Goal: Task Accomplishment & Management: Use online tool/utility

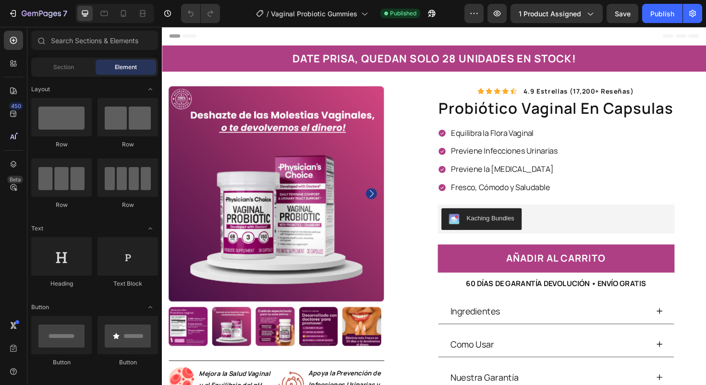
click at [493, 138] on p "Equilibra la Flora Vaginal" at bounding box center [524, 139] width 113 height 11
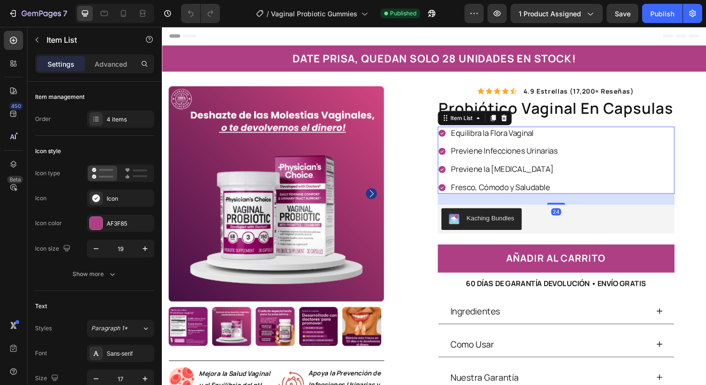
click at [497, 139] on p "Equilibra la Flora Vaginal" at bounding box center [524, 139] width 113 height 11
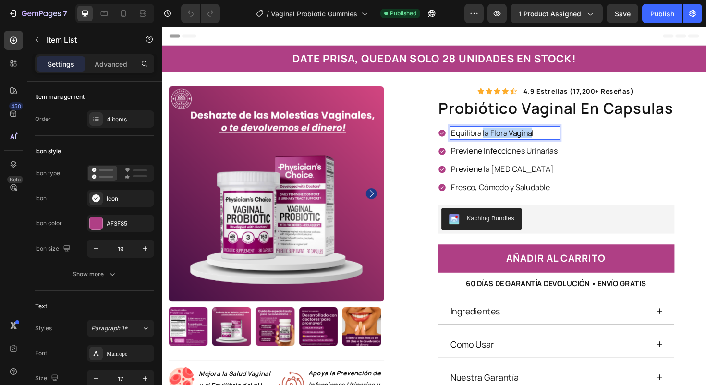
drag, startPoint x: 498, startPoint y: 139, endPoint x: 552, endPoint y: 137, distance: 53.3
click at [552, 137] on p "Equilibra la Flora Vaginal" at bounding box center [524, 139] width 113 height 11
click at [558, 137] on p "Equilibra la Flora Vaginal" at bounding box center [524, 139] width 113 height 11
drag, startPoint x: 548, startPoint y: 137, endPoint x: 499, endPoint y: 139, distance: 49.0
click at [499, 139] on p "Equilibra la Flora Vaginal" at bounding box center [524, 139] width 113 height 11
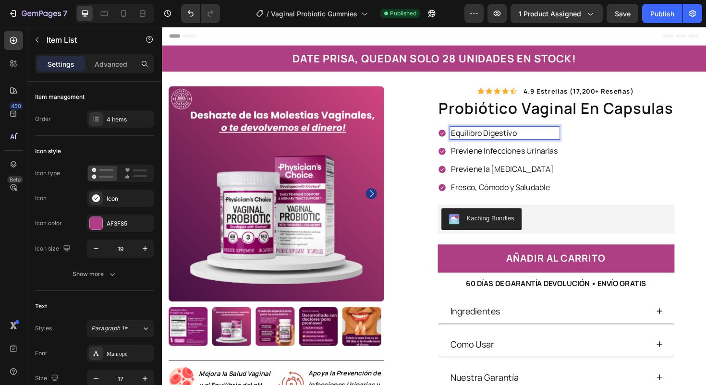
click at [525, 161] on p "Previene Infecciones Urinarias" at bounding box center [524, 158] width 113 height 11
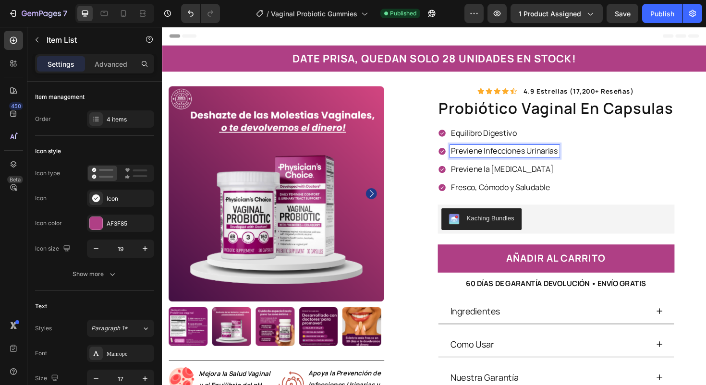
click at [523, 158] on p "Previene Infecciones Urinarias" at bounding box center [524, 158] width 113 height 11
click at [530, 173] on p "Previene la [MEDICAL_DATA]" at bounding box center [522, 177] width 109 height 11
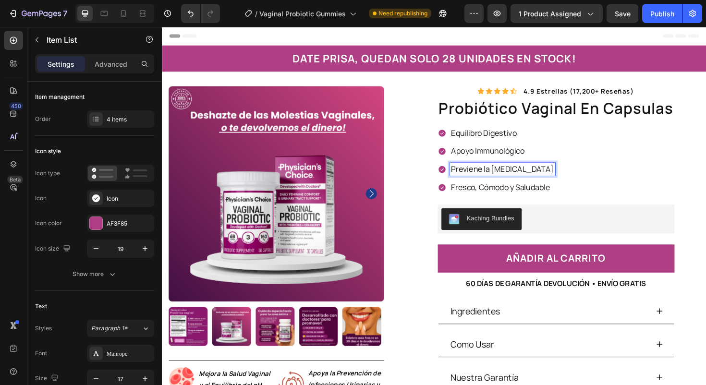
click at [520, 178] on p "Previene la [MEDICAL_DATA]" at bounding box center [522, 177] width 109 height 11
click at [485, 200] on p "Fresco, Cómodo y Saludable" at bounding box center [530, 197] width 124 height 11
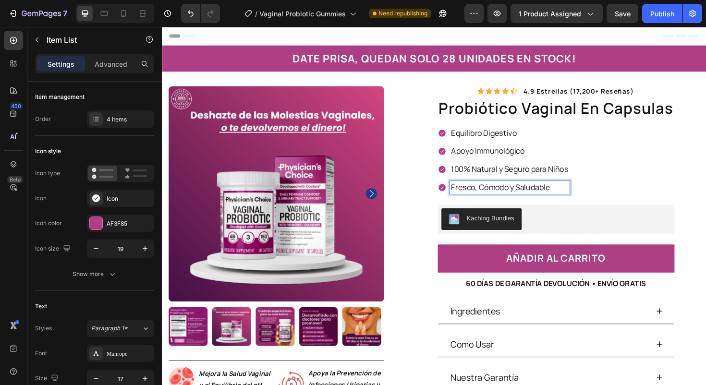
click at [485, 200] on p "Fresco, Cómodo y Saludable" at bounding box center [530, 197] width 124 height 11
click at [602, 166] on div "Equilibro Digestivo Apoyo Immunológico 100% Natural y Seguro para Niños Sin glu…" at bounding box center [579, 168] width 251 height 71
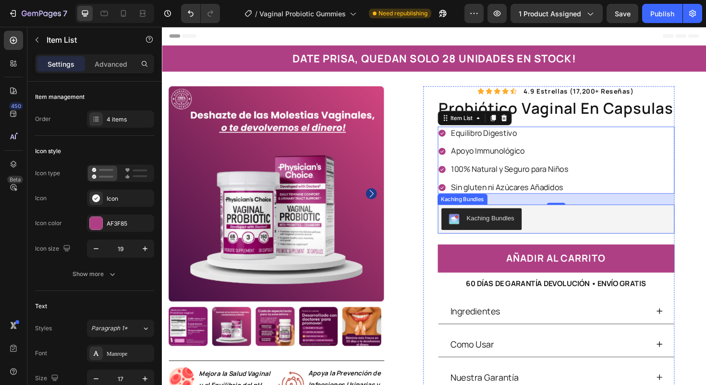
click at [643, 220] on div "Kaching Bundles" at bounding box center [579, 230] width 243 height 23
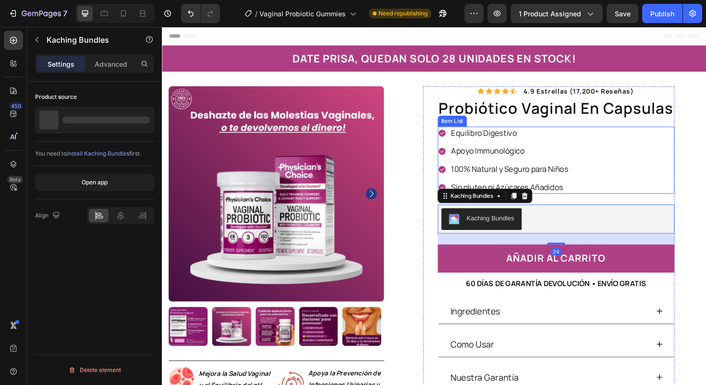
click at [671, 187] on div "Equilibro Digestivo Apoyo Immunológico 100% Natural y Seguro para Niños Sin glu…" at bounding box center [579, 168] width 251 height 71
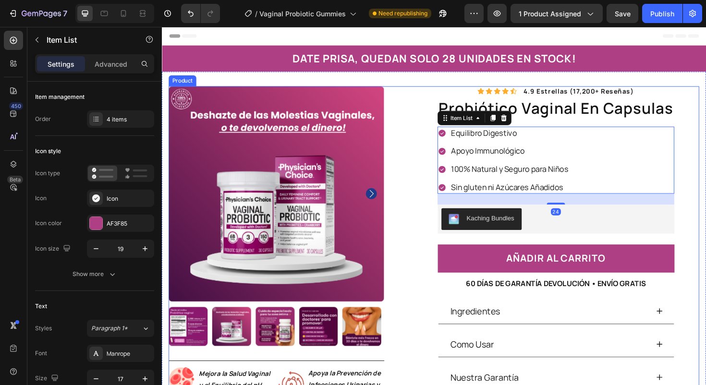
click at [705, 200] on div "Icon Icon Icon Icon Icon Icon List 4.9 estrellas (17,200+ reseñas) Text Block R…" at bounding box center [571, 261] width 319 height 342
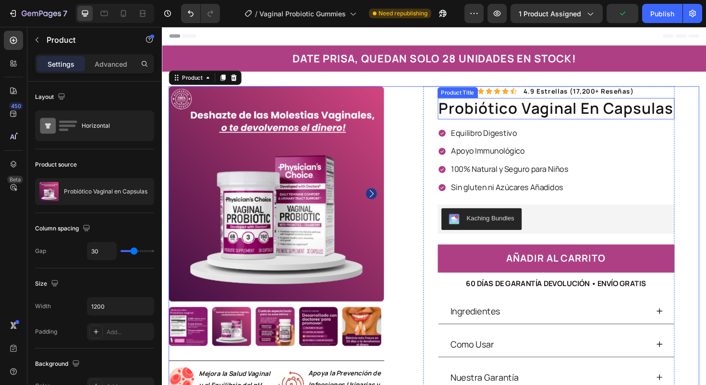
click at [503, 110] on h1 "probiótico vaginal en capsulas" at bounding box center [579, 113] width 251 height 23
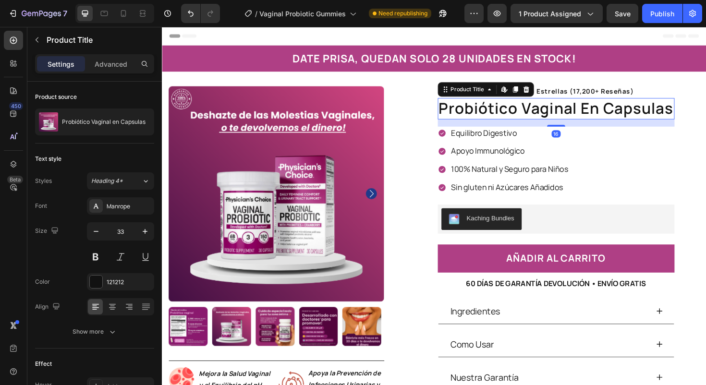
click at [504, 113] on h1 "probiótico vaginal en capsulas" at bounding box center [579, 113] width 251 height 23
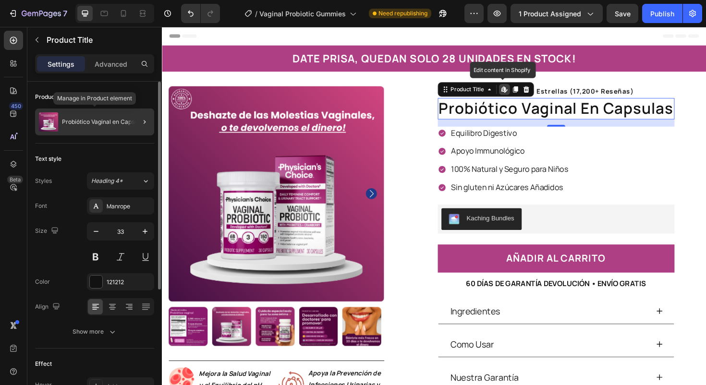
click at [111, 119] on p "Probiótico Vaginal en Capsulas" at bounding box center [104, 122] width 84 height 7
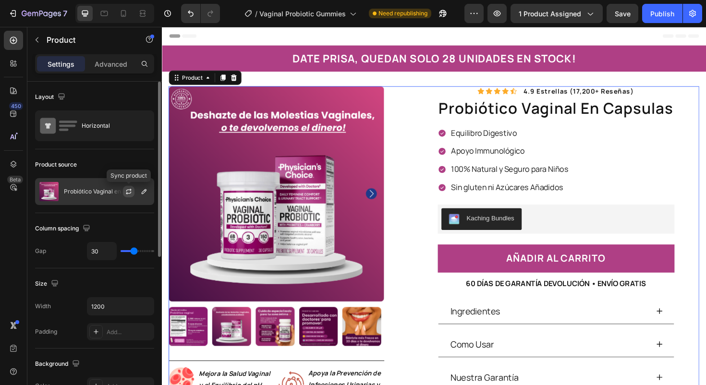
click at [132, 190] on icon "button" at bounding box center [129, 192] width 8 height 8
click at [143, 190] on icon "button" at bounding box center [144, 192] width 8 height 8
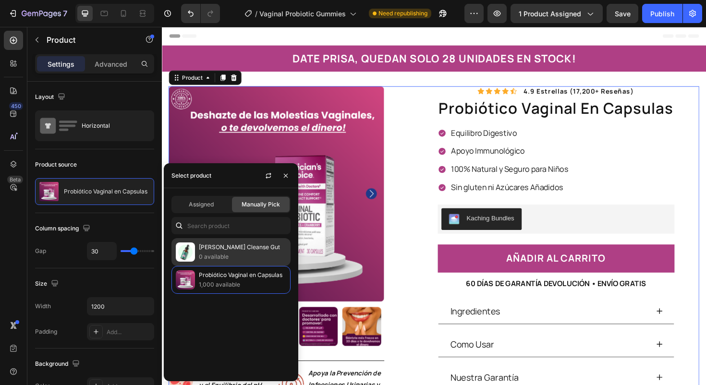
click at [210, 242] on div "[PERSON_NAME] Cleanse Gut 0 available" at bounding box center [230, 252] width 119 height 28
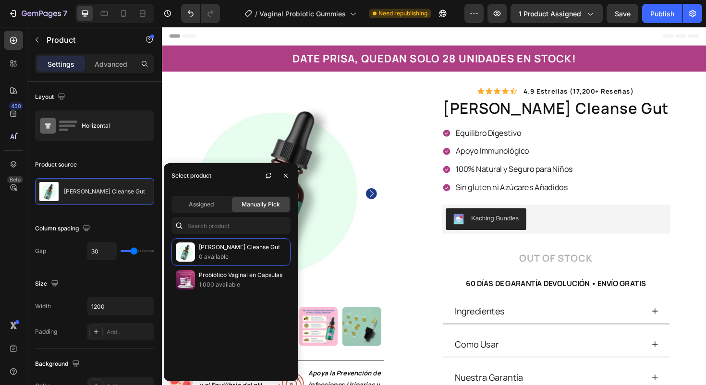
click at [412, 214] on div "Icon Icon Icon Icon Icon Icon List 4.9 estrellas (17,200+ reseñas) Text Block R…" at bounding box center [571, 261] width 319 height 342
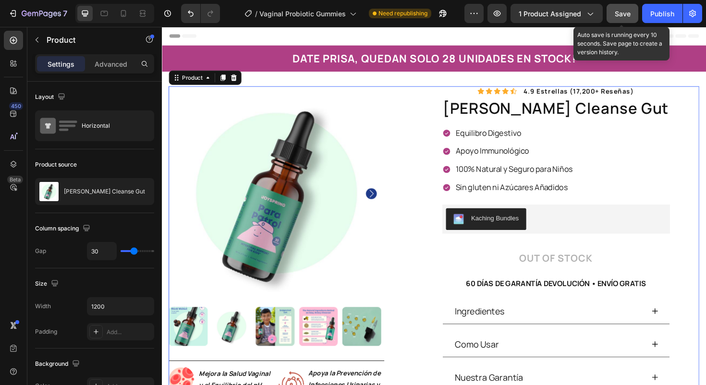
click at [620, 6] on button "Save" at bounding box center [622, 13] width 32 height 19
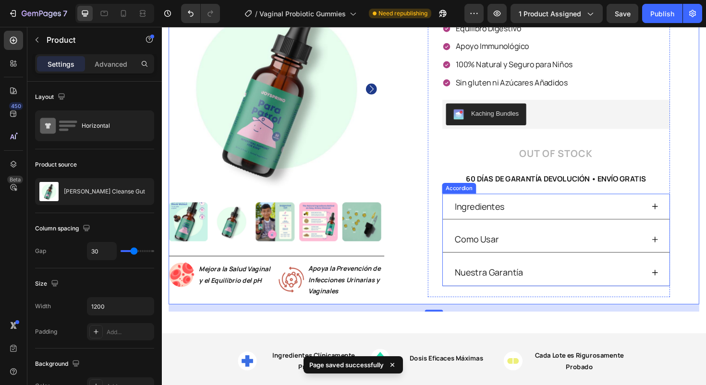
scroll to position [116, 0]
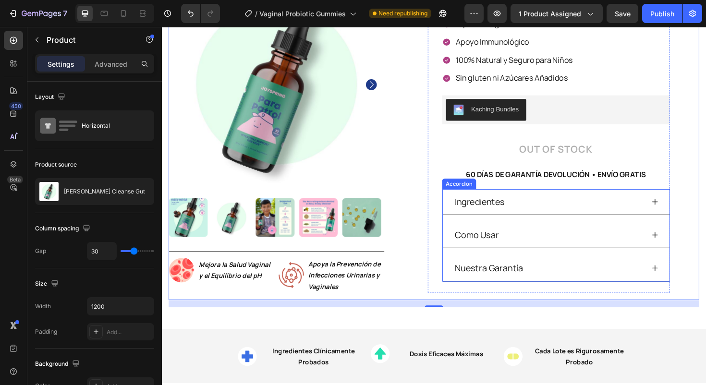
click at [680, 211] on icon at bounding box center [684, 212] width 8 height 8
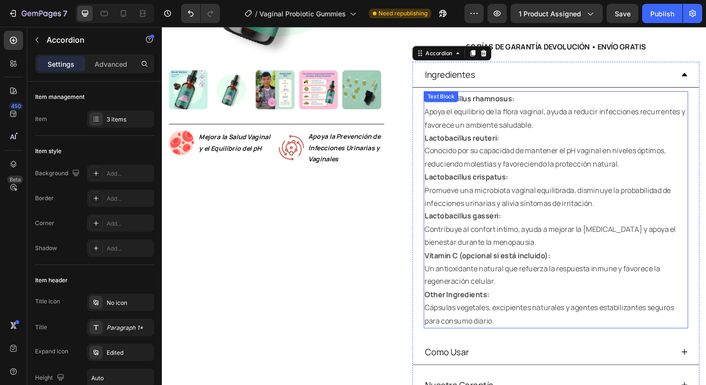
scroll to position [258, 0]
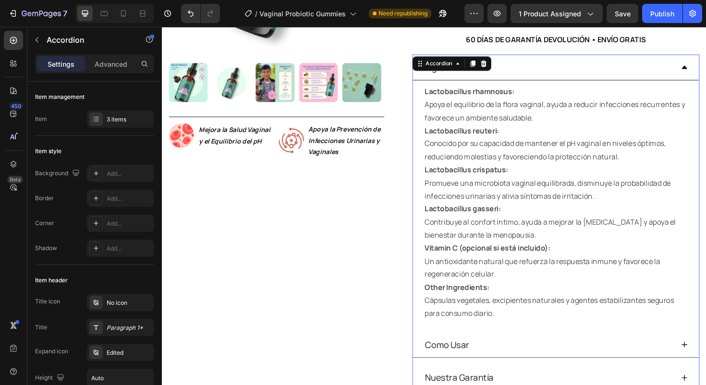
click at [688, 73] on div "Ingredientes" at bounding box center [571, 69] width 265 height 19
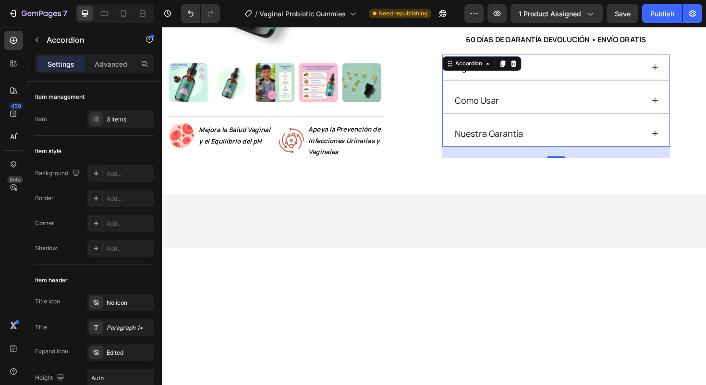
click at [598, 74] on div "Ingredientes" at bounding box center [572, 69] width 202 height 19
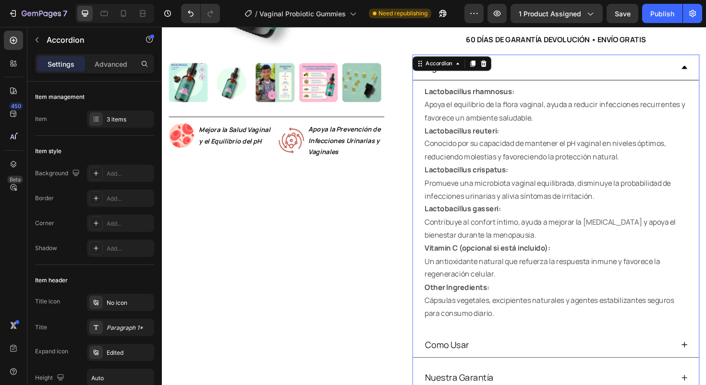
scroll to position [188, 0]
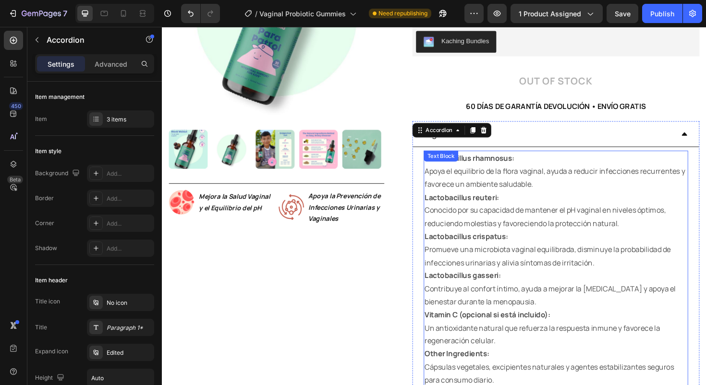
click at [464, 180] on p "Lactobacillus rhamnosus: Apoya el equilibrio de la flora vaginal, ayuda a reduc…" at bounding box center [579, 179] width 278 height 41
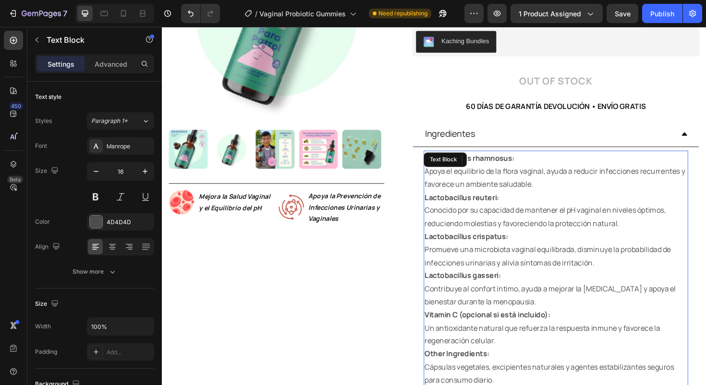
click at [464, 180] on p "Lactobacillus rhamnosus: Apoya el equilibrio de la flora vaginal, ayuda a reduc…" at bounding box center [579, 179] width 278 height 41
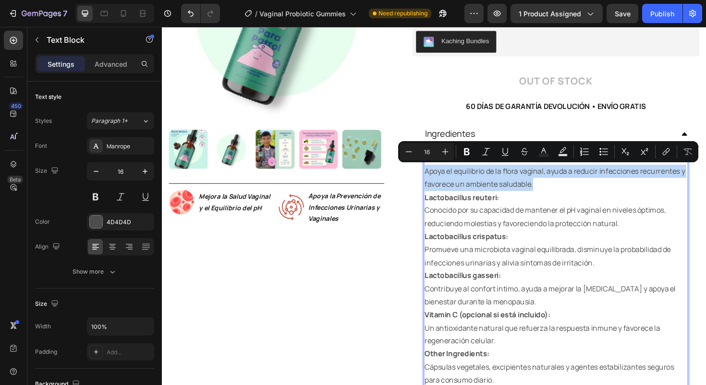
click at [463, 186] on p "Lactobacillus rhamnosus: Apoya el equilibrio de la flora vaginal, ayuda a reduc…" at bounding box center [579, 179] width 278 height 41
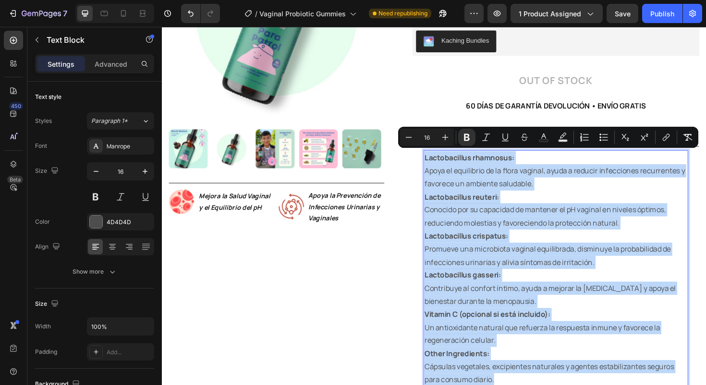
scroll to position [189, 0]
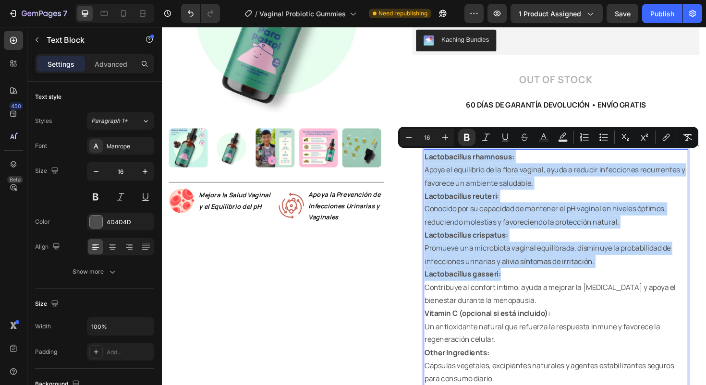
drag, startPoint x: 436, startPoint y: 165, endPoint x: 563, endPoint y: 279, distance: 171.0
click at [565, 282] on div "Lactobacillus rhamnosus: Apoya el equilibrio de la flora vaginal, ayuda a reduc…" at bounding box center [579, 282] width 280 height 251
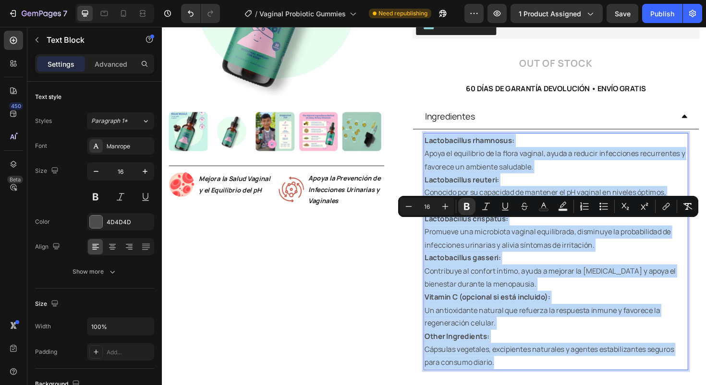
scroll to position [74, 0]
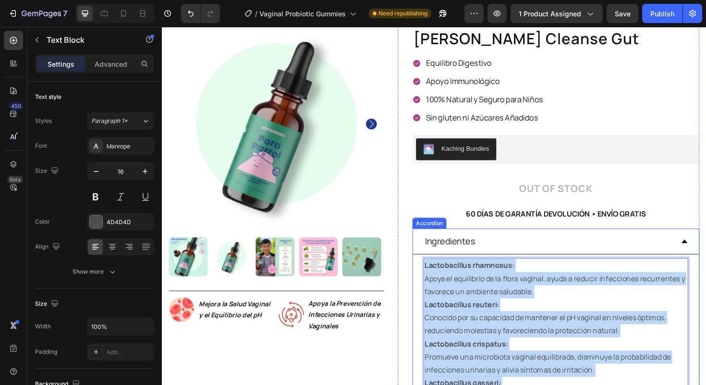
drag, startPoint x: 518, startPoint y: 307, endPoint x: 427, endPoint y: 271, distance: 98.1
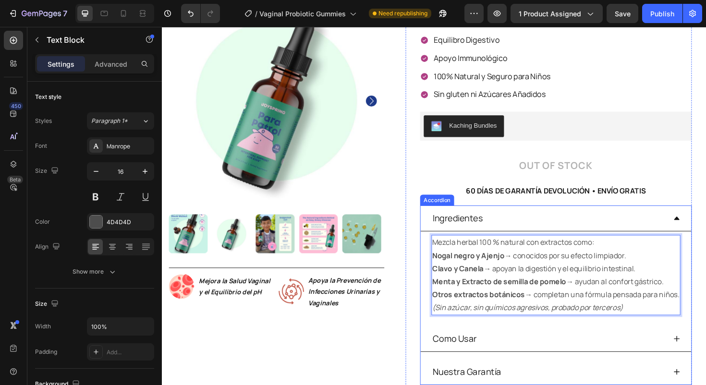
scroll to position [155, 0]
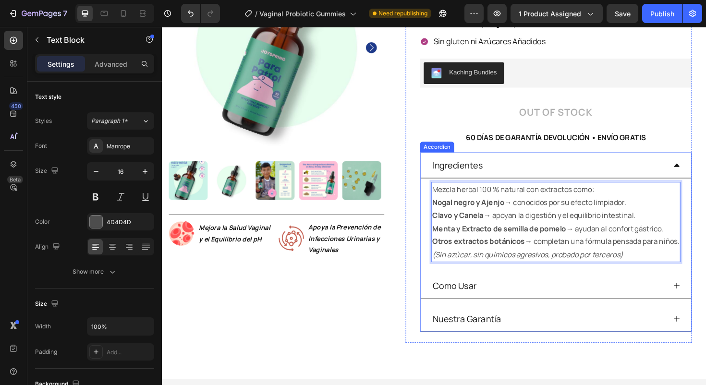
click at [703, 299] on icon at bounding box center [707, 301] width 8 height 8
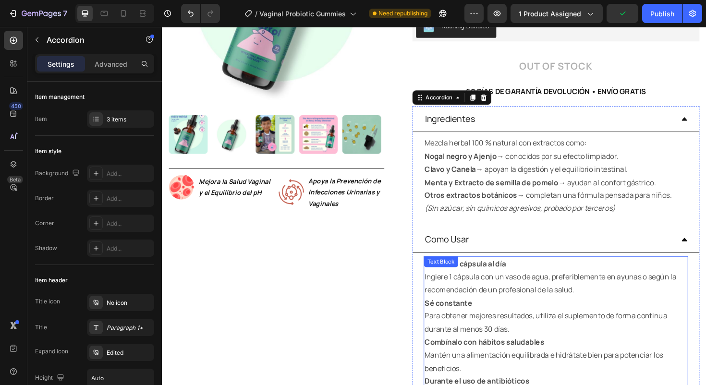
scroll to position [386, 0]
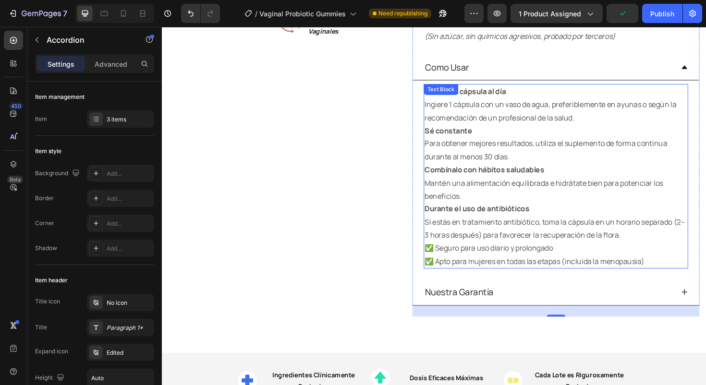
click at [473, 174] on strong "Combínalo con hábitos saludables" at bounding box center [503, 178] width 127 height 11
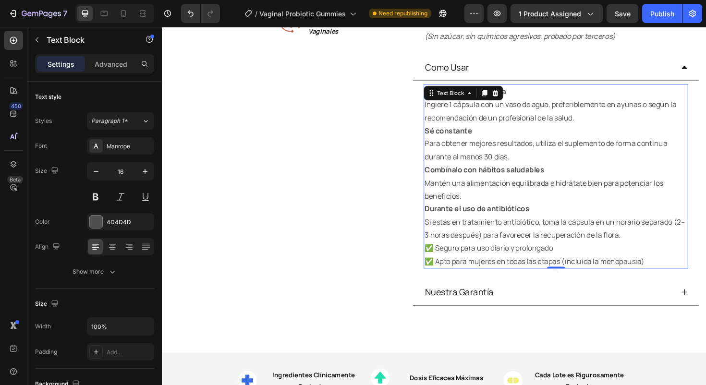
click at [458, 127] on p "Toma una cápsula al día Ingiere 1 cápsula con un vaso de agua, preferiblemente …" at bounding box center [579, 108] width 278 height 41
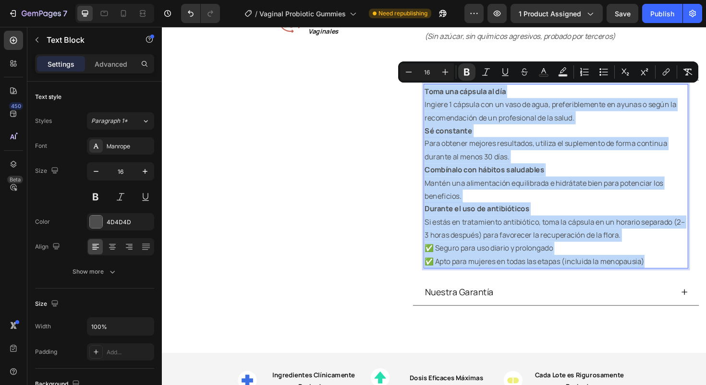
drag, startPoint x: 437, startPoint y: 94, endPoint x: 684, endPoint y: 276, distance: 306.4
click at [684, 276] on div "Toma una cápsula al día Ingiere 1 cápsula con un vaso de agua, preferiblemente …" at bounding box center [579, 184] width 280 height 195
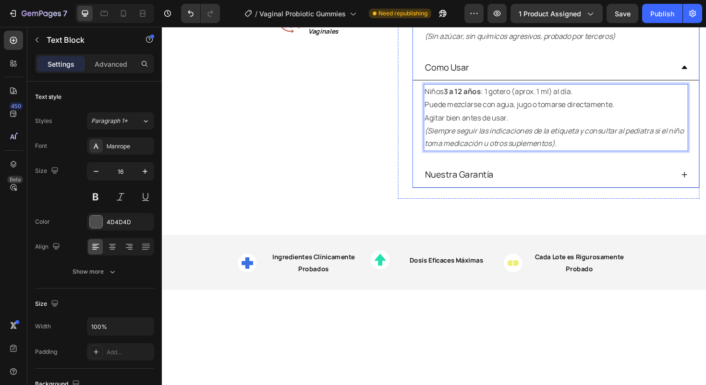
click at [536, 188] on div "Nuestra Garantía" at bounding box center [571, 183] width 265 height 19
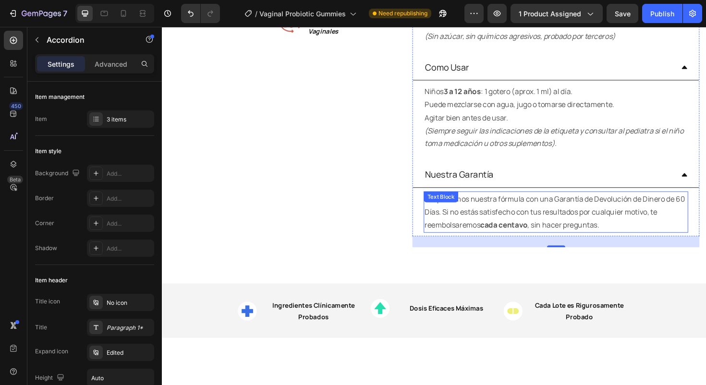
click at [499, 213] on p "Respaldamos nuestra fórmula con una Garantía de Devolución de Dinero de 60 Días…" at bounding box center [579, 222] width 278 height 41
click at [499, 213] on div "Respaldamos nuestra fórmula con una Garantía de Devolución de Dinero de 60 Días…" at bounding box center [579, 222] width 280 height 43
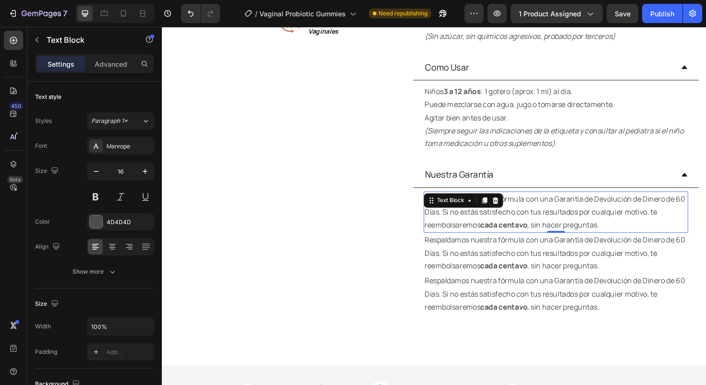
click at [589, 223] on p "Respaldamos nuestra fórmula con una Garantía de Devolución de Dinero de 60 Días…" at bounding box center [579, 222] width 278 height 41
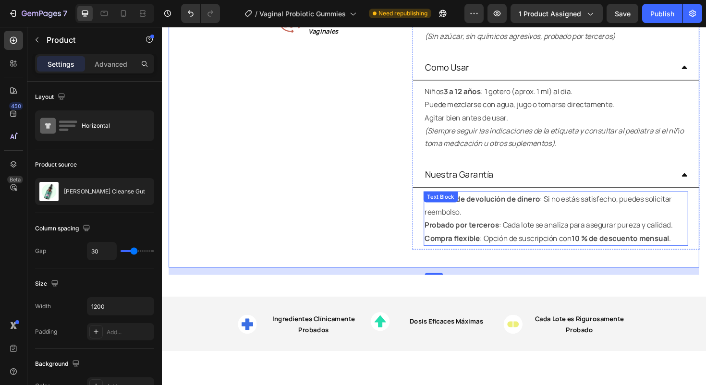
click at [597, 251] on strong "10 % de descuento mensual" at bounding box center [646, 250] width 103 height 11
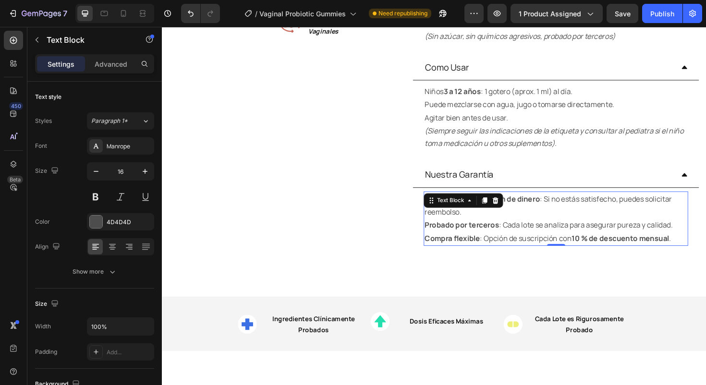
click at [599, 250] on strong "10 % de descuento mensual" at bounding box center [646, 250] width 103 height 11
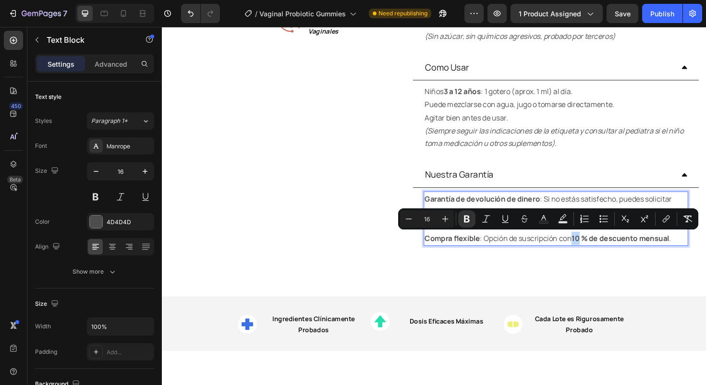
click at [602, 251] on strong "10 % de descuento mensual" at bounding box center [646, 250] width 103 height 11
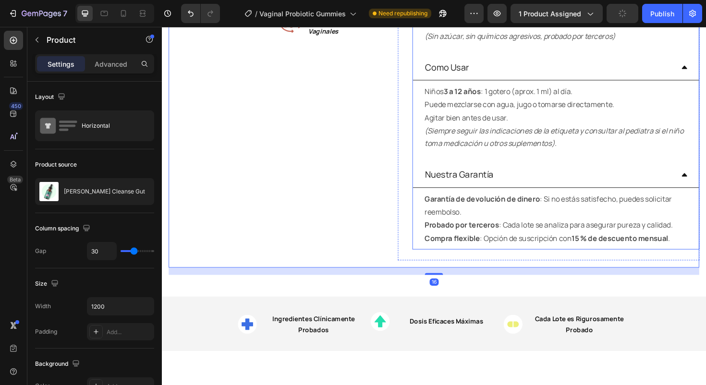
scroll to position [84, 0]
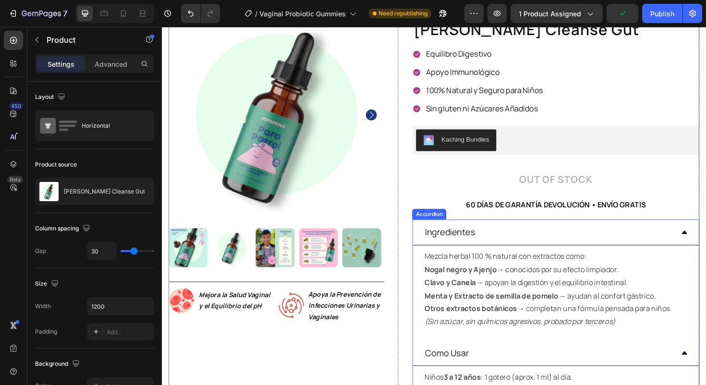
click at [705, 243] on icon at bounding box center [715, 245] width 8 height 8
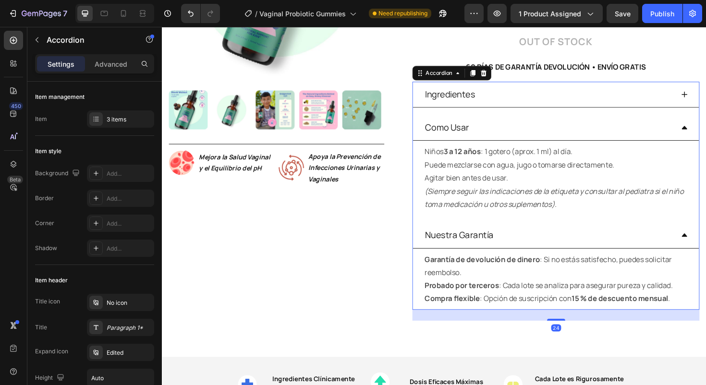
scroll to position [237, 0]
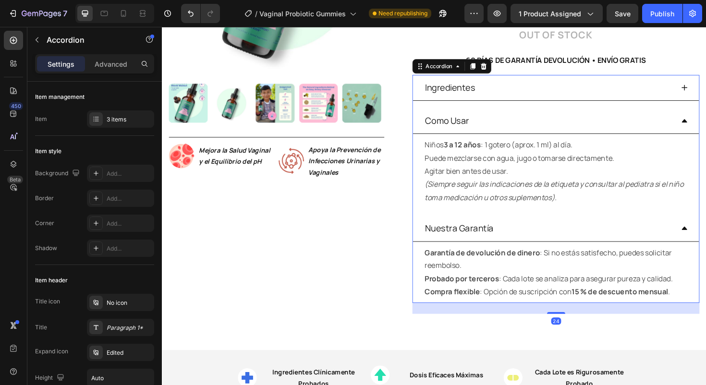
click at [705, 122] on icon at bounding box center [715, 126] width 8 height 8
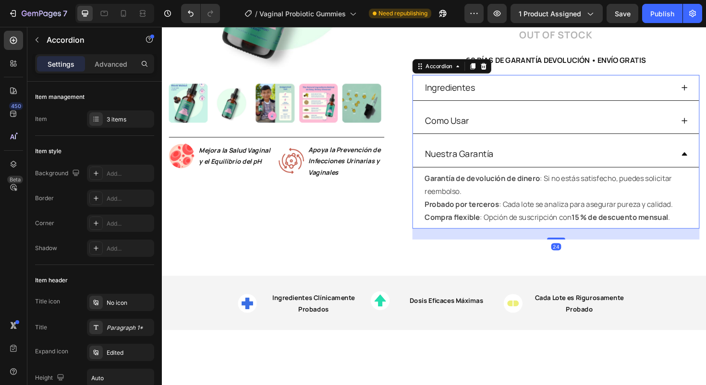
click at [705, 165] on div "Nuestra Garantía" at bounding box center [578, 161] width 303 height 27
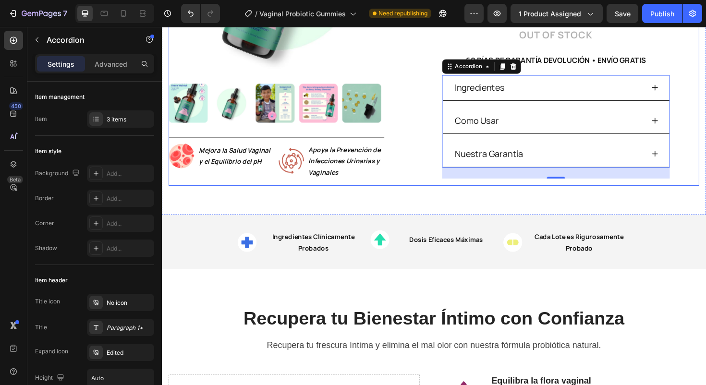
scroll to position [143, 0]
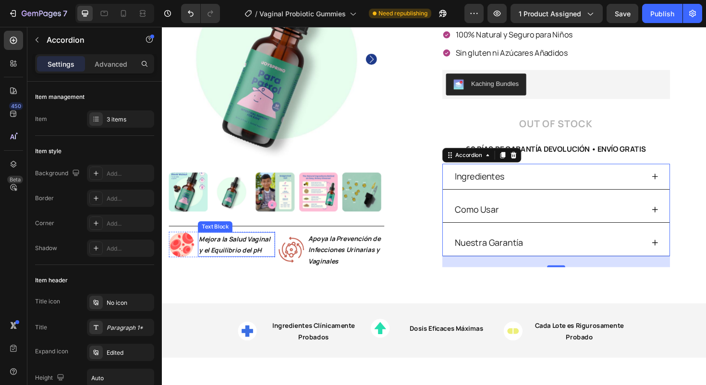
click at [239, 255] on p "Mejora la Salud Vaginal y el Equilibrio del pH" at bounding box center [240, 257] width 79 height 24
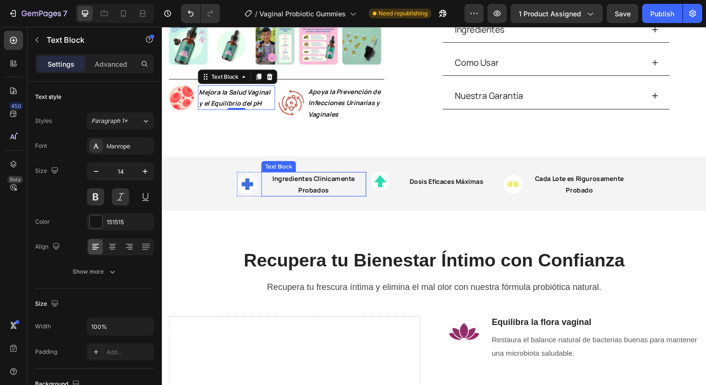
scroll to position [358, 0]
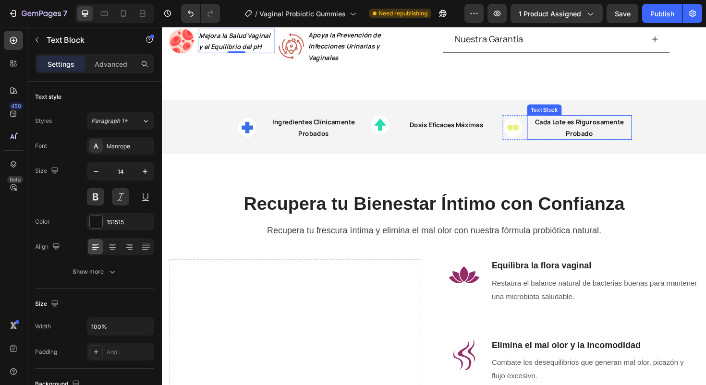
click at [609, 129] on p "Cada Lote es Rigurosamente Probado" at bounding box center [603, 133] width 109 height 24
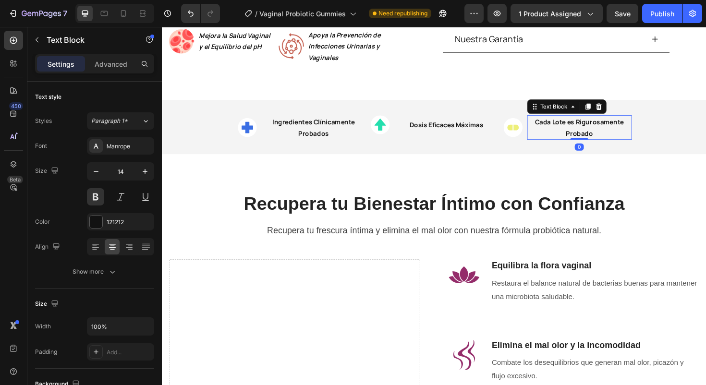
click at [609, 129] on p "Cada Lote es Rigurosamente Probado" at bounding box center [603, 133] width 109 height 24
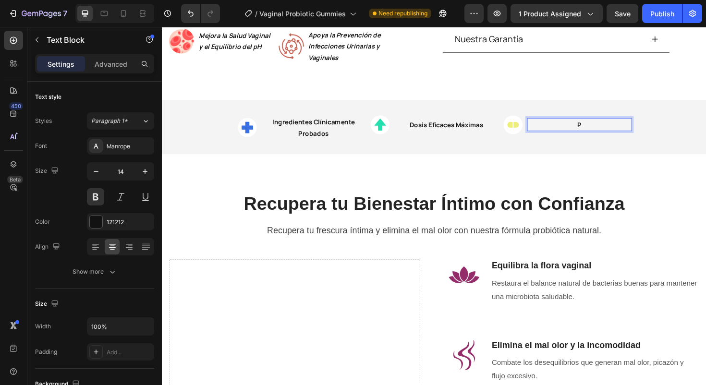
scroll to position [362, 0]
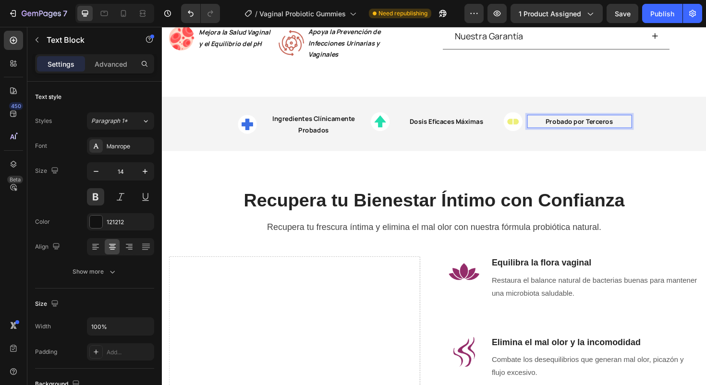
click at [591, 129] on p "Probado por Terceros" at bounding box center [603, 127] width 109 height 12
click at [606, 175] on div "Recupera tu Bienestar Íntimo con Confianza Heading Recupera tu frescura íntima …" at bounding box center [450, 380] width 576 height 445
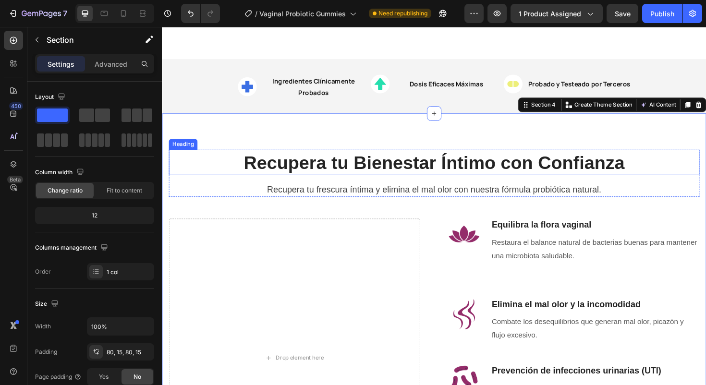
scroll to position [419, 0]
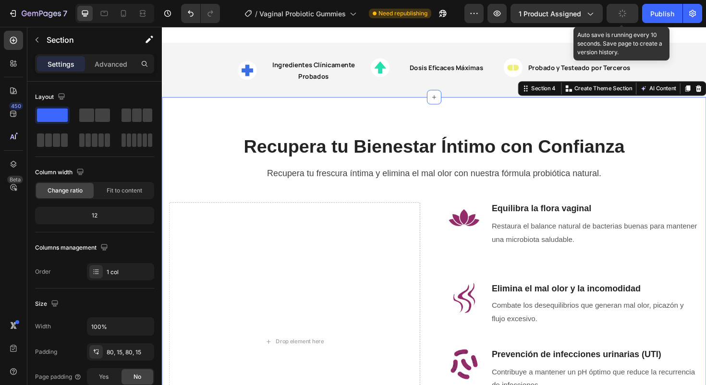
click at [628, 13] on button "button" at bounding box center [622, 13] width 32 height 19
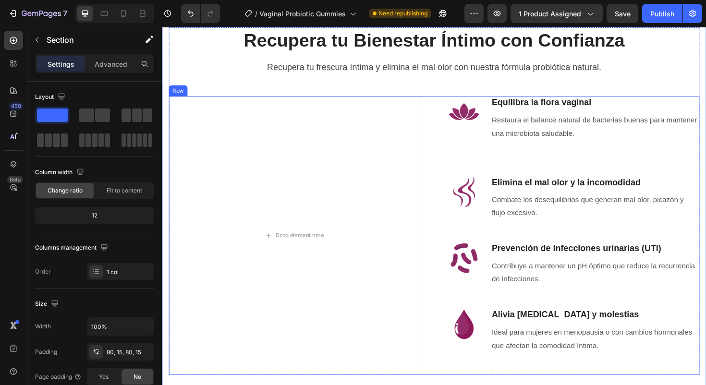
scroll to position [529, 0]
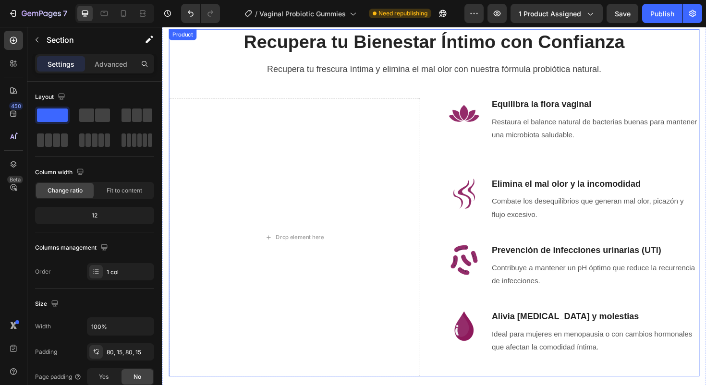
click at [569, 102] on div "Recupera tu Bienestar Íntimo con Confianza Heading Recupera tu frescura íntima …" at bounding box center [450, 213] width 562 height 368
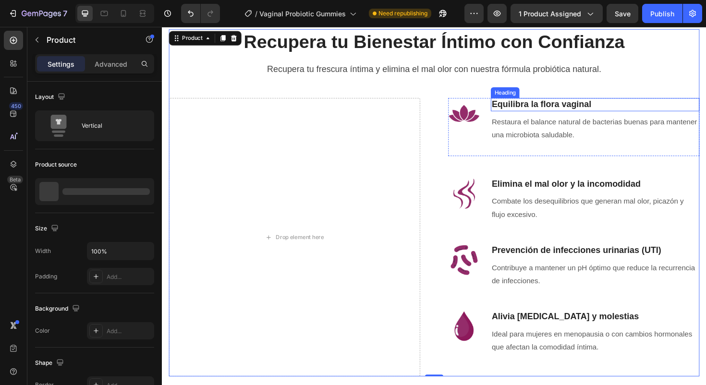
click at [564, 110] on h3 "Equilibra la flora vaginal" at bounding box center [620, 109] width 221 height 14
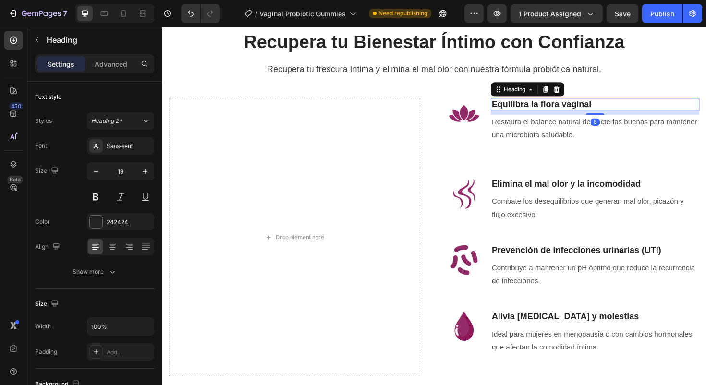
click at [564, 110] on p "Equilibra la flora vaginal" at bounding box center [620, 109] width 219 height 12
click at [543, 109] on p "Apoyo digestivo suave" at bounding box center [620, 109] width 219 height 12
click at [585, 106] on p "Apoyo Digestivo suave" at bounding box center [620, 109] width 219 height 12
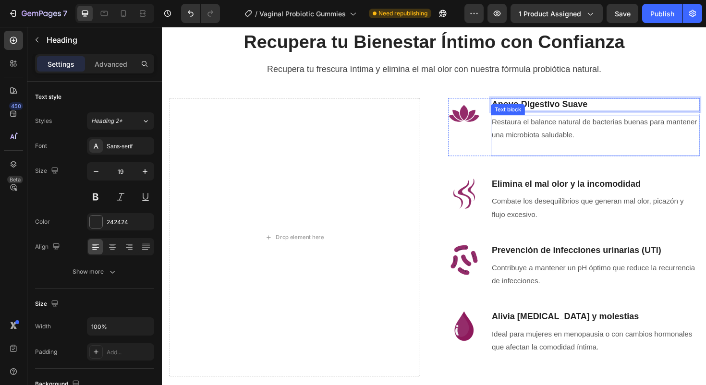
click at [583, 131] on p "Restaura el balance natural de bacterias buenas para mantener una microbiota sa…" at bounding box center [620, 135] width 219 height 28
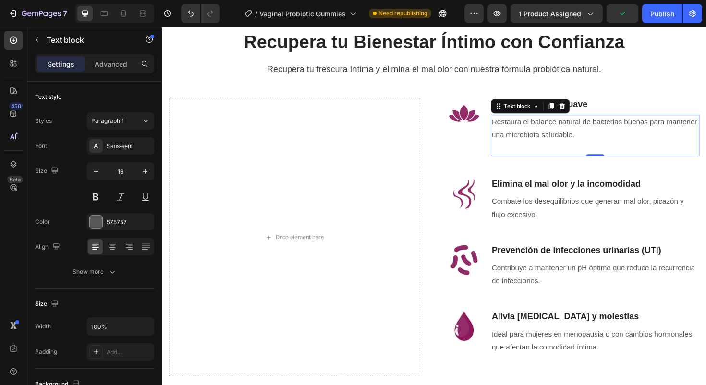
click at [552, 140] on p "Restaura el balance natural de bacterias buenas para mantener una microbiota sa…" at bounding box center [620, 135] width 219 height 28
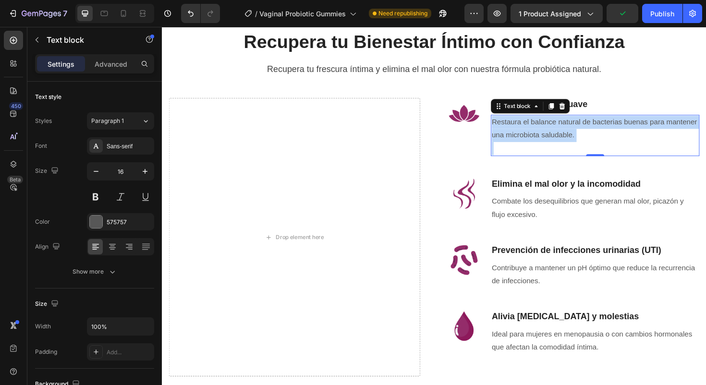
click at [552, 140] on p "Restaura el balance natural de bacterias buenas para mantener una microbiota sa…" at bounding box center [620, 135] width 219 height 28
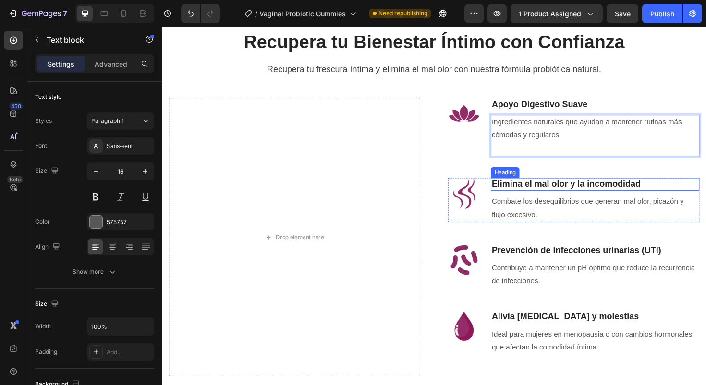
click at [574, 193] on strong "Elimina el mal olor y la incomodidad" at bounding box center [590, 193] width 158 height 10
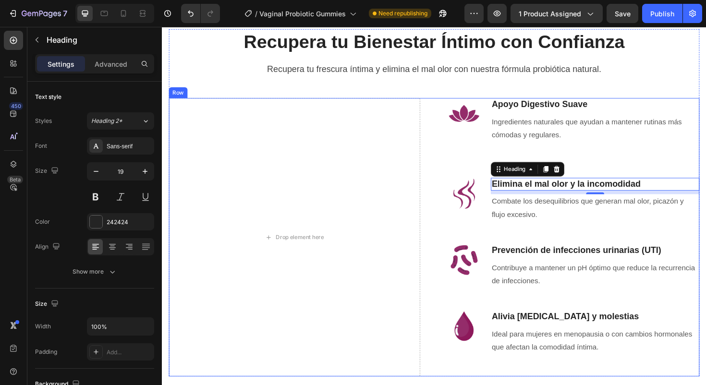
click at [547, 185] on div "Image Apoyo Digestivo Suave Heading Ingredientes naturales que ayudan a mantene…" at bounding box center [598, 249] width 266 height 295
click at [549, 192] on strong "Elimina el mal olor y la incomodidad" at bounding box center [590, 193] width 158 height 10
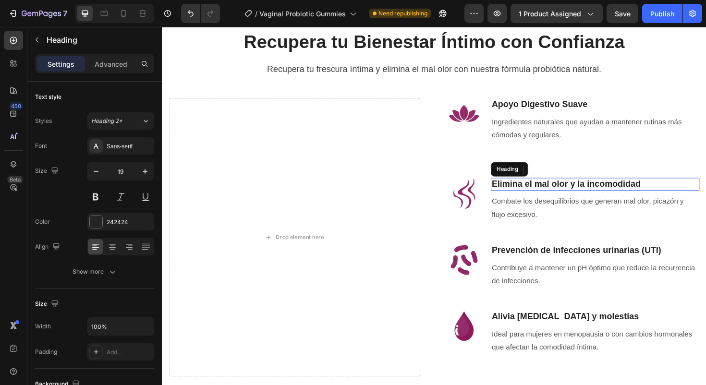
click at [549, 192] on strong "Elimina el mal olor y la incomodidad" at bounding box center [590, 193] width 158 height 10
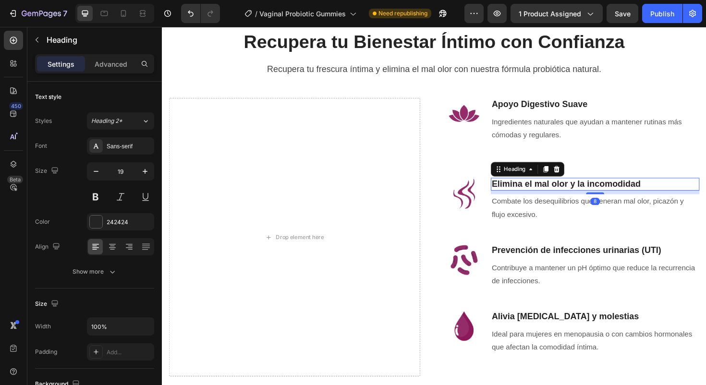
click at [549, 192] on strong "Elimina el mal olor y la incomodidad" at bounding box center [590, 193] width 158 height 10
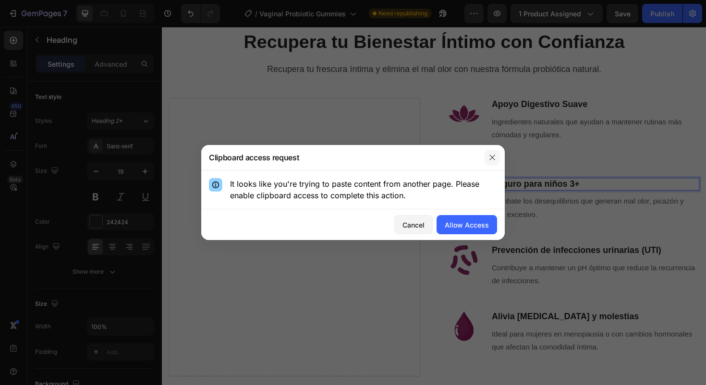
click at [489, 156] on icon "button" at bounding box center [492, 158] width 8 height 8
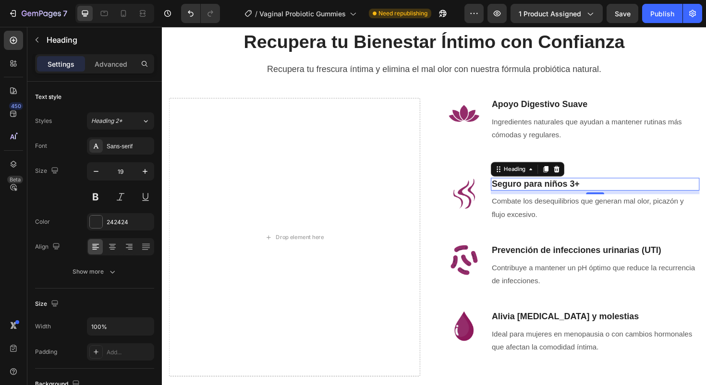
click at [533, 212] on p "Combate los desequilibrios que generan mal olor, picazón y flujo excesivo." at bounding box center [620, 219] width 219 height 28
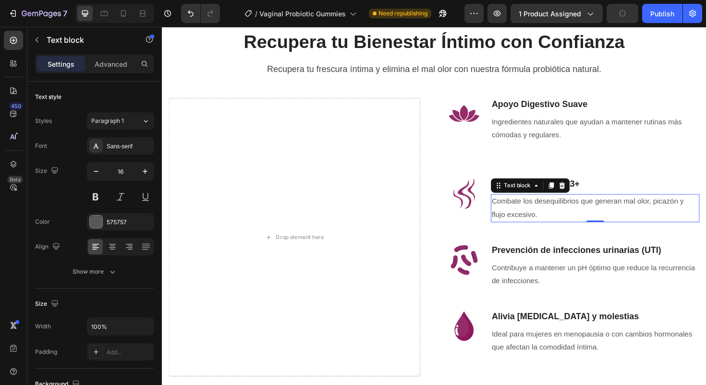
click at [542, 217] on p "Combate los desequilibrios que generan mal olor, picazón y flujo excesivo." at bounding box center [620, 219] width 219 height 28
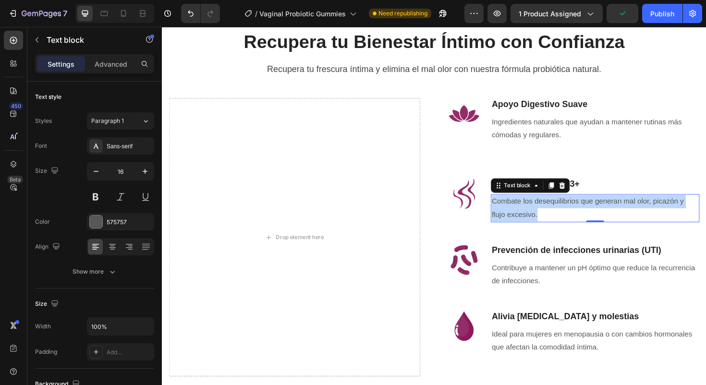
click at [542, 217] on p "Combate los desequilibrios que generan mal olor, picazón y flujo excesivo." at bounding box center [620, 219] width 219 height 28
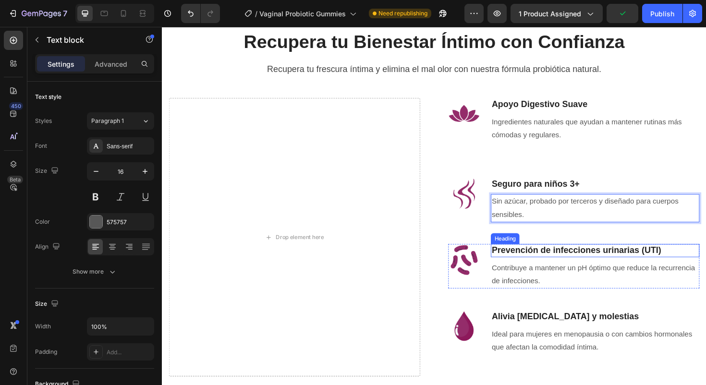
click at [547, 275] on div "Contribuye a mantener un pH óptimo que reduce la recurrencia de infecciones." at bounding box center [620, 290] width 221 height 30
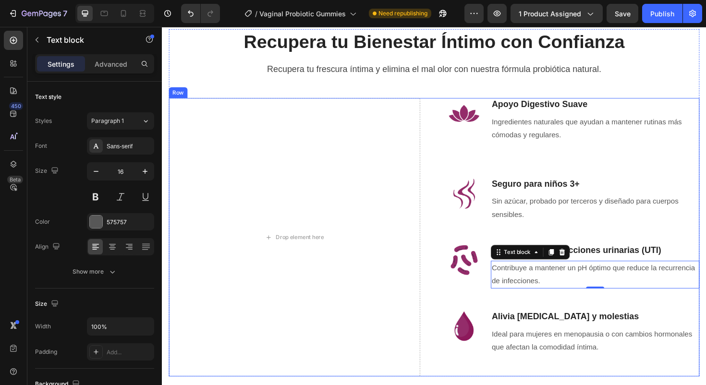
click at [606, 255] on div "Image Apoyo Digestivo Suave Heading Ingredientes naturales que ayudan a mantene…" at bounding box center [598, 249] width 266 height 295
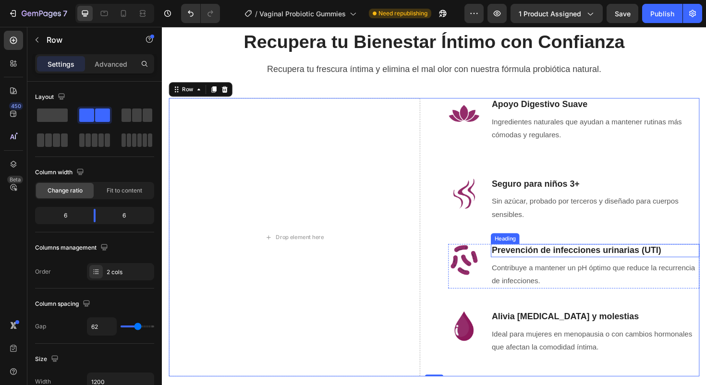
click at [610, 261] on h3 "Prevención de infecciones urinarias (UTI)" at bounding box center [620, 264] width 221 height 14
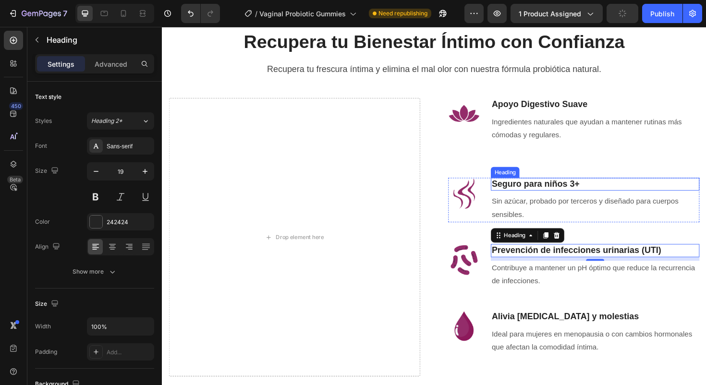
click at [520, 192] on strong "Seguro para niños 3+" at bounding box center [557, 193] width 93 height 10
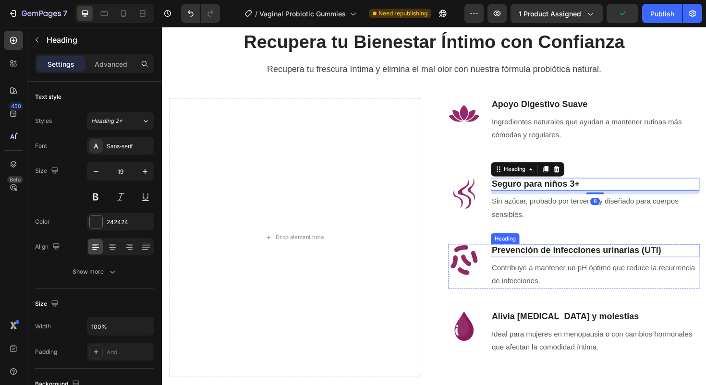
click at [543, 263] on h3 "Prevención de infecciones urinarias (UTI)" at bounding box center [620, 264] width 221 height 14
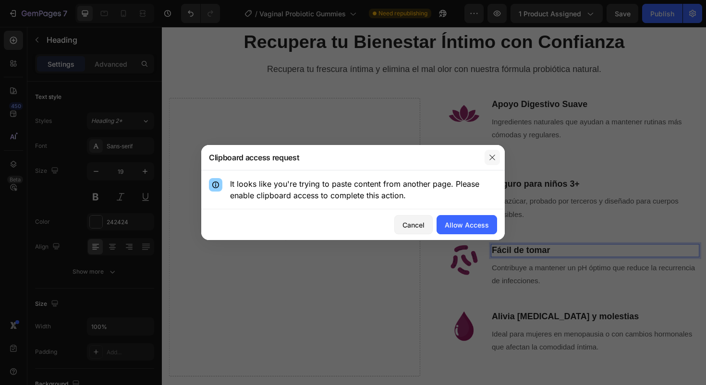
click at [491, 153] on button "button" at bounding box center [492, 157] width 15 height 15
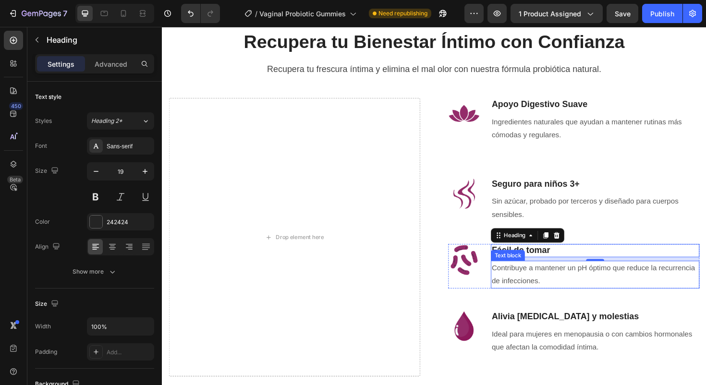
click at [533, 285] on p "Contribuye a mantener un pH óptimo que reduce la recurrencia de infecciones." at bounding box center [620, 290] width 219 height 28
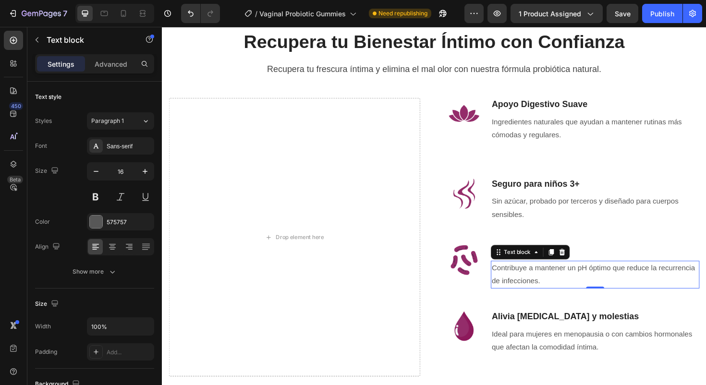
click at [531, 288] on p "Contribuye a mantener un pH óptimo que reduce la recurrencia de infecciones." at bounding box center [620, 290] width 219 height 28
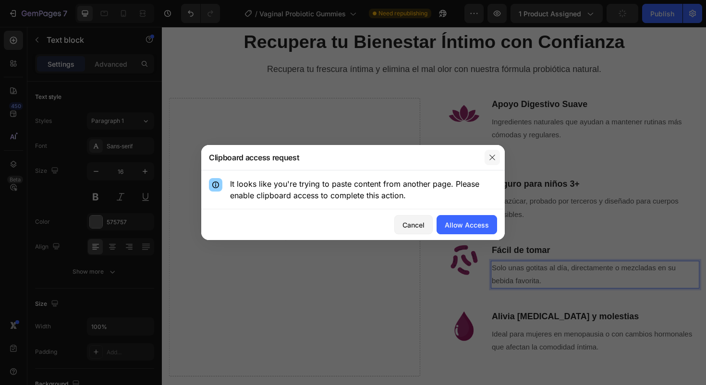
click at [488, 156] on icon "button" at bounding box center [492, 158] width 8 height 8
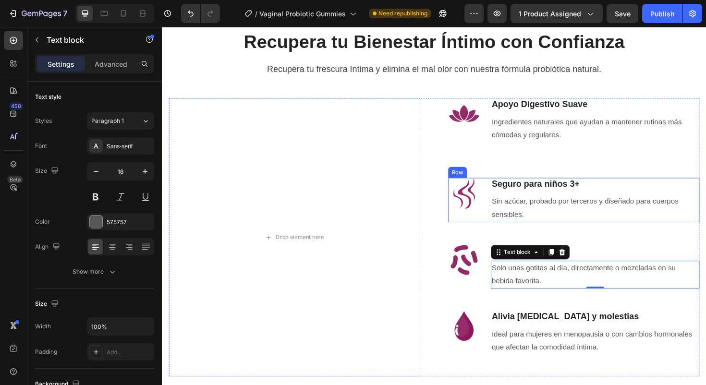
click at [498, 199] on div "Image ⁠⁠⁠⁠⁠⁠⁠ Seguro para niños 3+ Heading Sin azúcar, probado por terceros y d…" at bounding box center [598, 210] width 266 height 47
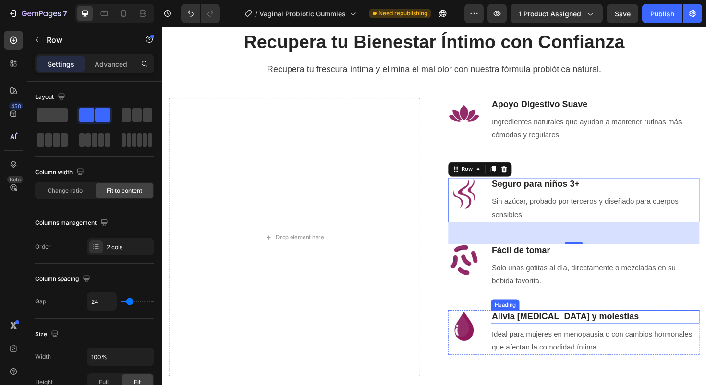
click at [566, 331] on h3 "Alivia [MEDICAL_DATA] y molestias" at bounding box center [620, 334] width 221 height 14
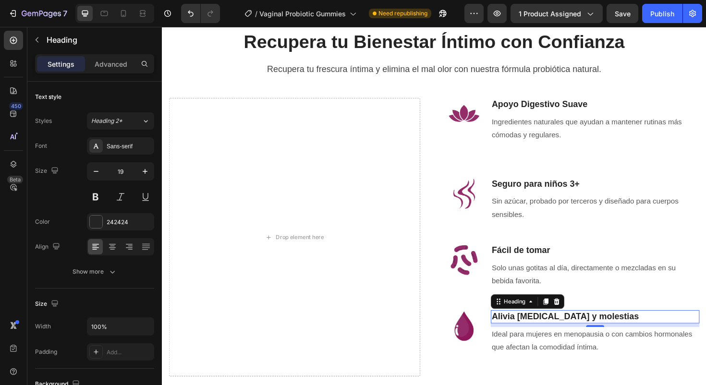
click at [551, 338] on h3 "Alivia [MEDICAL_DATA] y molestias" at bounding box center [620, 334] width 221 height 14
click at [550, 337] on p "Alivia [MEDICAL_DATA] y molestias" at bounding box center [620, 334] width 219 height 12
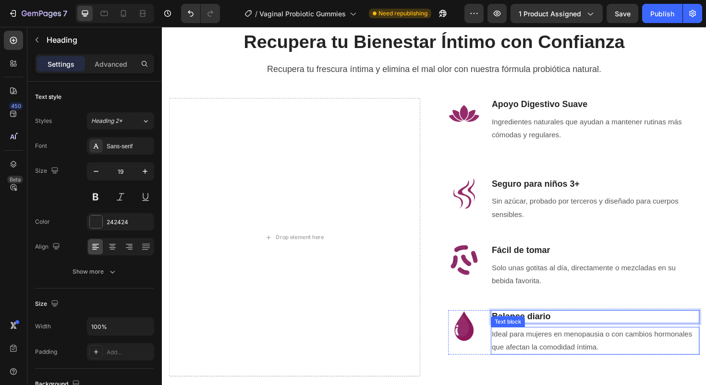
click at [544, 352] on p "Ideal para mujeres en menopausia o con cambios hormonales que afectan la comodi…" at bounding box center [620, 360] width 219 height 28
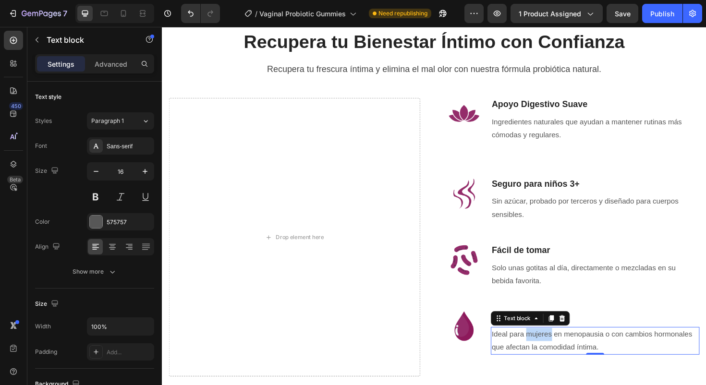
click at [544, 352] on p "Ideal para mujeres en menopausia o con cambios hormonales que afectan la comodi…" at bounding box center [620, 360] width 219 height 28
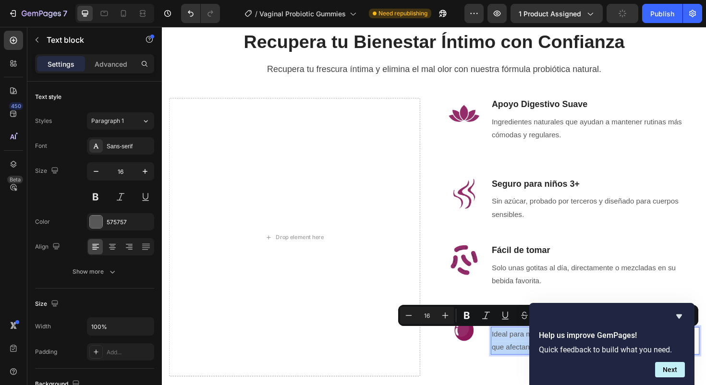
click at [525, 358] on p "Ideal para mujeres en menopausia o con cambios hormonales que afectan la comodi…" at bounding box center [620, 360] width 219 height 28
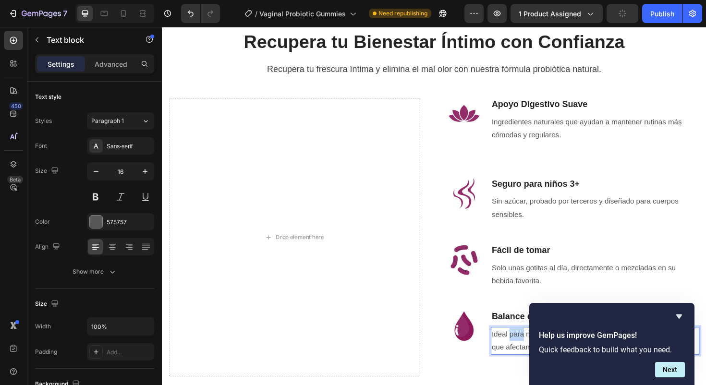
click at [525, 358] on p "Ideal para mujeres en menopausia o con cambios hormonales que afectan la comodi…" at bounding box center [620, 360] width 219 height 28
click at [705, 303] on div "Solo unas gotitas al día, directamente o mezcladas en su bebida favorita." at bounding box center [620, 290] width 221 height 30
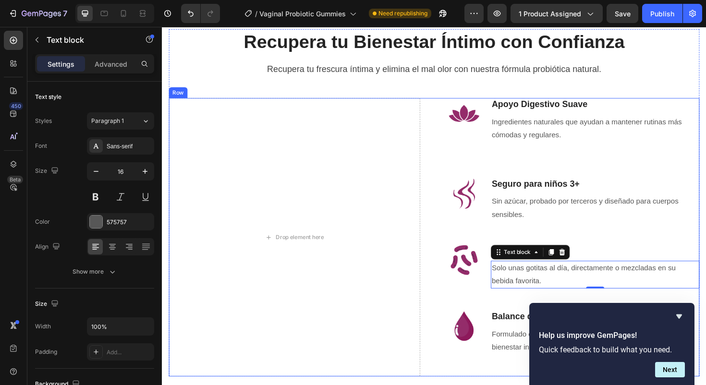
click at [488, 316] on div "Image Apoyo Digestivo Suave Heading Ingredientes naturales que ayudan a mantene…" at bounding box center [598, 249] width 266 height 295
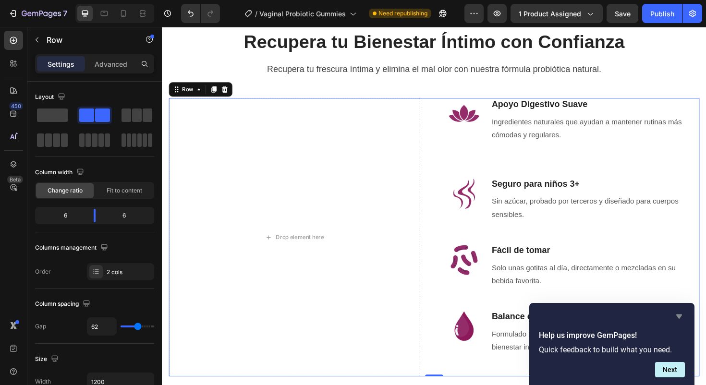
drag, startPoint x: 680, startPoint y: 317, endPoint x: 550, endPoint y: 307, distance: 130.5
click at [680, 317] on icon "Hide survey" at bounding box center [679, 317] width 12 height 12
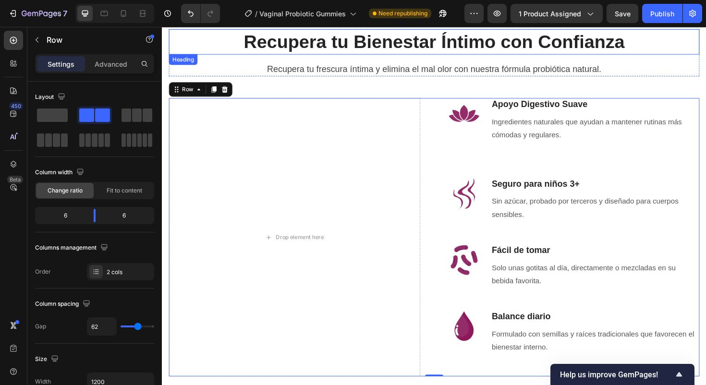
click at [393, 46] on h2 "Recupera tu Bienestar Íntimo con Confianza" at bounding box center [450, 42] width 562 height 27
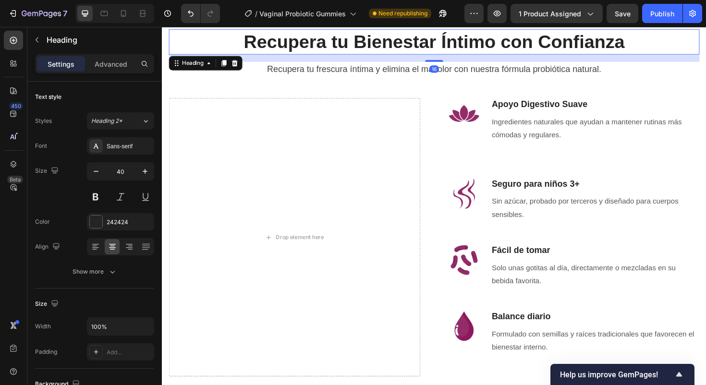
click at [398, 41] on h2 "Recupera tu Bienestar Íntimo con Confianza" at bounding box center [450, 42] width 562 height 27
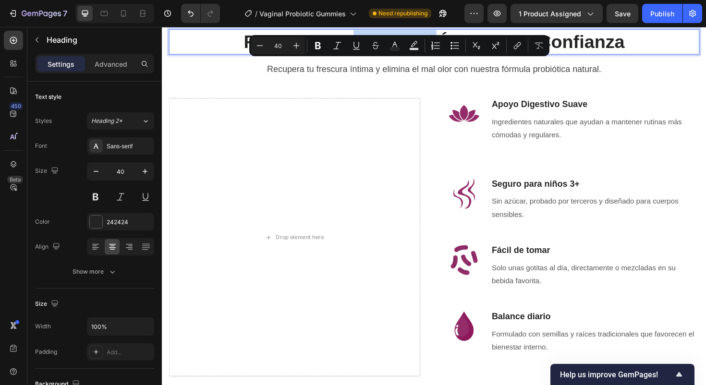
click at [396, 80] on div "Recupera tu Bienestar Íntimo con Confianza Heading 16 Recupera tu frescura ínti…" at bounding box center [450, 54] width 562 height 50
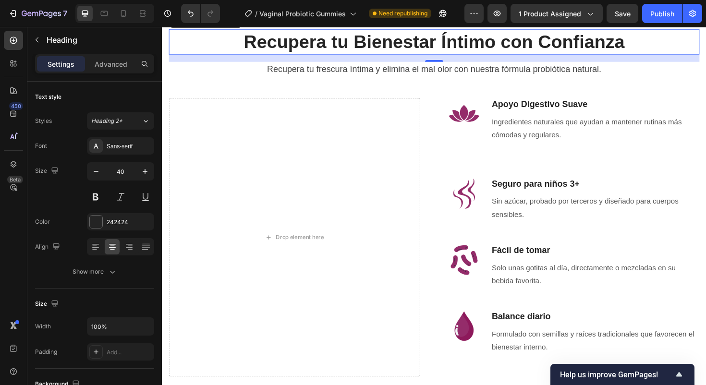
click at [398, 55] on p "Recupera tu Bienestar Íntimo con Confianza" at bounding box center [450, 42] width 560 height 25
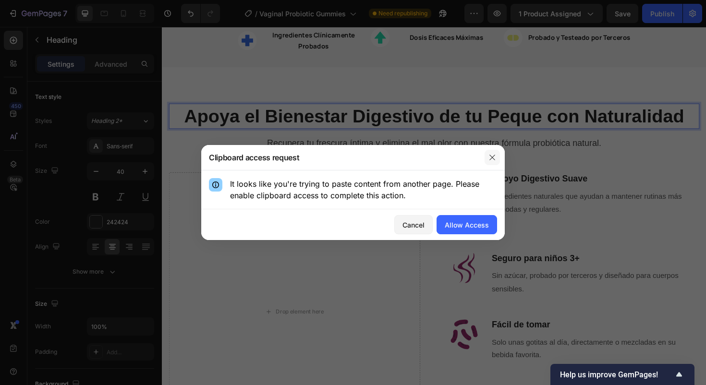
click at [486, 156] on button "button" at bounding box center [492, 157] width 15 height 15
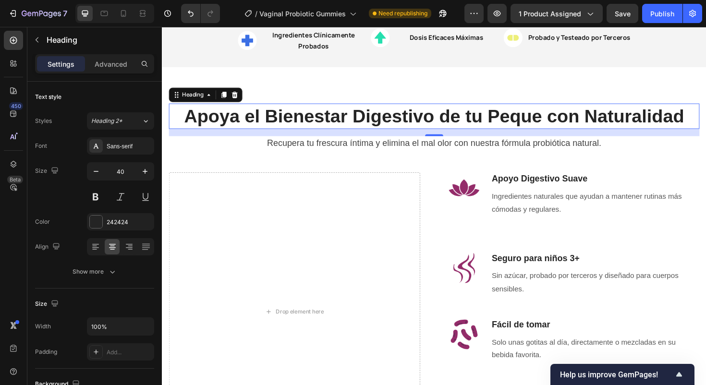
click at [445, 151] on div "16" at bounding box center [450, 150] width 10 height 8
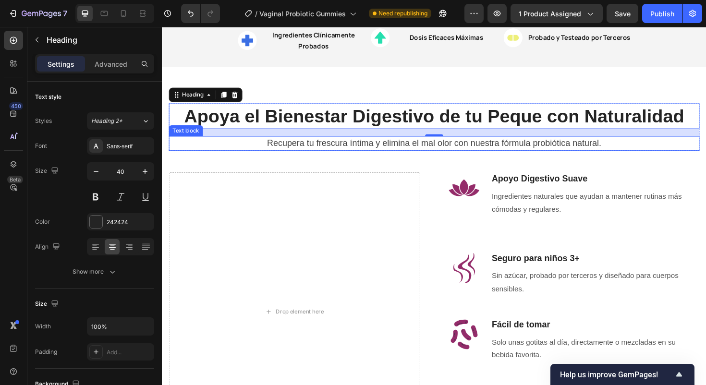
click at [439, 144] on p "Recupera tu frescura íntima y elimina el mal olor con nuestra fórmula probiótic…" at bounding box center [450, 151] width 560 height 14
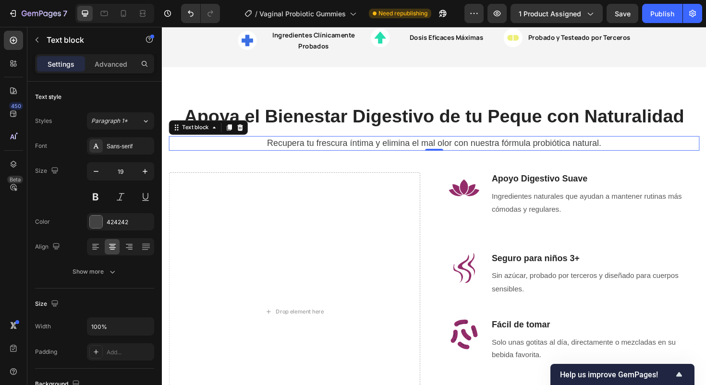
click at [447, 147] on p "Recupera tu frescura íntima y elimina el mal olor con nuestra fórmula probiótic…" at bounding box center [450, 151] width 560 height 14
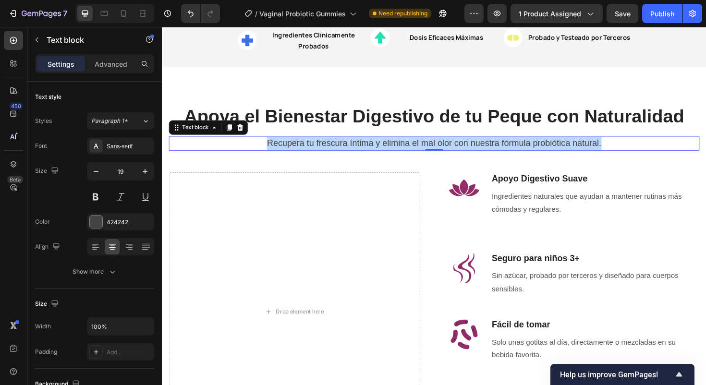
click at [447, 147] on p "Recupera tu frescura íntima y elimina el mal olor con nuestra fórmula probiótic…" at bounding box center [450, 151] width 560 height 14
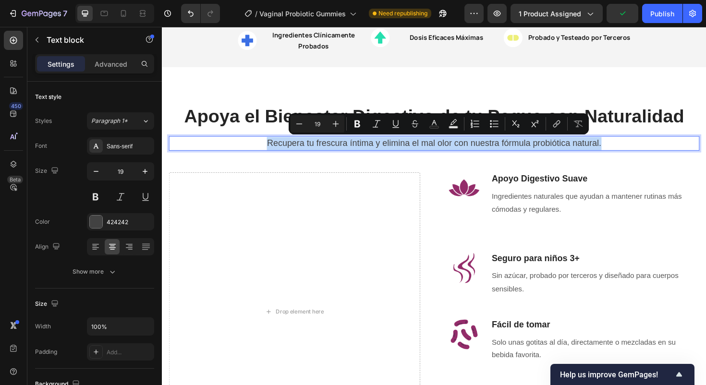
click at [412, 147] on p "Recupera tu frescura íntima y elimina el mal olor con nuestra fórmula probiótic…" at bounding box center [450, 151] width 560 height 14
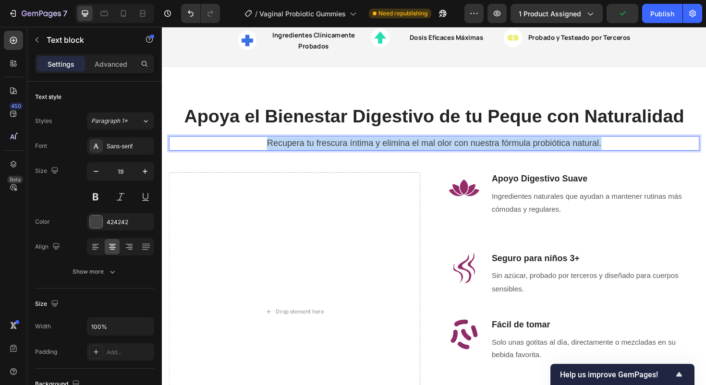
click at [412, 147] on p "Recupera tu frescura íntima y elimina el mal olor con nuestra fórmula probiótic…" at bounding box center [450, 151] width 560 height 14
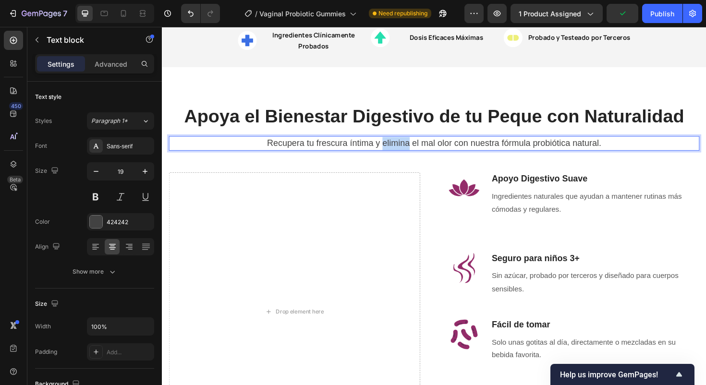
click at [412, 147] on p "Recupera tu frescura íntima y elimina el mal olor con nuestra fórmula probiótic…" at bounding box center [450, 151] width 560 height 14
drag, startPoint x: 281, startPoint y: 149, endPoint x: 258, endPoint y: 150, distance: 23.1
click at [258, 150] on p "Un blend de 11 hierbas pensado para balancear la pancita y mantener la energía …" at bounding box center [450, 151] width 560 height 14
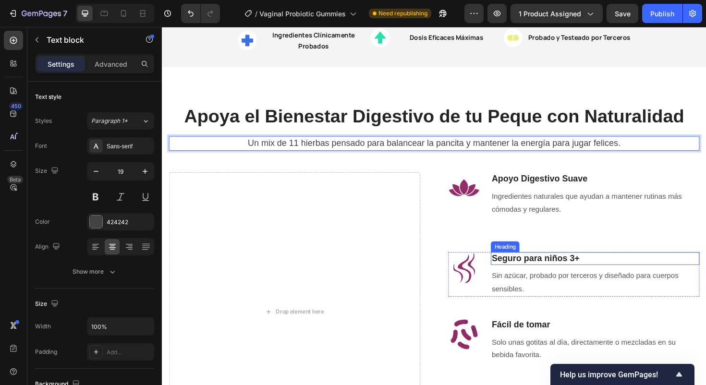
click at [548, 271] on strong "Seguro para niños 3+" at bounding box center [557, 272] width 93 height 10
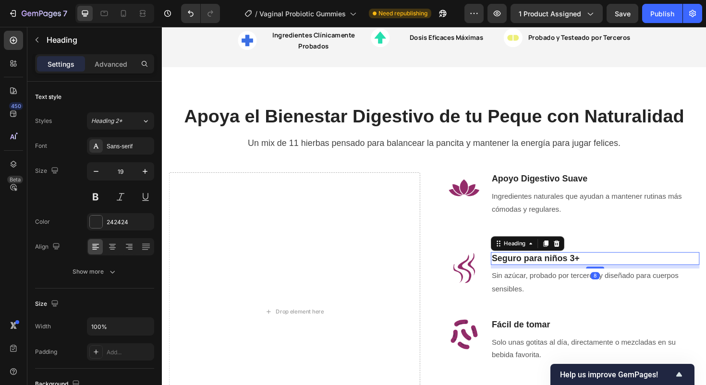
click at [569, 272] on strong "Seguro para niños 3+" at bounding box center [557, 272] width 93 height 10
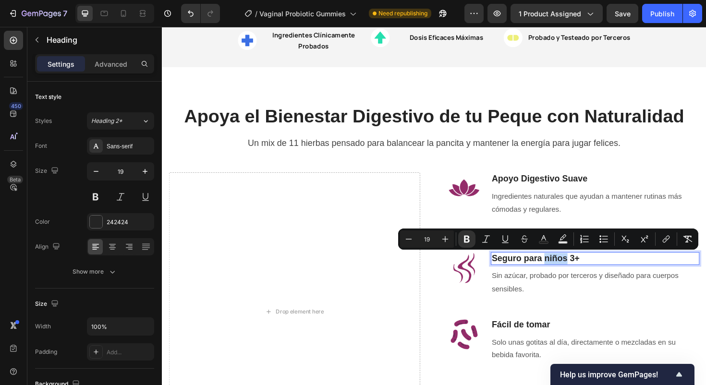
click at [568, 272] on strong "Seguro para niños 3+" at bounding box center [557, 272] width 93 height 10
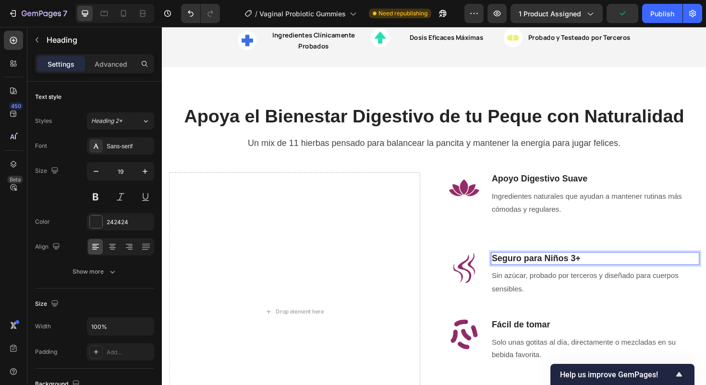
click at [601, 271] on p "Seguro para Niños 3+" at bounding box center [620, 273] width 219 height 12
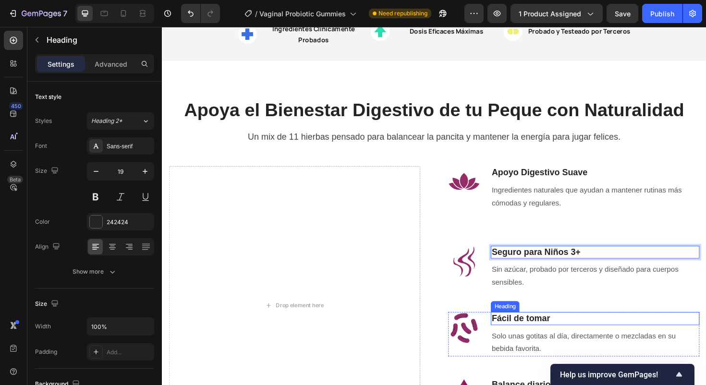
scroll to position [461, 0]
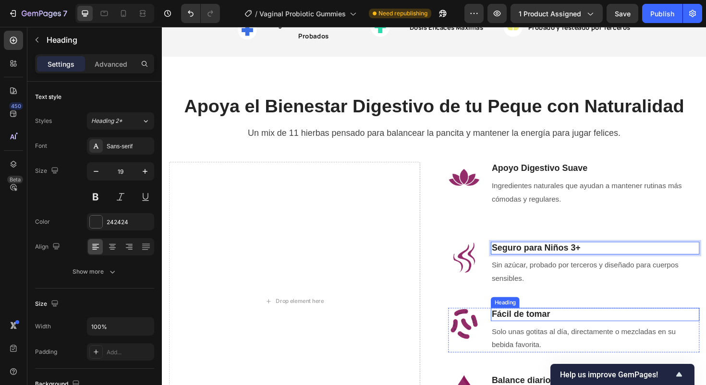
click at [539, 333] on p "Fácil de tomar" at bounding box center [620, 332] width 219 height 12
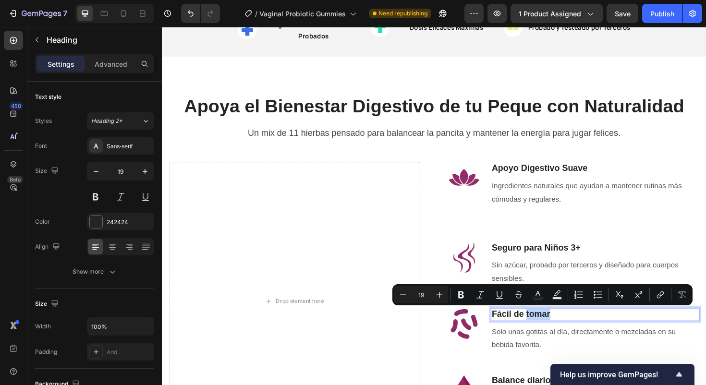
click at [547, 331] on p "Fácil de tomar" at bounding box center [620, 332] width 219 height 12
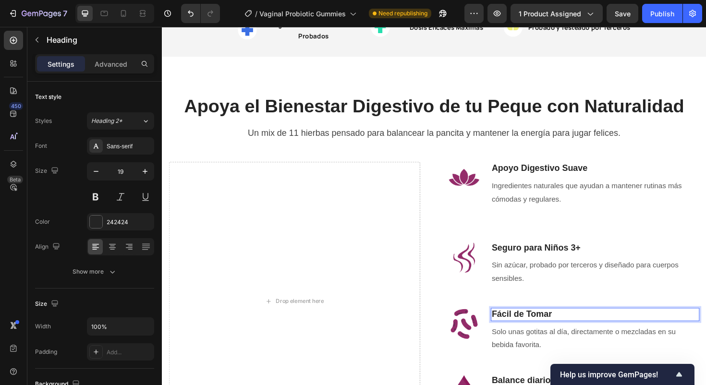
scroll to position [533, 0]
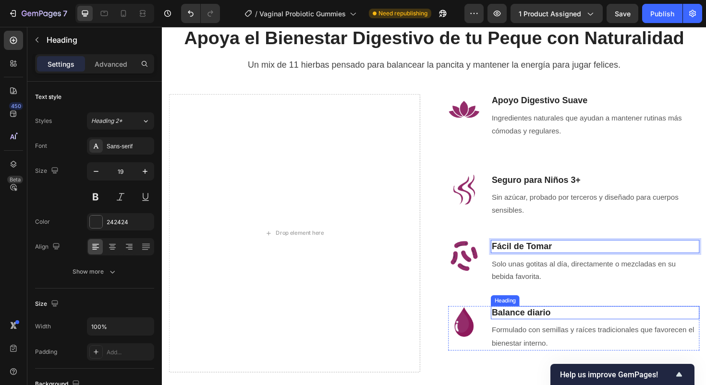
click at [541, 333] on p "Balance diario" at bounding box center [620, 330] width 219 height 12
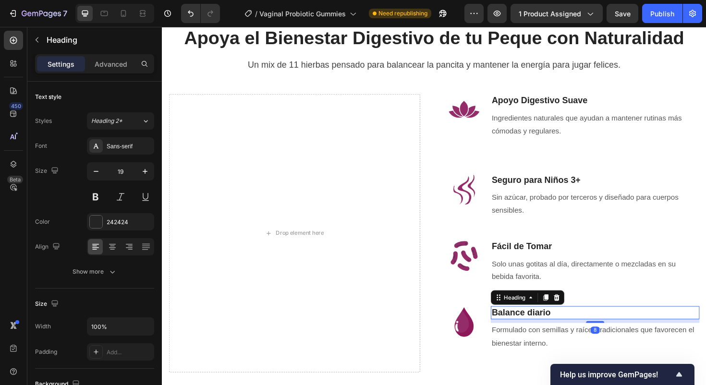
click at [549, 330] on p "Balance diario" at bounding box center [620, 330] width 219 height 12
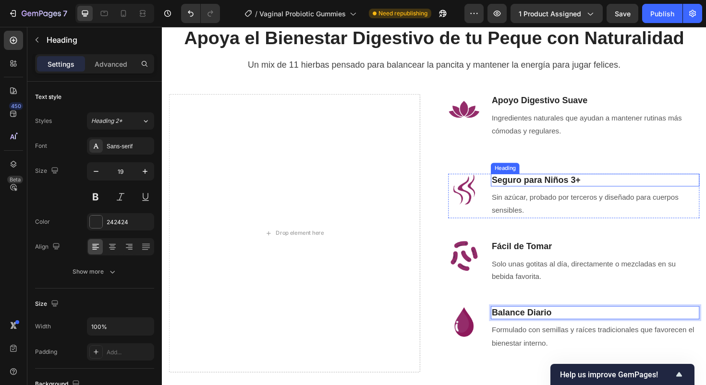
drag, startPoint x: 554, startPoint y: 187, endPoint x: 549, endPoint y: 186, distance: 4.8
click at [554, 186] on strong "Seguro para Niños 3+" at bounding box center [558, 189] width 94 height 10
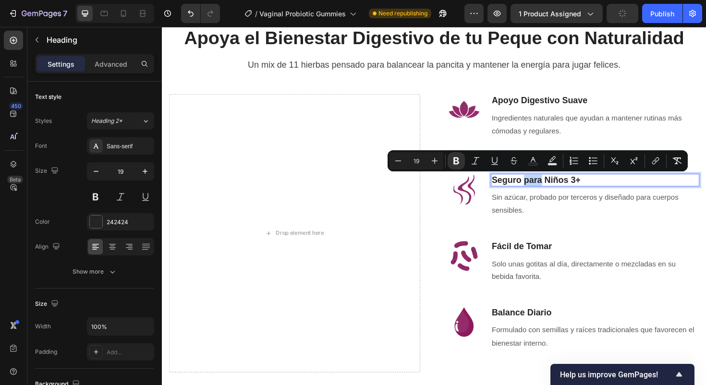
click at [545, 191] on strong "Seguro para Niños 3+" at bounding box center [558, 189] width 94 height 10
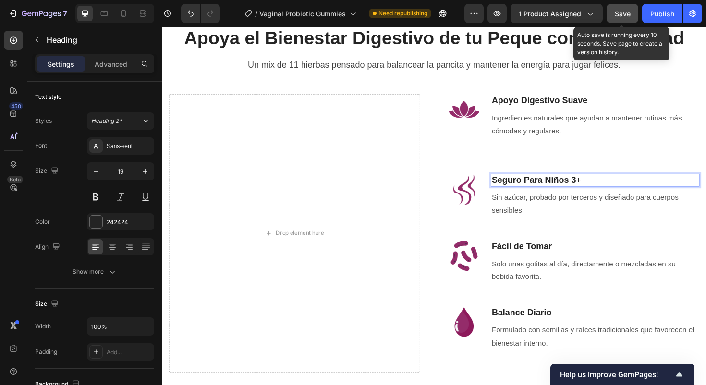
click at [618, 9] on div "Save" at bounding box center [623, 14] width 16 height 10
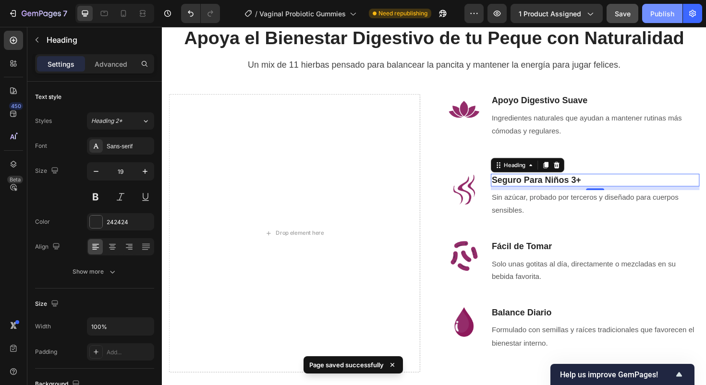
click at [654, 18] on button "Publish" at bounding box center [662, 13] width 40 height 19
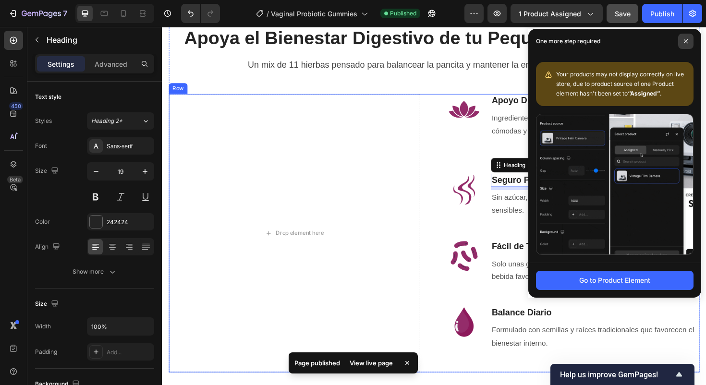
click at [690, 39] on span at bounding box center [685, 41] width 15 height 15
click at [684, 39] on icon at bounding box center [686, 41] width 4 height 4
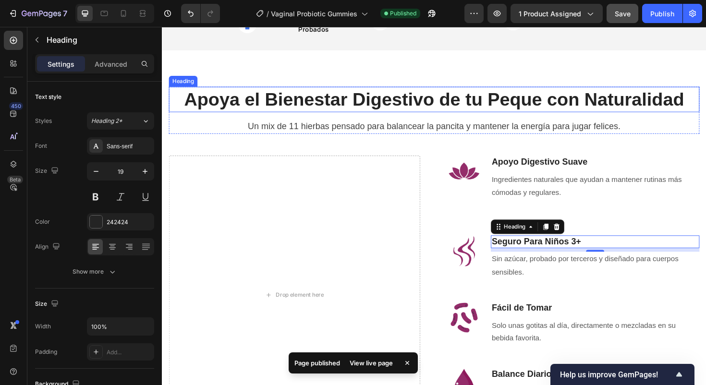
scroll to position [89, 0]
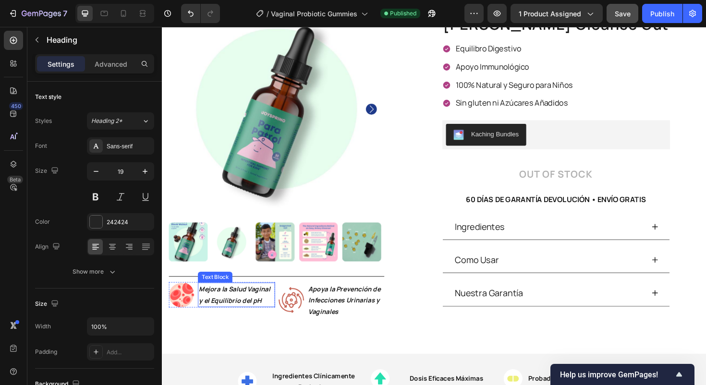
click at [222, 305] on strong "Mejora la Salud Vaginal y el Equilibrio del pH" at bounding box center [238, 310] width 75 height 21
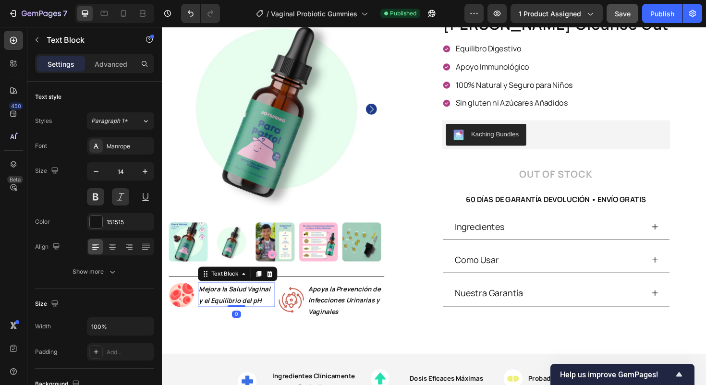
click at [222, 305] on strong "Mejora la Salud Vaginal y el Equilibrio del pH" at bounding box center [238, 310] width 75 height 21
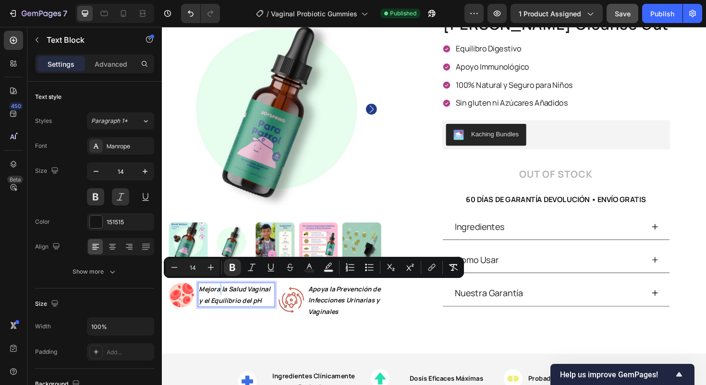
click at [222, 305] on strong "Mejora la Salud Vaginal y el Equilibrio del pH" at bounding box center [238, 310] width 75 height 21
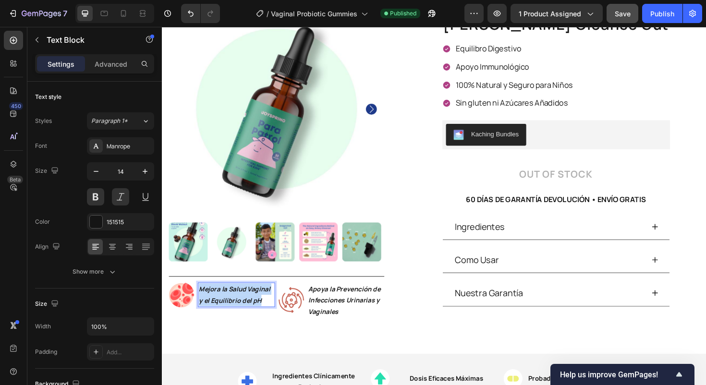
click at [222, 305] on strong "Mejora la Salud Vaginal y el Equilibrio del pH" at bounding box center [238, 310] width 75 height 21
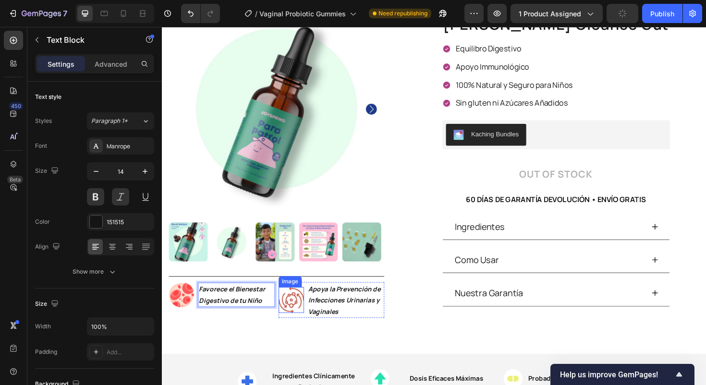
click at [331, 313] on p "Apoya la Prevención de Infecciones Urinarias y Vaginales" at bounding box center [356, 316] width 79 height 36
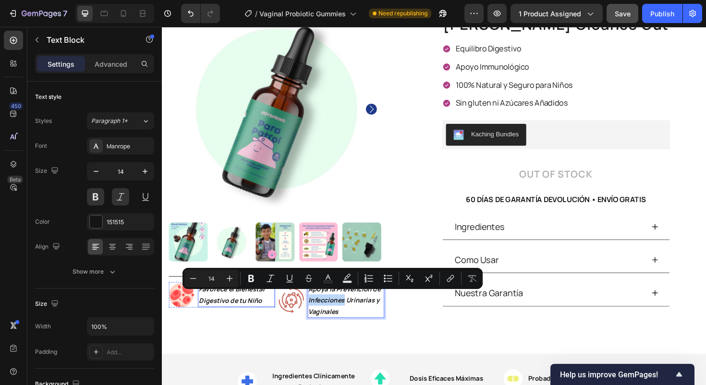
click at [243, 308] on p "Favorece el Bienestar Digestivo de tu Niño" at bounding box center [240, 311] width 79 height 24
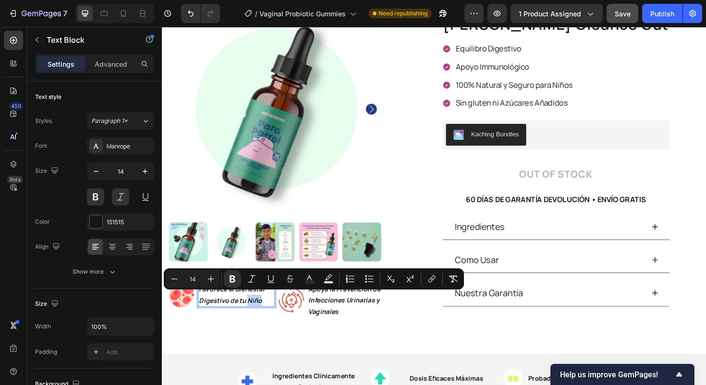
click at [267, 315] on p "Favorece el Bienestar Digestivo de tu Niño" at bounding box center [240, 311] width 79 height 24
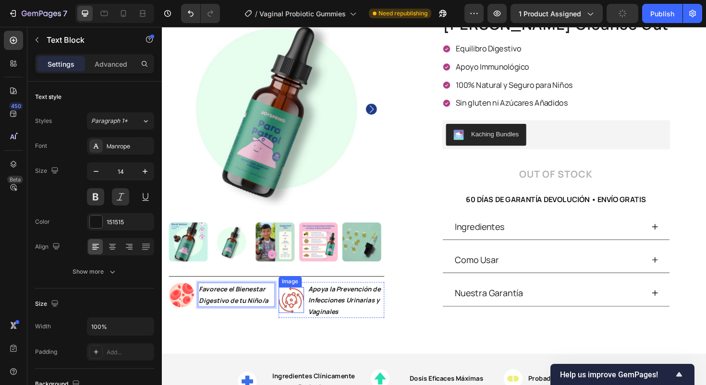
click at [334, 307] on p "Apoya la Prevención de Infecciones Urinarias y Vaginales" at bounding box center [356, 316] width 79 height 36
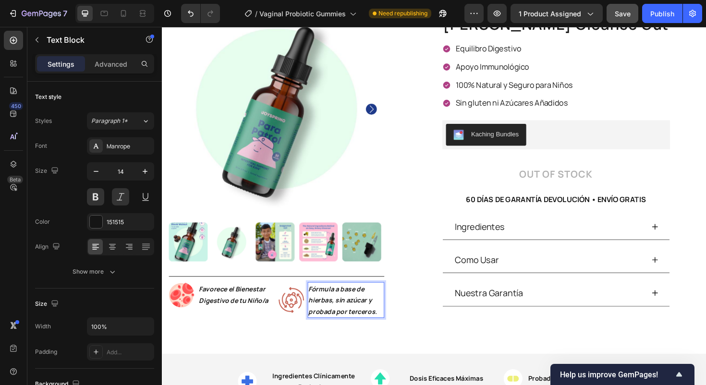
click at [351, 300] on p "Fórmula a base de hierbas, sin azúcar y probada por terceros." at bounding box center [356, 316] width 79 height 36
click at [319, 314] on p "Fórmula a Base de hierbas, sin azúcar y probada por terceros." at bounding box center [356, 316] width 79 height 36
click at [357, 312] on p "Fórmula a Base de Hierbas, sin azúcar y probada por terceros." at bounding box center [356, 316] width 79 height 36
click at [317, 326] on p "Fórmula a Base de Hierbas, sin Azúcar y probada por terceros." at bounding box center [356, 316] width 79 height 36
click at [358, 326] on p "Fórmula a Base de Hierbas, sin Azúcar y Probada por terceros." at bounding box center [356, 316] width 79 height 36
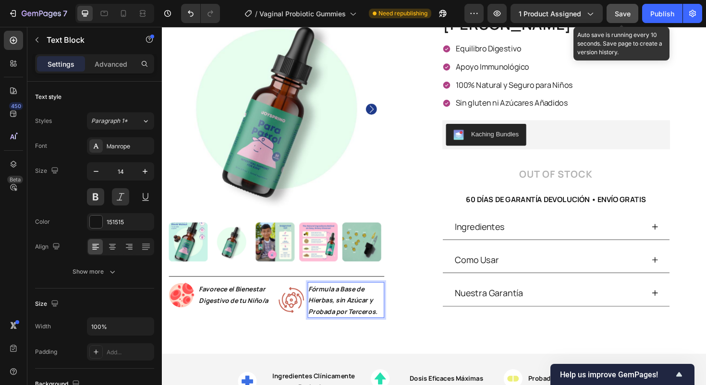
click at [620, 15] on span "Save" at bounding box center [623, 14] width 16 height 8
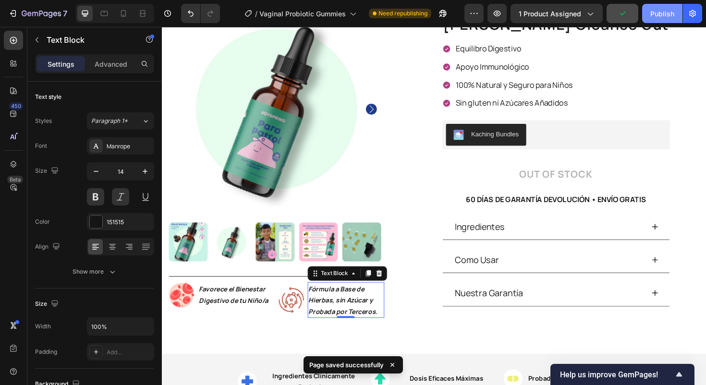
click at [654, 12] on div "Publish" at bounding box center [662, 14] width 24 height 10
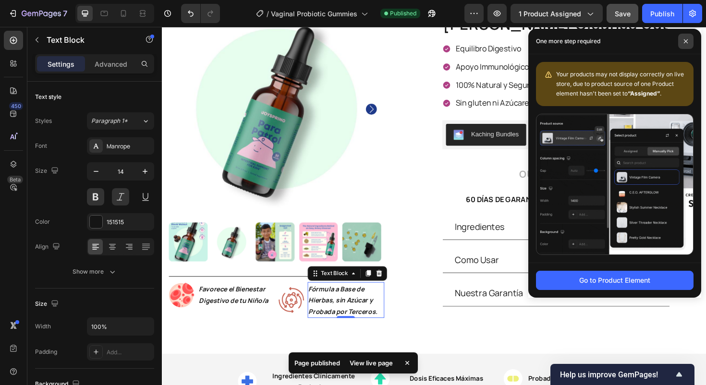
click at [685, 43] on icon at bounding box center [685, 41] width 5 height 5
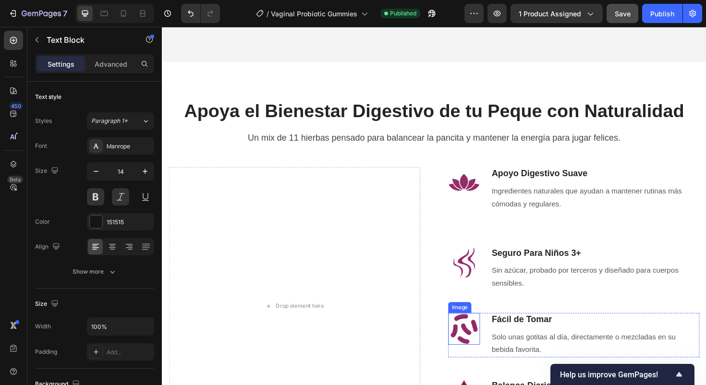
scroll to position [849, 0]
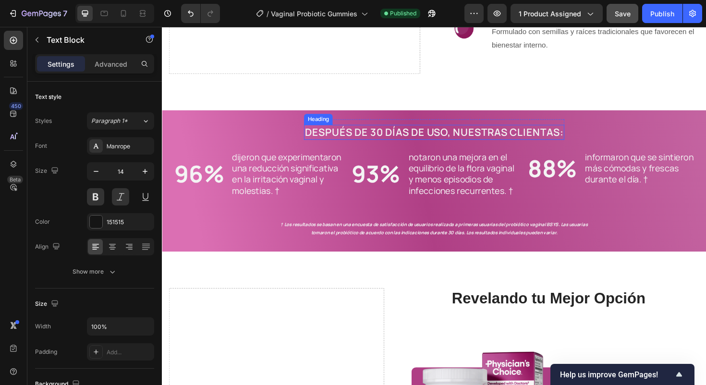
click at [351, 140] on h2 "después de 30 días de uso, nuestras clientas:" at bounding box center [450, 139] width 276 height 16
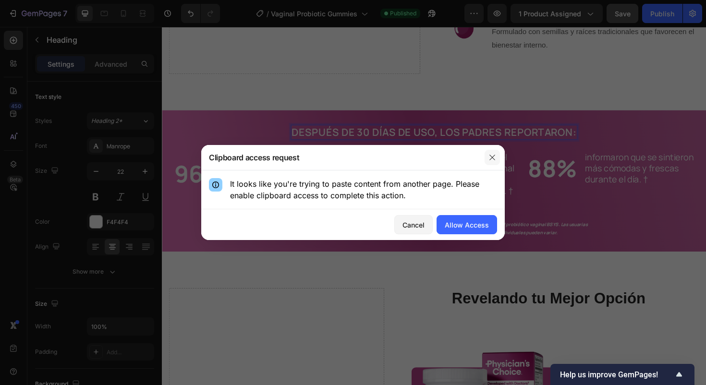
click at [486, 158] on button "button" at bounding box center [492, 157] width 15 height 15
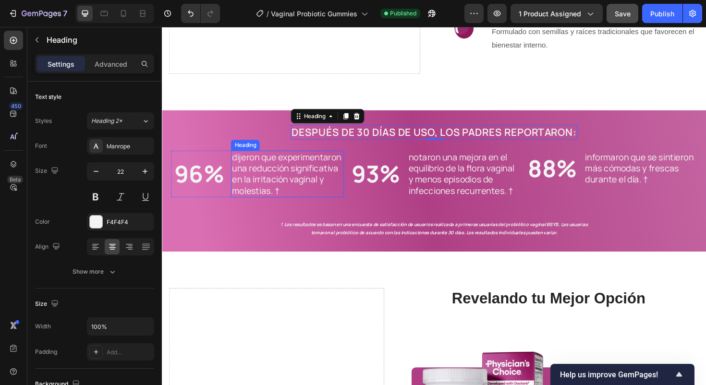
click at [306, 197] on h2 "dijeron que experimentaron una reducción significativa en la irritación vaginal…" at bounding box center [295, 182] width 120 height 49
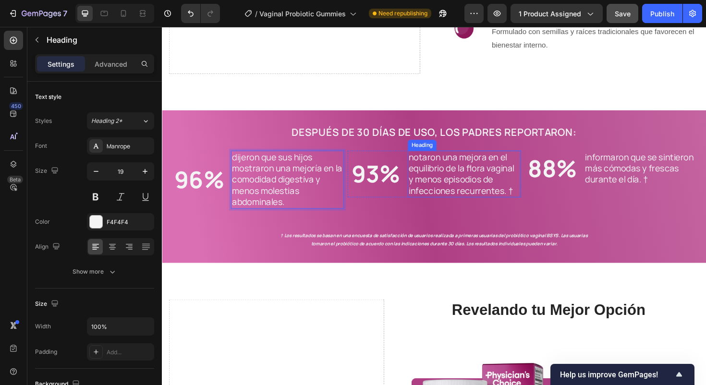
click at [469, 174] on h2 "notaron una mejora en el equilibrio de la flora vaginal y menos episodios de in…" at bounding box center [482, 182] width 120 height 49
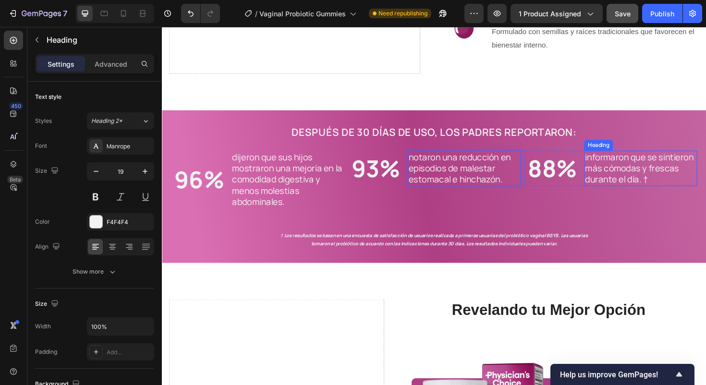
click at [627, 174] on h2 "informaron que se sintieron más cómodas y frescas durante el día. †" at bounding box center [669, 176] width 120 height 37
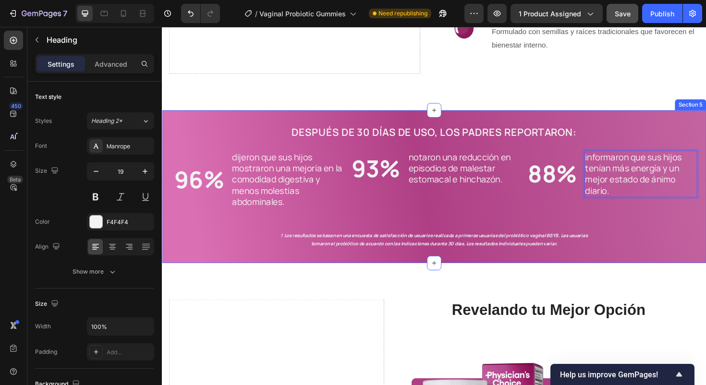
click at [651, 227] on div "DESPUÉS DE 30 DÍAS DE USO, LOS PADRES REPORTARON: Heading Row Row 96% Heading d…" at bounding box center [449, 190] width 557 height 142
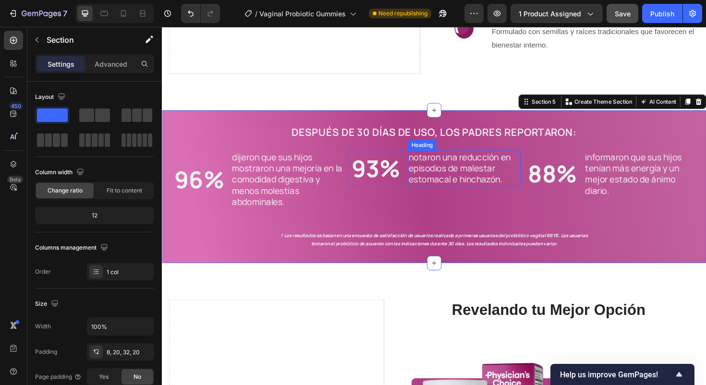
click at [440, 165] on p "notaron una reducción en episodios de malestar estomacal e hinchazón." at bounding box center [482, 177] width 118 height 36
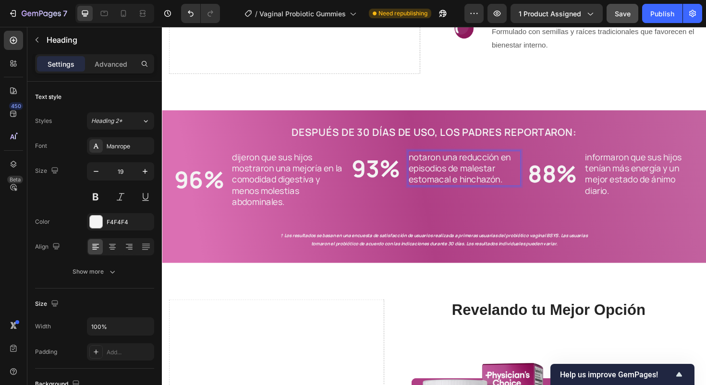
click at [425, 167] on p "notaron una reducción en episodios de malestar estomacal e hinchazón." at bounding box center [482, 177] width 118 height 36
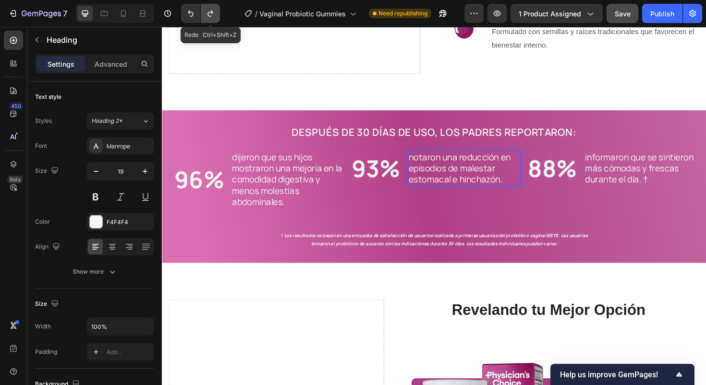
click at [209, 10] on icon "Undo/Redo" at bounding box center [211, 14] width 10 height 10
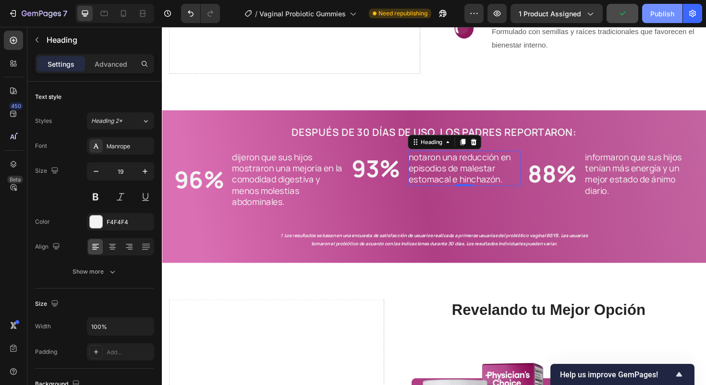
click at [656, 17] on div "Publish" at bounding box center [662, 14] width 24 height 10
click at [465, 248] on strong "† Los resultados se basan en una encuesta de satisfacción de usuarios realizada…" at bounding box center [450, 251] width 325 height 15
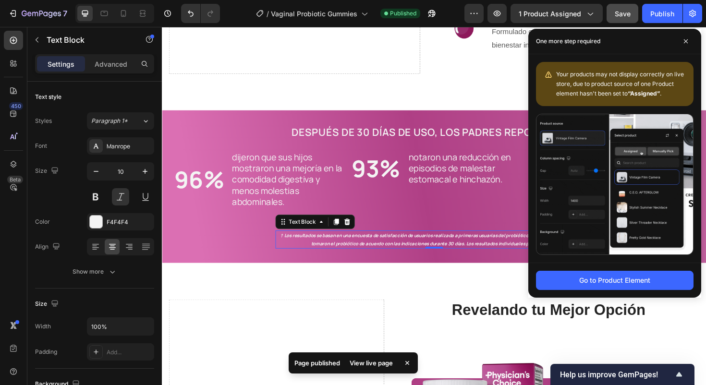
click at [686, 44] on span at bounding box center [685, 41] width 15 height 15
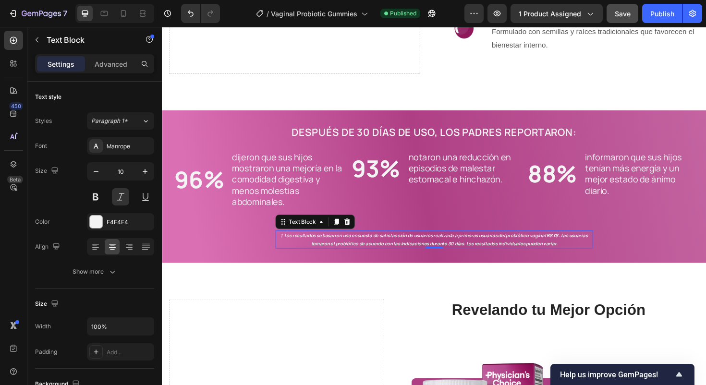
click at [387, 246] on strong "† Los resultados se basan en una encuesta de satisfacción de usuarios realizada…" at bounding box center [450, 251] width 325 height 15
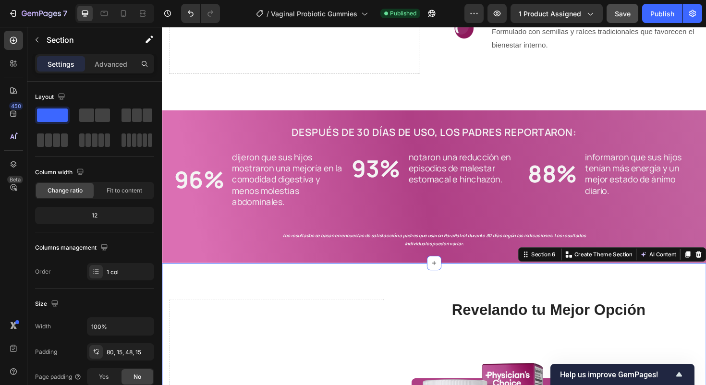
click at [618, 15] on span "Save" at bounding box center [623, 14] width 16 height 8
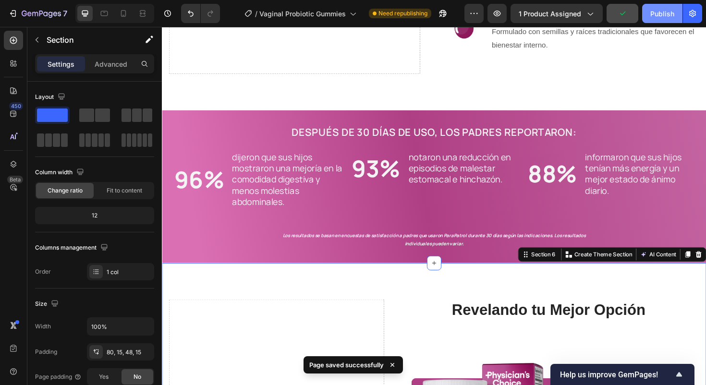
click at [655, 15] on div "Publish" at bounding box center [662, 14] width 24 height 10
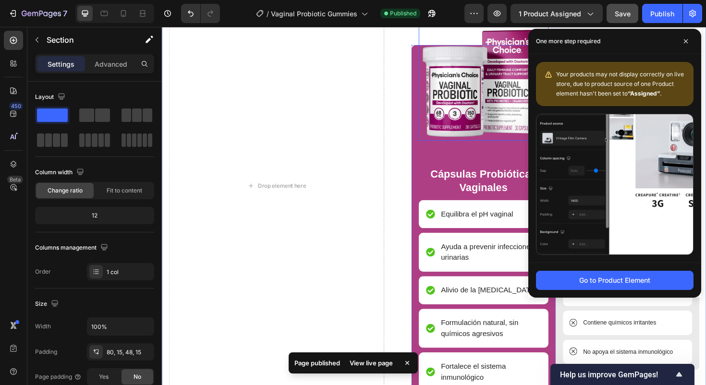
scroll to position [1233, 0]
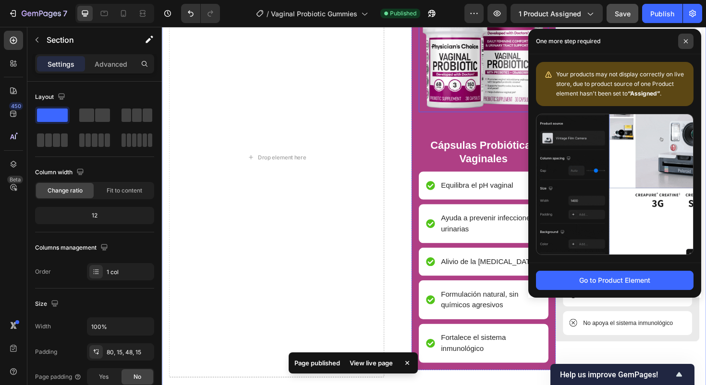
click at [689, 38] on span at bounding box center [685, 41] width 15 height 15
click at [685, 36] on span at bounding box center [685, 41] width 15 height 15
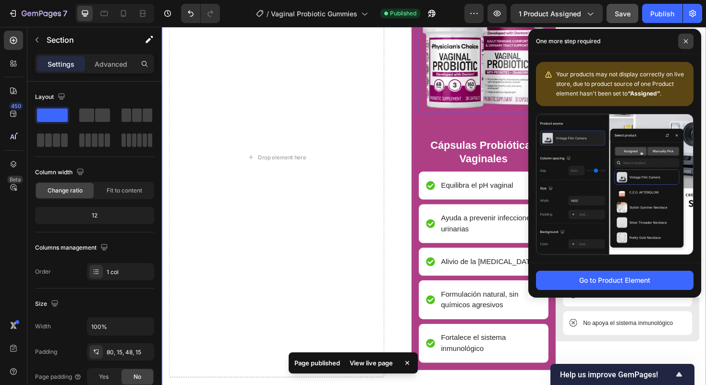
click at [685, 40] on icon at bounding box center [686, 41] width 4 height 4
click at [687, 42] on icon at bounding box center [686, 41] width 4 height 4
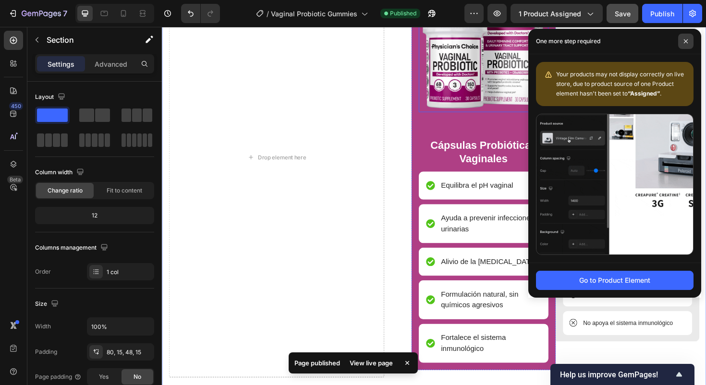
click at [342, 133] on div "Drop element here" at bounding box center [283, 165] width 228 height 466
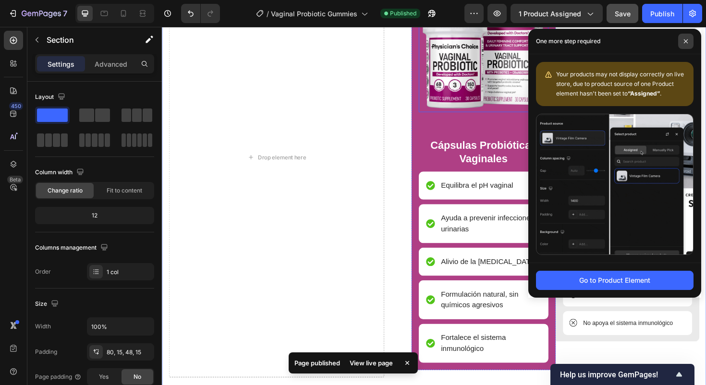
click at [689, 39] on span at bounding box center [685, 41] width 15 height 15
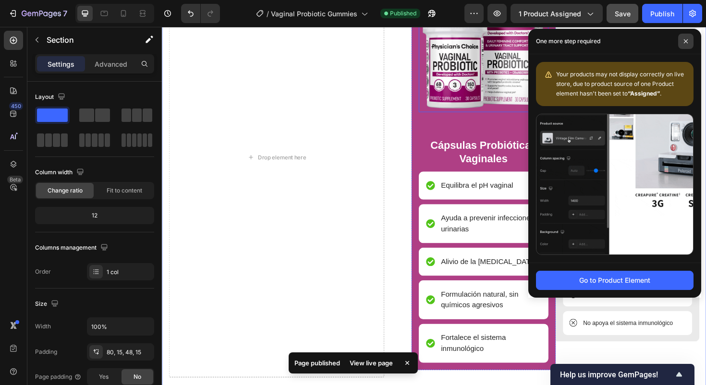
click at [688, 39] on icon at bounding box center [685, 41] width 5 height 5
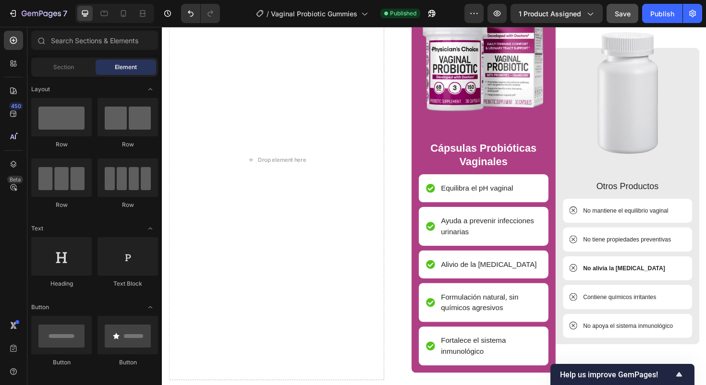
scroll to position [1265, 0]
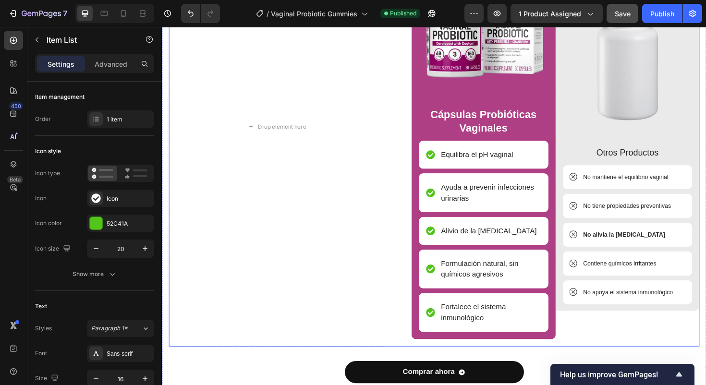
click at [476, 168] on div "Equilibra el pH vaginal" at bounding box center [495, 162] width 79 height 14
click at [477, 162] on p "Equilibra el pH vaginal" at bounding box center [495, 163] width 76 height 12
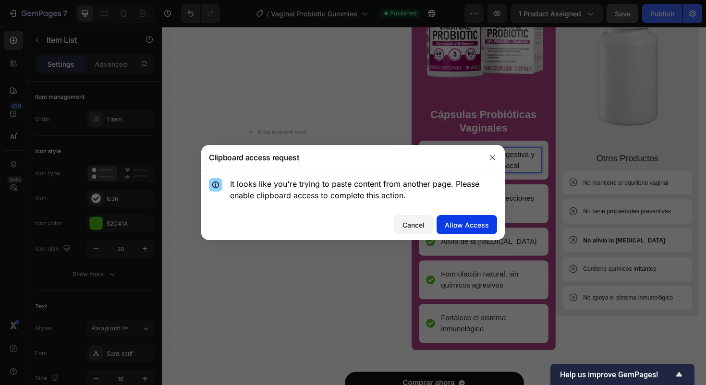
click at [454, 224] on div "Allow Access" at bounding box center [467, 225] width 44 height 10
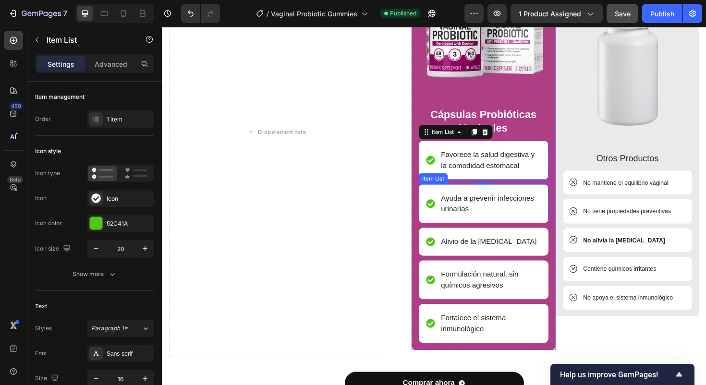
click at [484, 207] on p "Ayuda a prevenir infecciones urinarias" at bounding box center [509, 214] width 105 height 23
click at [478, 213] on p "Ayuda a prevenir infecciones urinarias" at bounding box center [509, 214] width 105 height 23
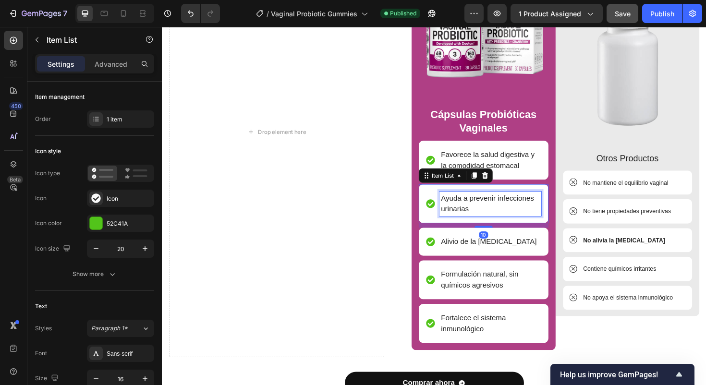
click at [478, 213] on p "Ayuda a prevenir infecciones urinarias" at bounding box center [509, 214] width 105 height 23
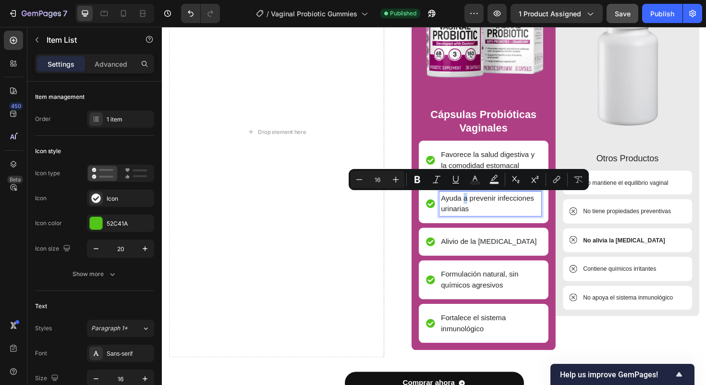
click at [478, 213] on p "Ayuda a prevenir infecciones urinarias" at bounding box center [509, 214] width 105 height 23
click at [478, 219] on p "Ayuda a prevenir infecciones urinarias" at bounding box center [509, 214] width 105 height 23
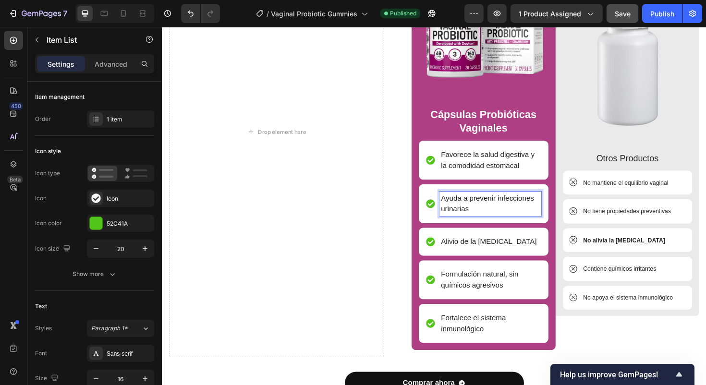
click at [478, 214] on p "Ayuda a prevenir infecciones urinarias" at bounding box center [509, 214] width 105 height 23
click at [481, 251] on p "Alivio de la [MEDICAL_DATA]" at bounding box center [507, 255] width 101 height 12
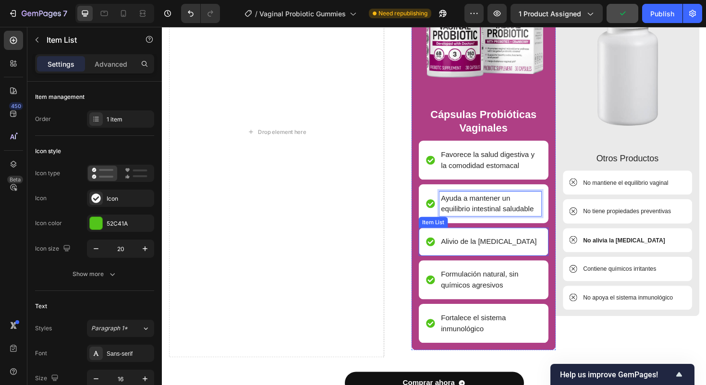
click at [481, 250] on p "Alivio de la [MEDICAL_DATA]" at bounding box center [507, 255] width 101 height 12
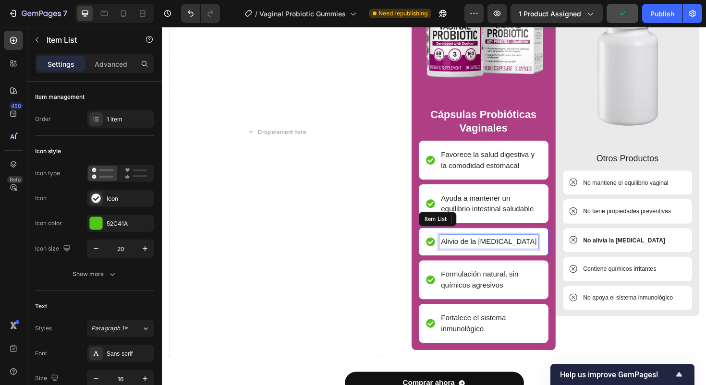
click at [481, 250] on p "Alivio de la [MEDICAL_DATA]" at bounding box center [507, 255] width 101 height 12
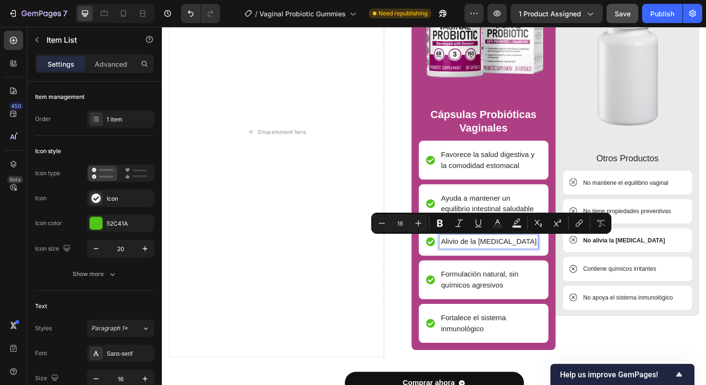
click at [481, 254] on p "Alivio de la [MEDICAL_DATA]" at bounding box center [507, 255] width 101 height 12
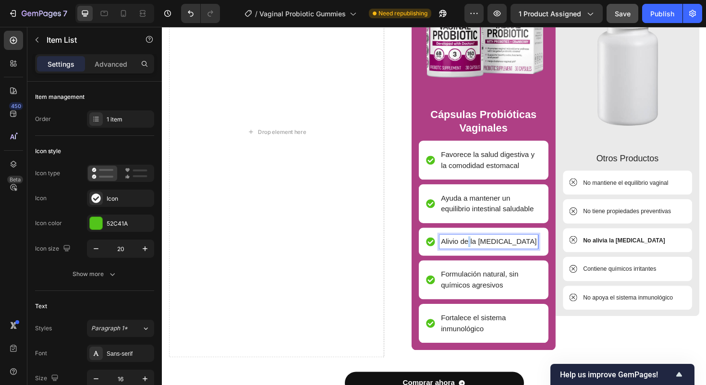
click at [481, 254] on p "Alivio de la [MEDICAL_DATA]" at bounding box center [507, 255] width 101 height 12
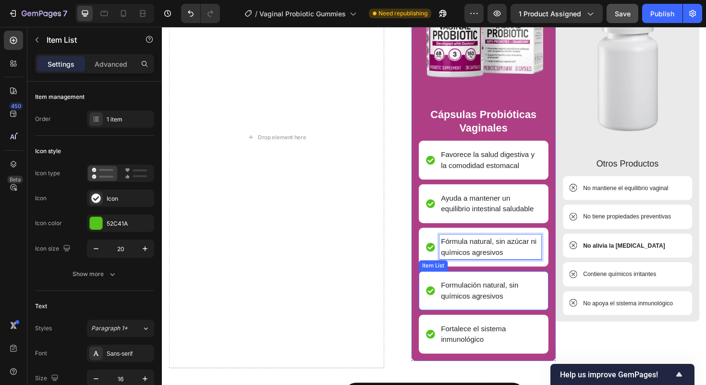
click at [484, 300] on p "Formulación natural, sin químicos agresivos" at bounding box center [509, 306] width 105 height 23
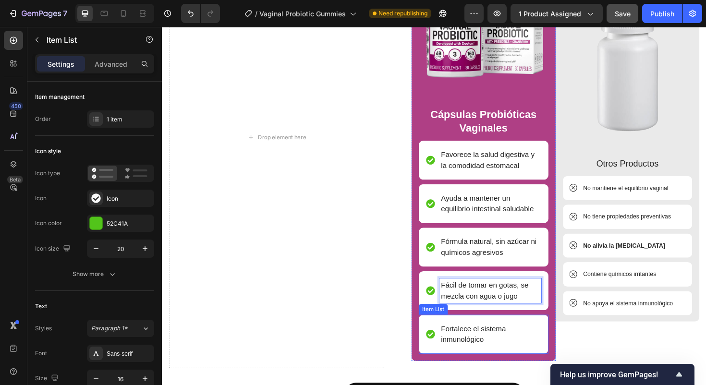
click at [485, 351] on p "Fortalece el sistema inmunológico" at bounding box center [509, 352] width 105 height 23
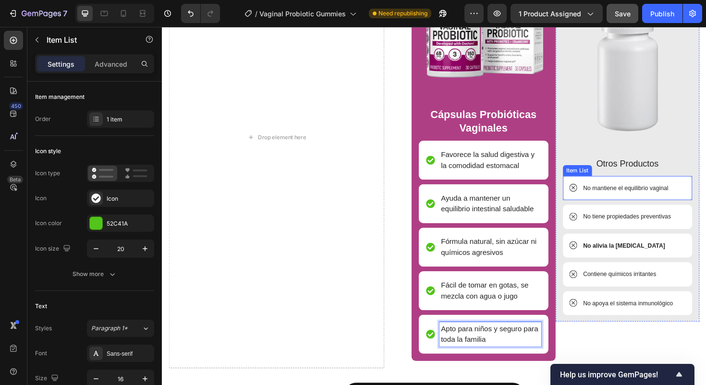
click at [623, 197] on p "No mantiene el equilibrio vaginal" at bounding box center [653, 198] width 90 height 10
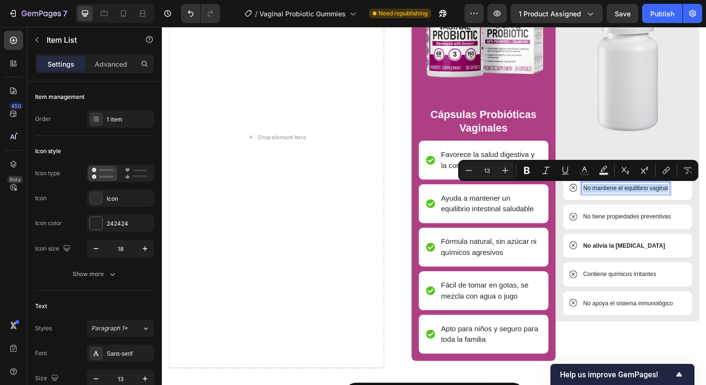
scroll to position [1265, 0]
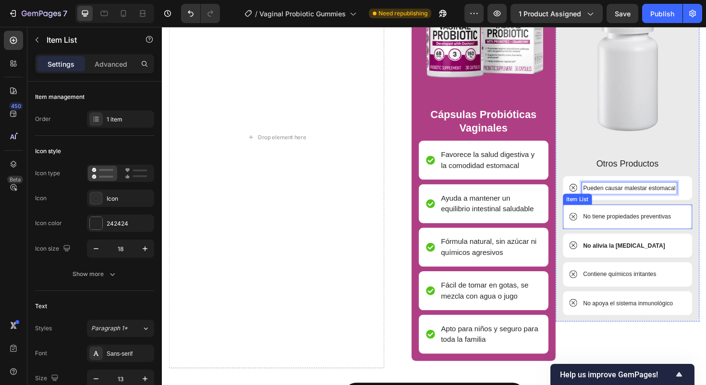
click at [633, 225] on p "No tiene propiedades preventivas" at bounding box center [654, 228] width 93 height 10
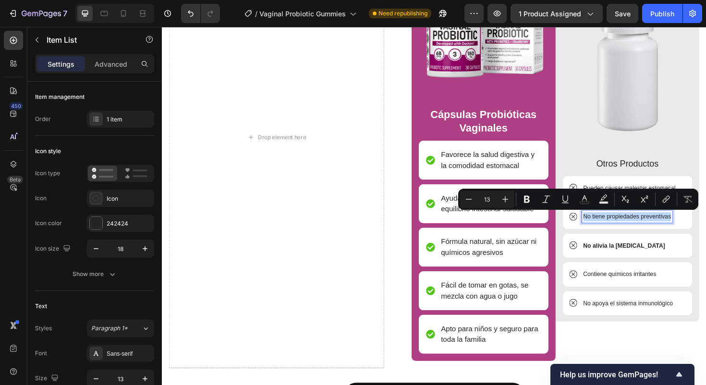
scroll to position [1260, 0]
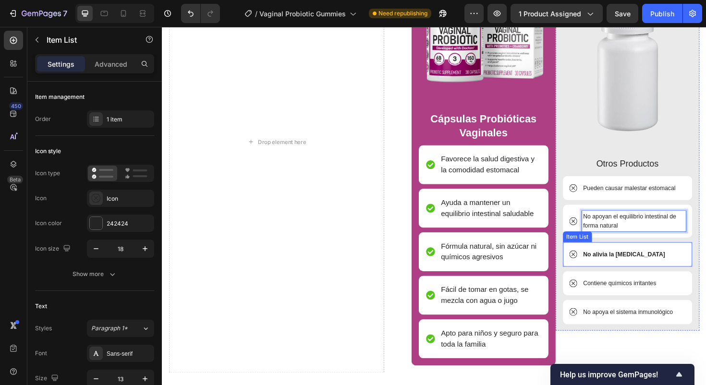
click at [634, 267] on strong "No alivia la [MEDICAL_DATA]" at bounding box center [651, 267] width 87 height 7
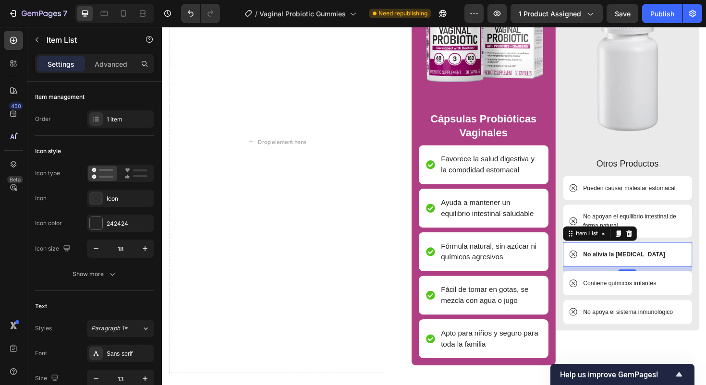
click at [609, 271] on strong "No alivia la [MEDICAL_DATA]" at bounding box center [651, 267] width 87 height 7
click at [610, 270] on strong "No alivia la [MEDICAL_DATA]" at bounding box center [651, 267] width 87 height 7
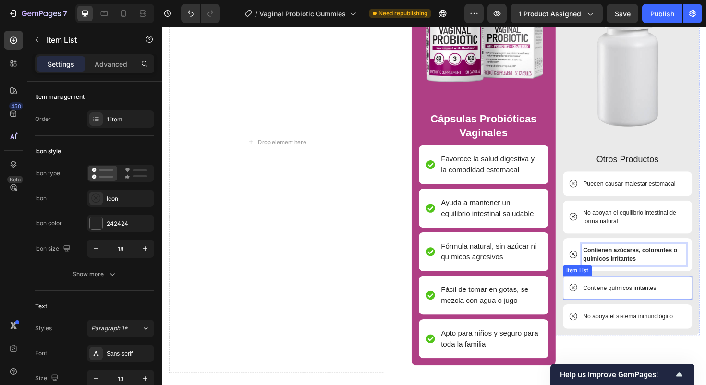
scroll to position [1256, 0]
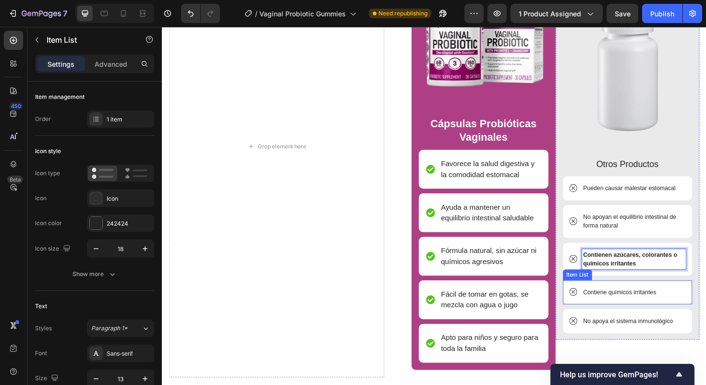
click at [618, 313] on div "Contiene químicos irritantes" at bounding box center [646, 308] width 80 height 12
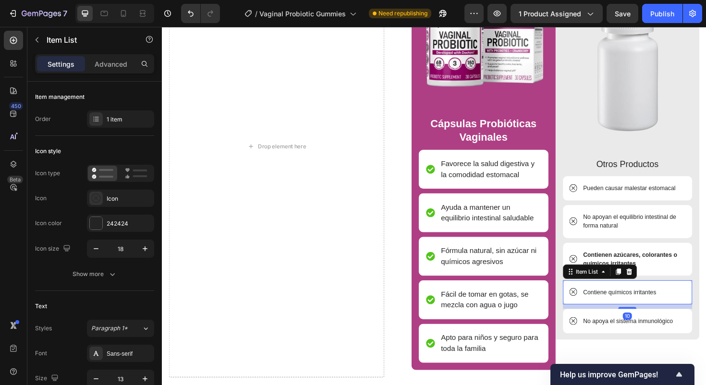
click at [618, 307] on p "Contiene químicos irritantes" at bounding box center [646, 308] width 77 height 10
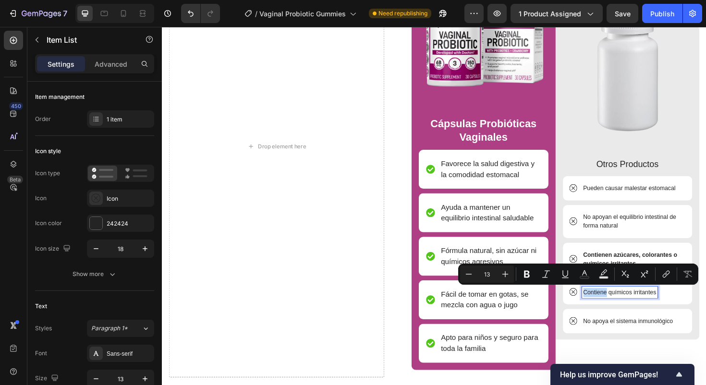
click at [618, 305] on p "Contiene químicos irritantes" at bounding box center [646, 308] width 77 height 10
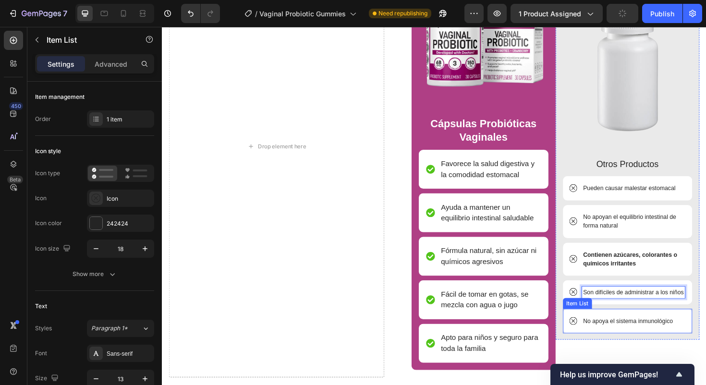
scroll to position [1251, 0]
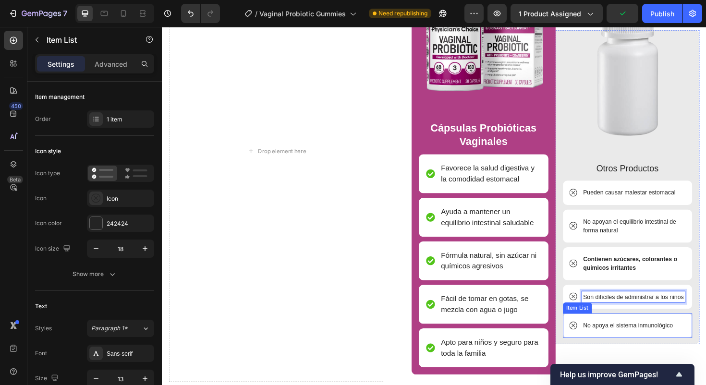
click at [628, 348] on p "No apoya el sistema inmunológico" at bounding box center [655, 344] width 95 height 10
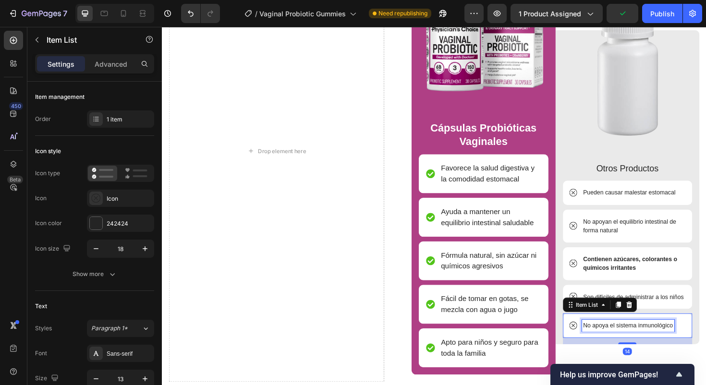
click at [628, 348] on p "No apoya el sistema inmunológico" at bounding box center [655, 344] width 95 height 10
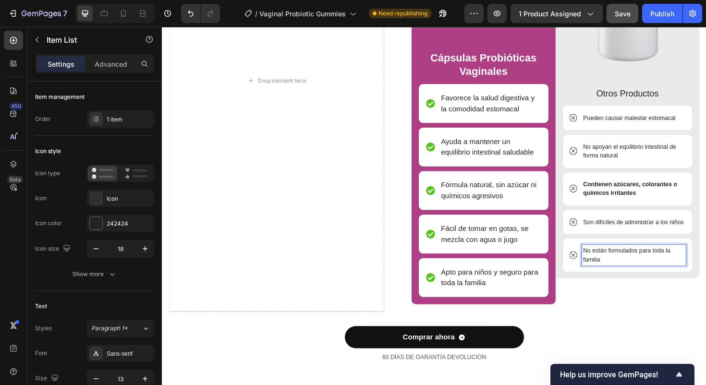
scroll to position [1351, 0]
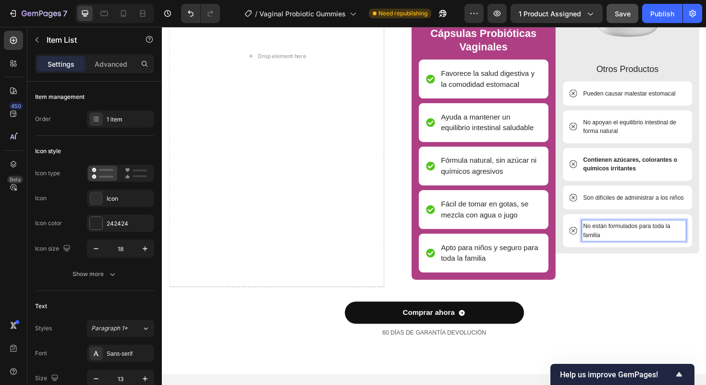
click at [630, 12] on span "Save" at bounding box center [623, 14] width 16 height 8
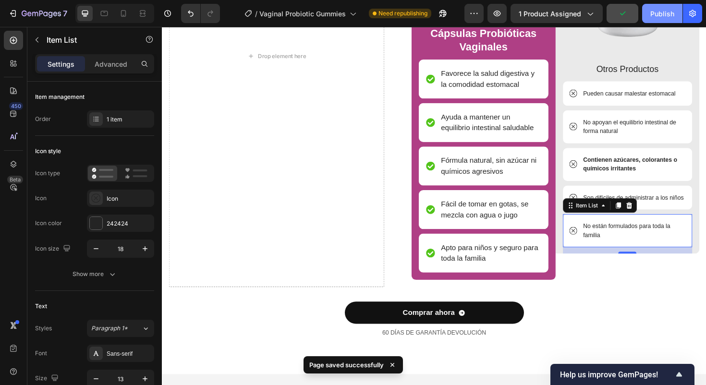
click at [660, 12] on div "Publish" at bounding box center [662, 14] width 24 height 10
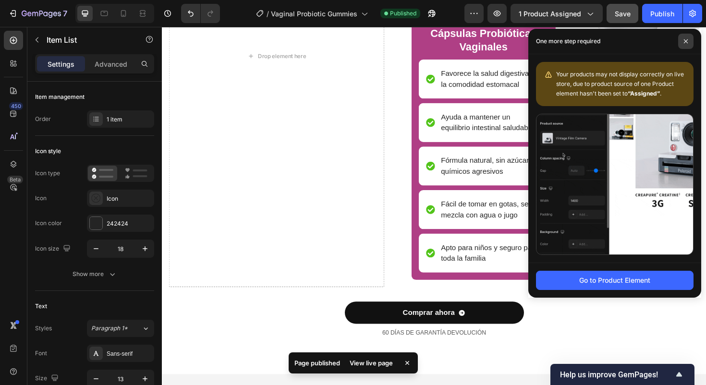
click at [686, 42] on icon at bounding box center [685, 41] width 5 height 5
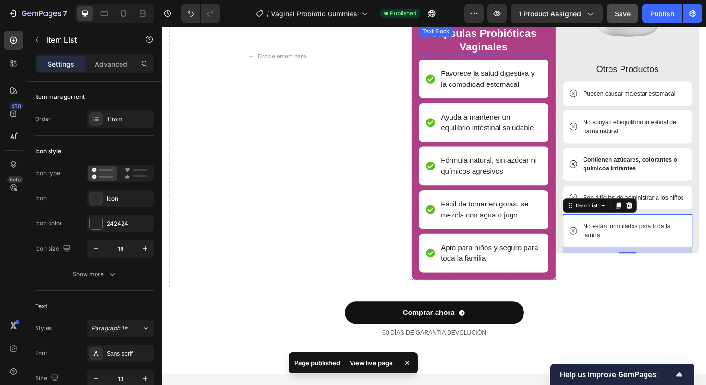
click at [482, 37] on p "Cápsulas Probióticas Vaginales" at bounding box center [502, 41] width 135 height 29
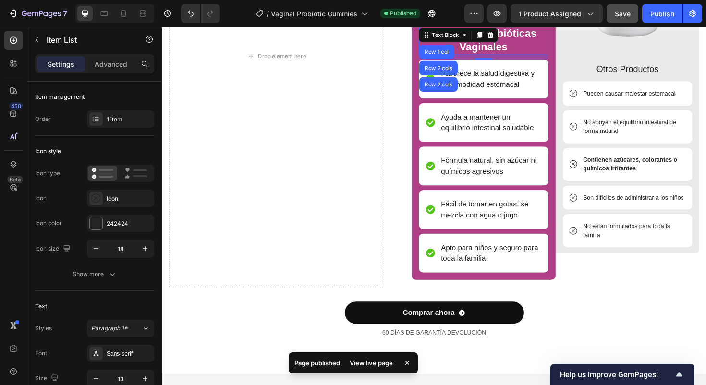
click at [481, 37] on icon at bounding box center [482, 36] width 8 height 8
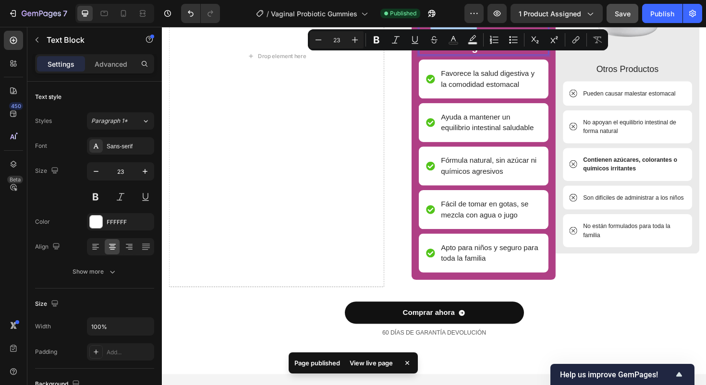
click at [477, 48] on button "Text Background Color" at bounding box center [472, 39] width 17 height 17
type input "000000"
type input "77"
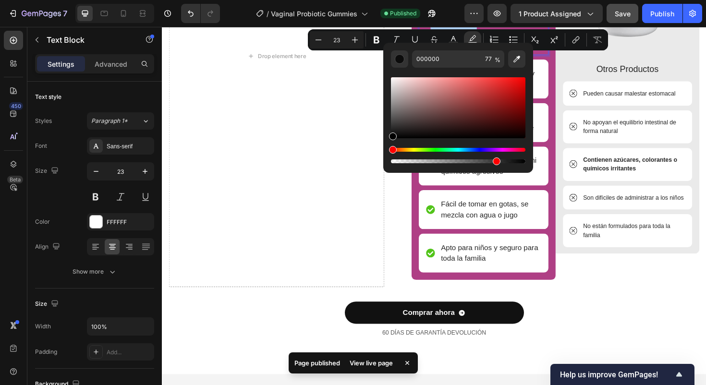
click at [477, 48] on div "000000 77 %" at bounding box center [458, 104] width 150 height 122
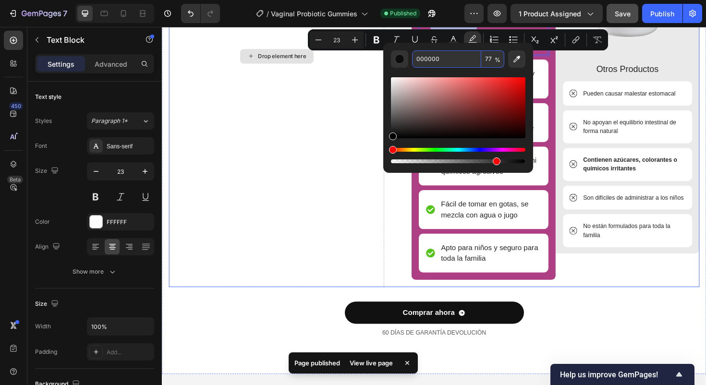
click at [308, 91] on div "Drop element here" at bounding box center [283, 57] width 228 height 489
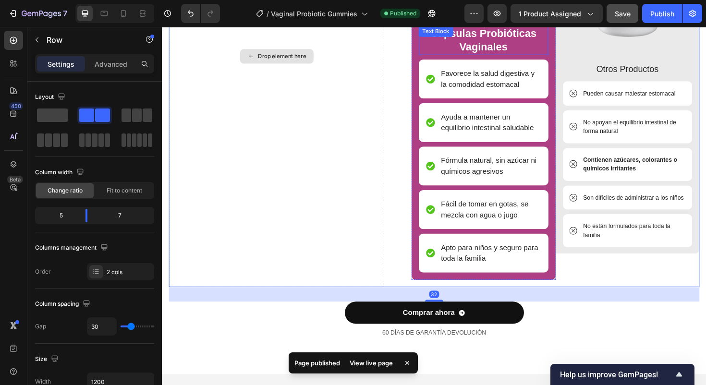
click at [501, 36] on p "Cápsulas Probióticas Vaginales" at bounding box center [502, 41] width 135 height 29
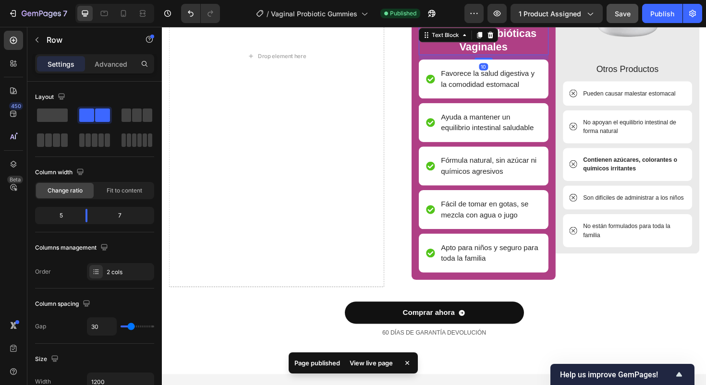
click at [499, 39] on div at bounding box center [498, 36] width 12 height 12
click at [499, 57] on div "10" at bounding box center [502, 59] width 137 height 5
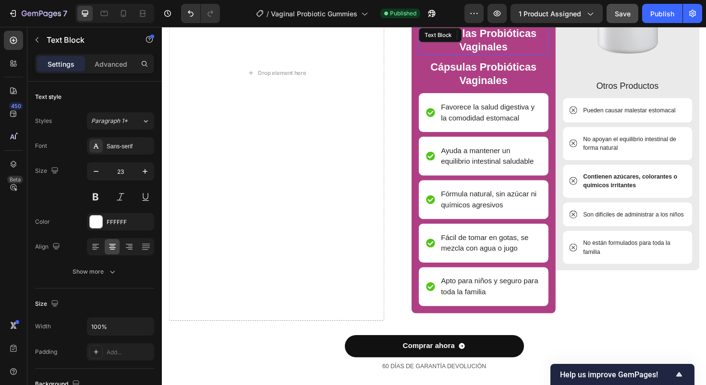
scroll to position [1369, 0]
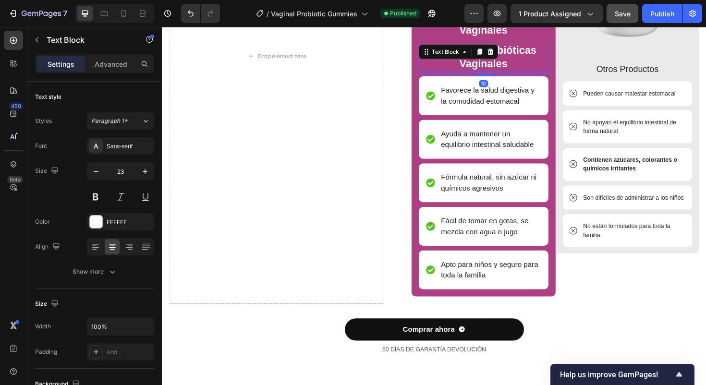
click at [516, 55] on p "Cápsulas Probióticas Vaginales" at bounding box center [502, 59] width 135 height 29
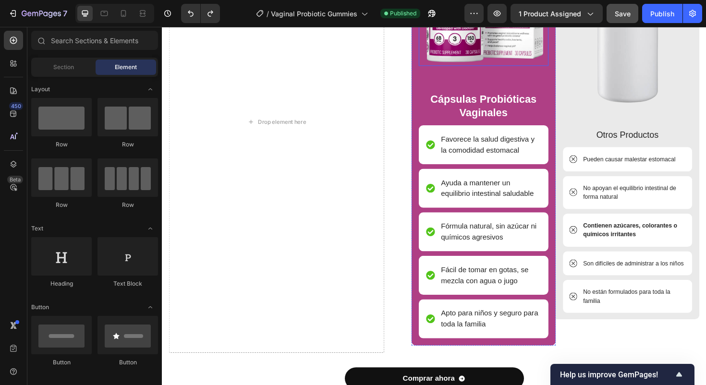
scroll to position [1264, 0]
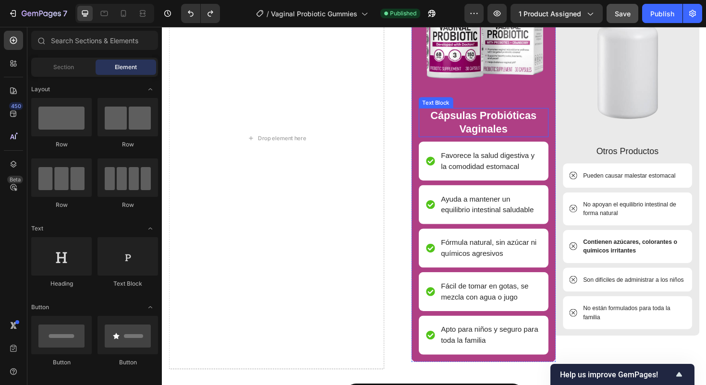
click at [500, 119] on p "Cápsulas Probióticas Vaginales" at bounding box center [502, 128] width 135 height 29
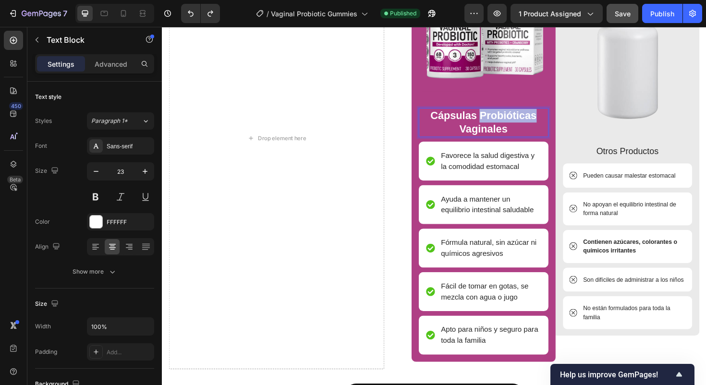
click at [500, 124] on p "Cápsulas Probióticas Vaginales" at bounding box center [502, 128] width 135 height 29
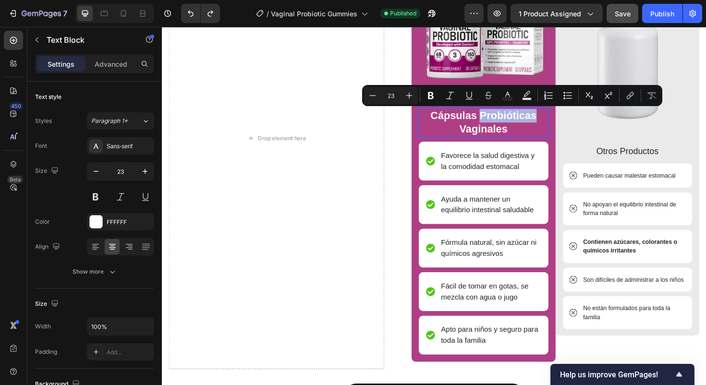
click at [500, 124] on p "Cápsulas Probióticas Vaginales" at bounding box center [502, 128] width 135 height 29
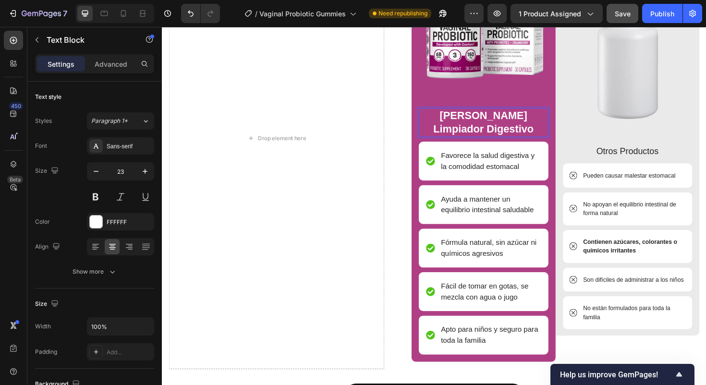
click at [521, 122] on p "Aurea Limpiador Digestivo" at bounding box center [502, 128] width 135 height 29
click at [533, 133] on p "Aurea Limpiador Digestivo" at bounding box center [502, 128] width 135 height 29
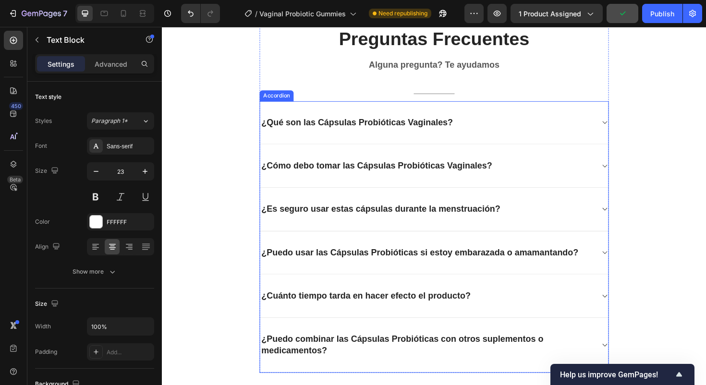
scroll to position [2169, 0]
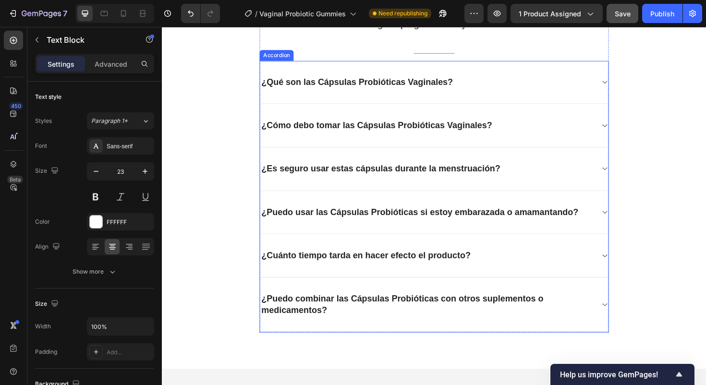
click at [340, 80] on p "¿Qué son las Cápsulas Probióticas Vaginales?" at bounding box center [368, 86] width 203 height 12
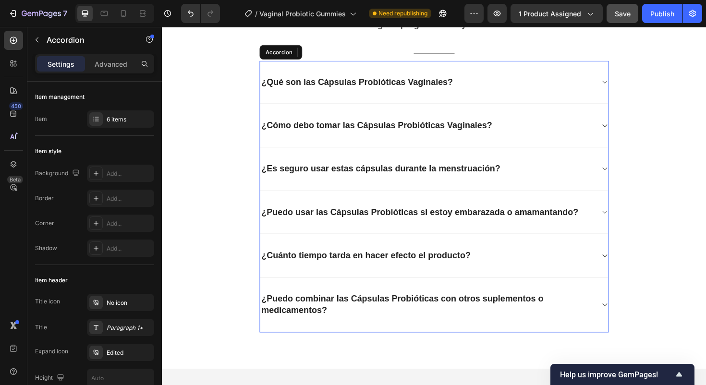
click at [320, 81] on p "¿Qué son las Cápsulas Probióticas Vaginales?" at bounding box center [368, 86] width 203 height 12
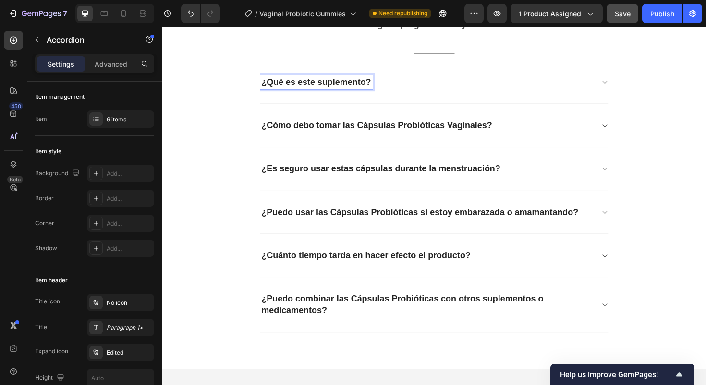
click at [355, 132] on p "¿Cómo debo tomar las Cápsulas Probióticas Vaginales?" at bounding box center [389, 131] width 244 height 12
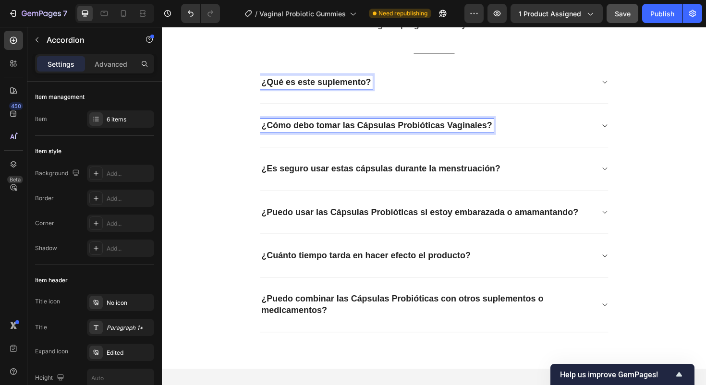
click at [355, 132] on p "¿Cómo debo tomar las Cápsulas Probióticas Vaginales?" at bounding box center [389, 131] width 244 height 12
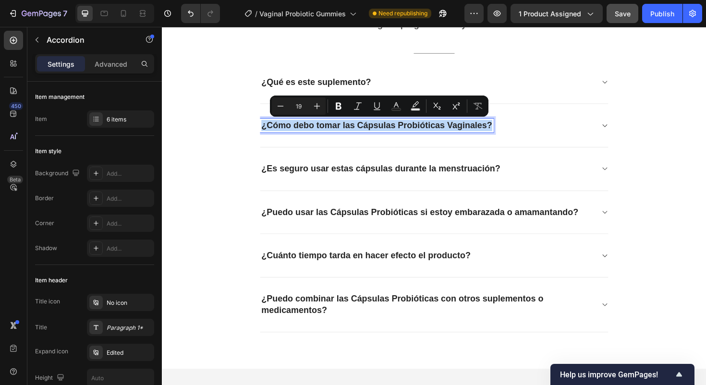
click at [301, 176] on p "¿Es seguro usar estas cápsulas durante la menstruación?" at bounding box center [393, 177] width 253 height 12
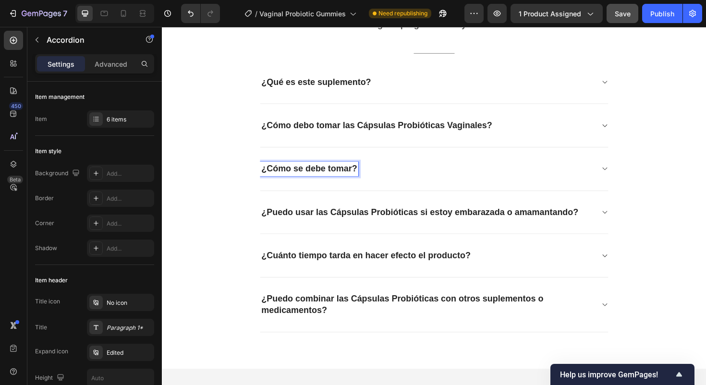
click at [338, 221] on p "¿Puedo usar las Cápsulas Probióticas si estoy embarazada o amamantando?" at bounding box center [435, 224] width 336 height 12
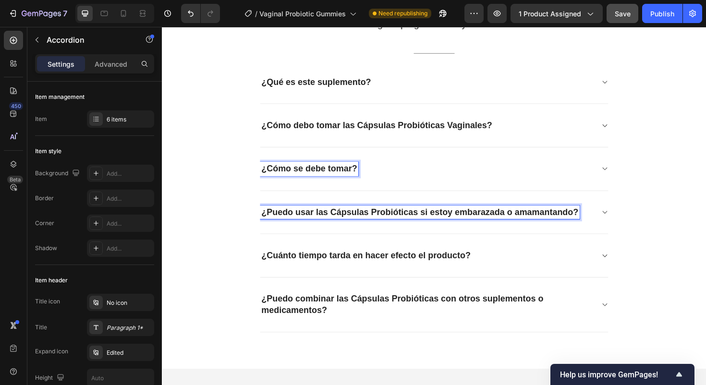
click at [338, 221] on p "¿Puedo usar las Cápsulas Probióticas si estoy embarazada o amamantando?" at bounding box center [435, 224] width 336 height 12
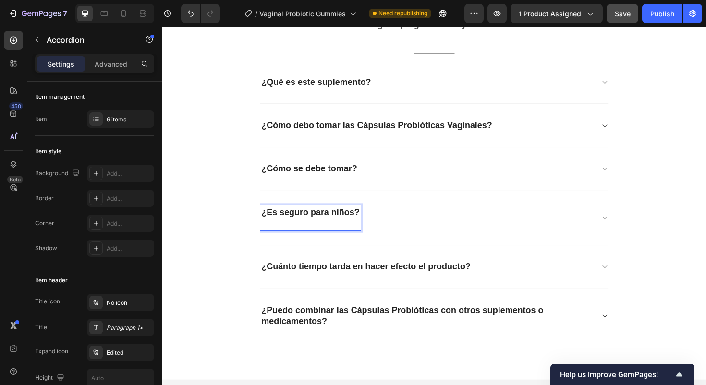
click at [308, 281] on p "¿Cuánto tiempo tarda en hacer efecto el producto?" at bounding box center [377, 281] width 221 height 12
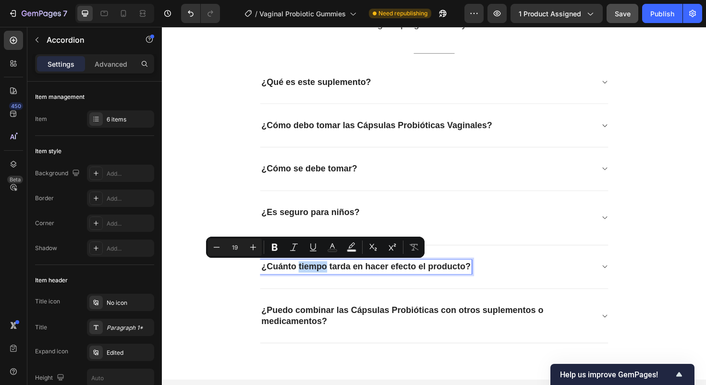
click at [313, 279] on p "¿Cuánto tiempo tarda en hacer efecto el producto?" at bounding box center [377, 281] width 221 height 12
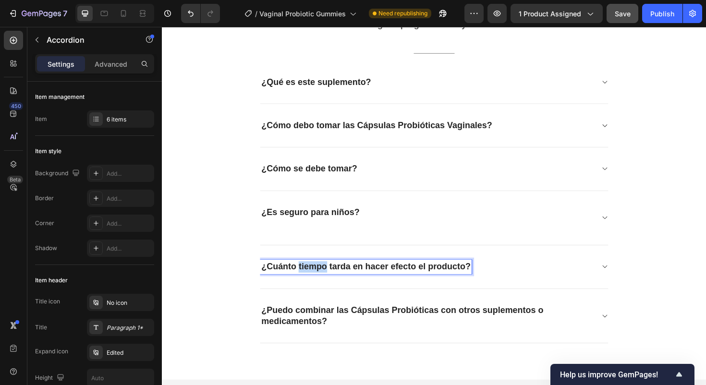
click at [313, 279] on p "¿Cuánto tiempo tarda en hacer efecto el producto?" at bounding box center [377, 281] width 221 height 12
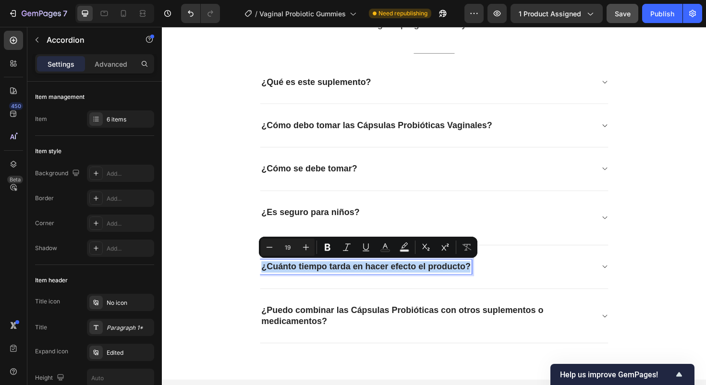
click at [348, 330] on p "¿Puedo combinar las Cápsulas Probióticas con otros suplementos o medicamentos?" at bounding box center [442, 333] width 351 height 24
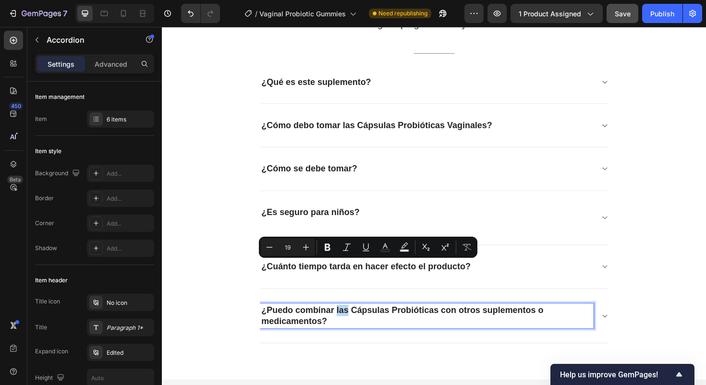
click at [348, 330] on p "¿Puedo combinar las Cápsulas Probióticas con otros suplementos o medicamentos?" at bounding box center [442, 333] width 351 height 24
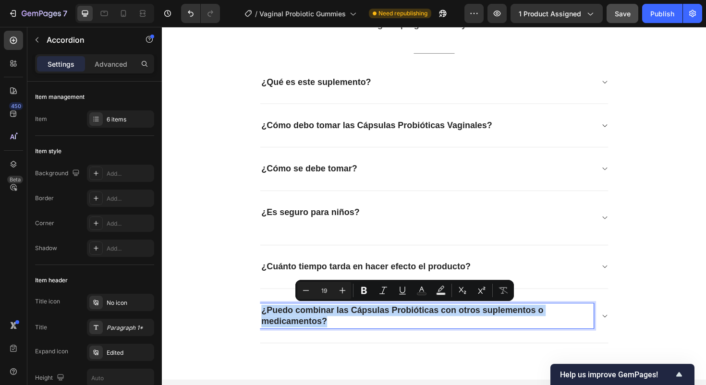
click at [317, 218] on p "¿Es seguro para niños?" at bounding box center [319, 230] width 104 height 24
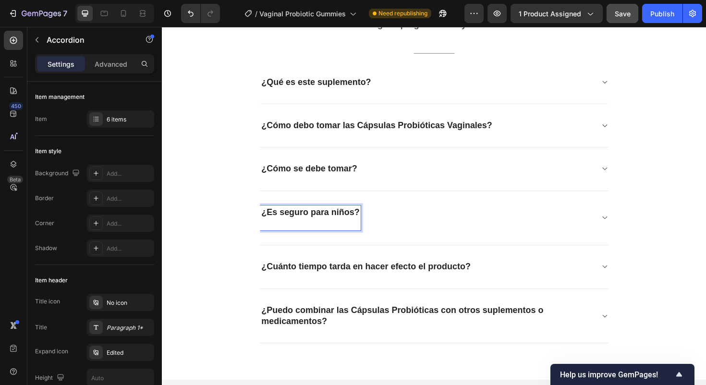
click at [296, 330] on p "¿Puedo combinar las Cápsulas Probióticas con otros suplementos o medicamentos?" at bounding box center [442, 333] width 351 height 24
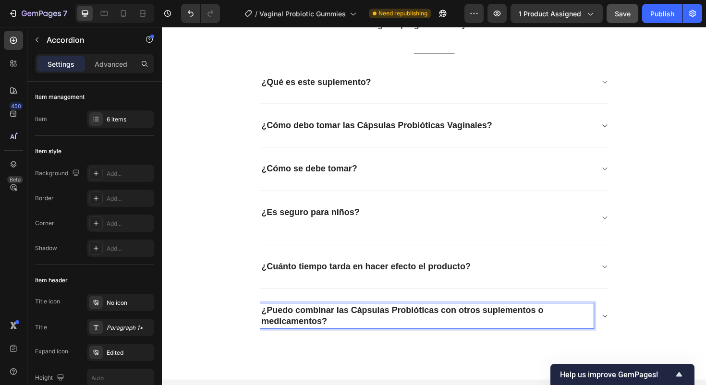
click at [296, 330] on p "¿Puedo combinar las Cápsulas Probióticas con otros suplementos o medicamentos?" at bounding box center [442, 333] width 351 height 24
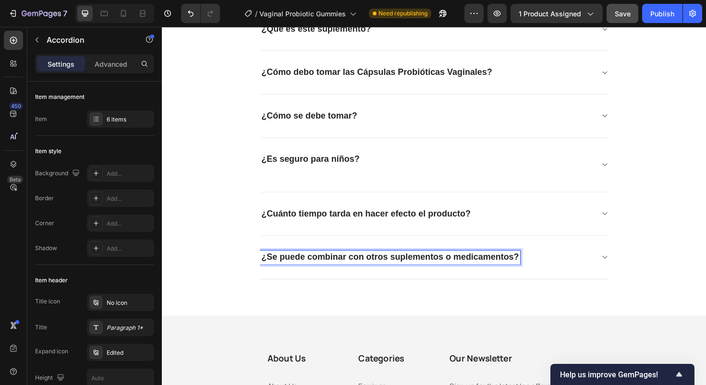
scroll to position [2189, 0]
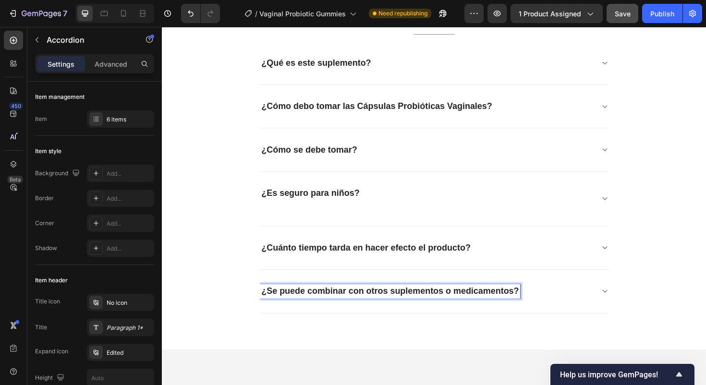
click at [350, 113] on p "¿Cómo debo tomar las Cápsulas Probióticas Vaginales?" at bounding box center [389, 111] width 244 height 12
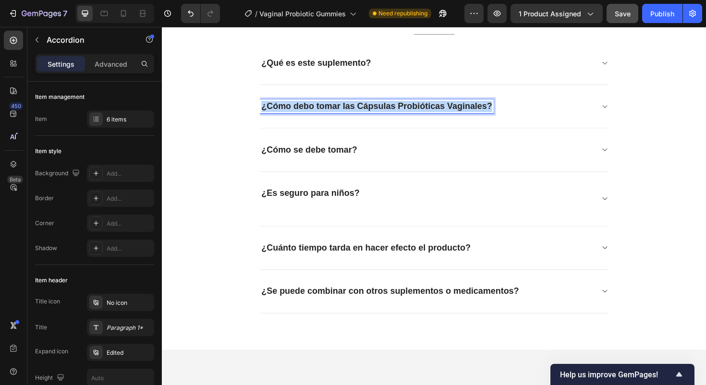
click at [350, 113] on p "¿Cómo debo tomar las Cápsulas Probióticas Vaginales?" at bounding box center [389, 111] width 244 height 12
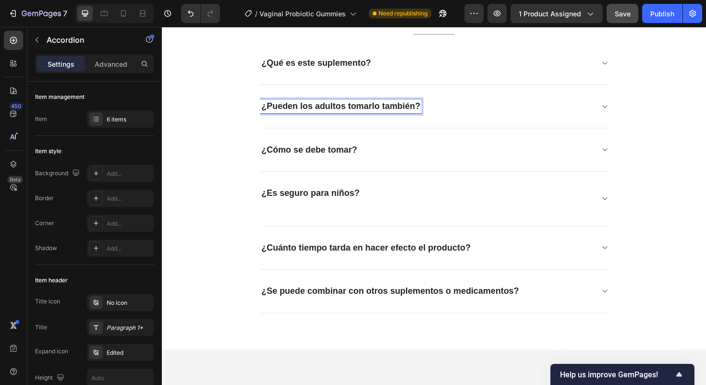
click at [598, 71] on div "¿Qué es este suplemento?" at bounding box center [442, 65] width 353 height 15
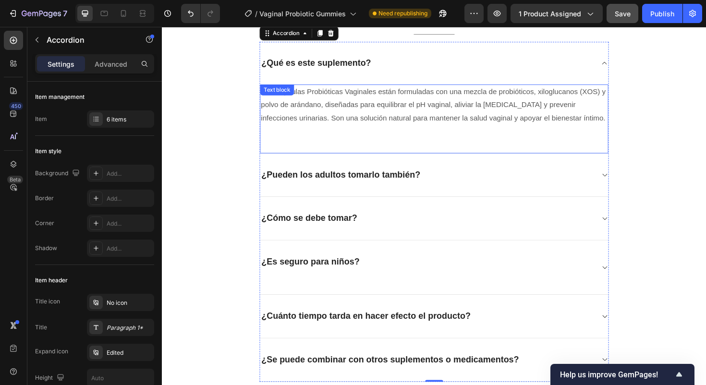
click at [346, 101] on p "Las Cápsulas Probióticas Vaginales están formuladas con una mezcla de probiótic…" at bounding box center [450, 109] width 367 height 41
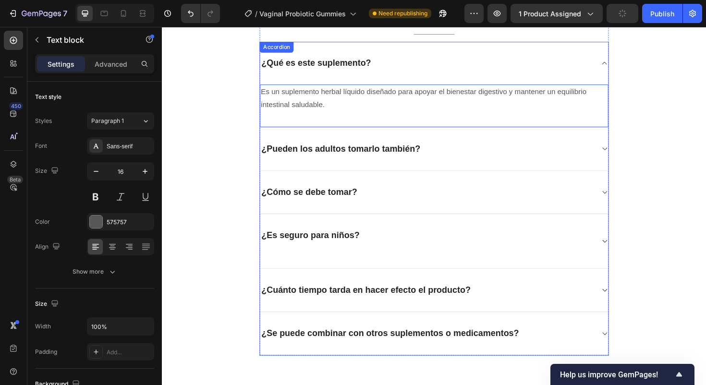
click at [472, 158] on div "¿Pueden los adultos tomarlo también?" at bounding box center [442, 156] width 353 height 15
click at [495, 160] on div "¿Pueden los adultos tomarlo también?" at bounding box center [442, 156] width 353 height 15
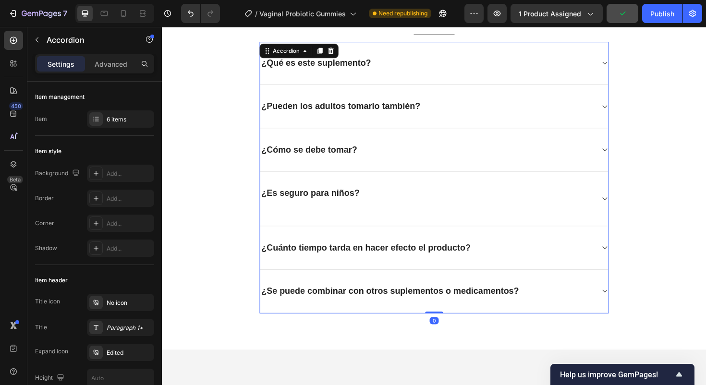
click at [492, 106] on div "¿Pueden los adultos tomarlo también?" at bounding box center [442, 111] width 353 height 15
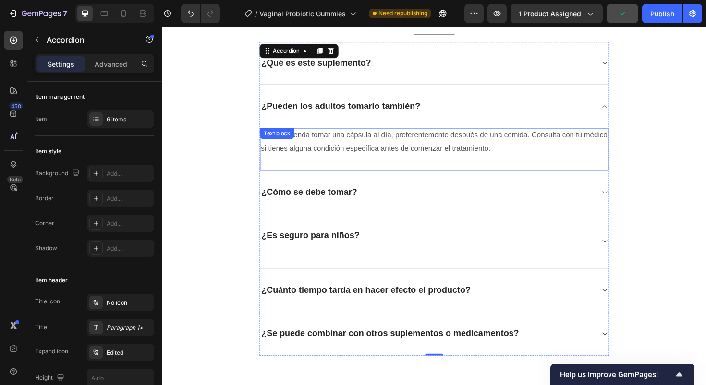
click at [412, 155] on p "Se recomienda tomar una cápsula al día, preferentemente después de una comida. …" at bounding box center [450, 149] width 367 height 28
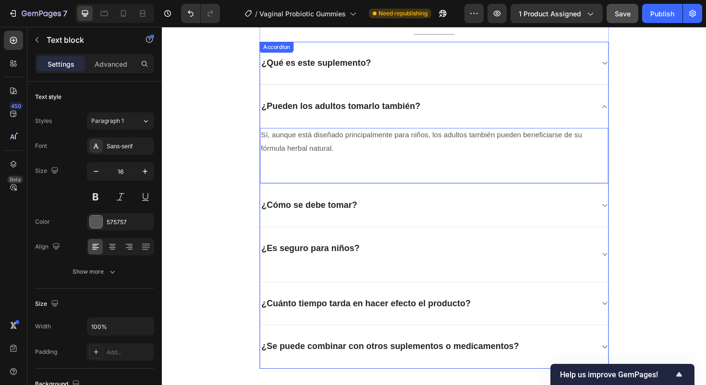
click at [426, 214] on div "¿Cómo se debe tomar?" at bounding box center [442, 215] width 353 height 15
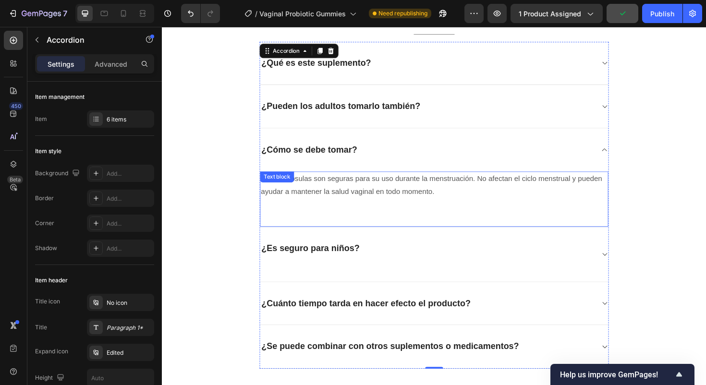
click at [320, 192] on p "Sí, las cápsulas son seguras para su uso durante la menstruación. No afectan el…" at bounding box center [450, 195] width 367 height 28
click at [320, 192] on div "Sí, las cápsulas son seguras para su uso durante la menstruación. No afectan el…" at bounding box center [450, 209] width 369 height 59
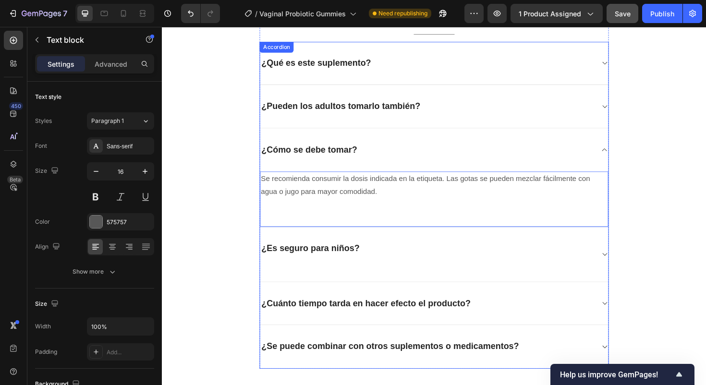
click at [384, 261] on div "¿Es seguro para niños?" at bounding box center [442, 267] width 353 height 26
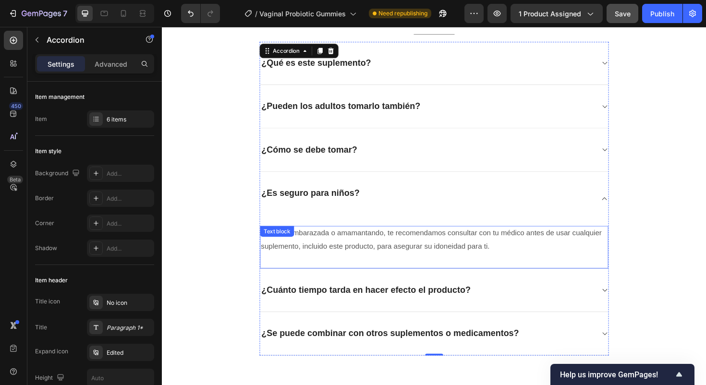
click at [333, 248] on p "Si estás embarazada o amamantando, te recomendamos consultar con tu médico ante…" at bounding box center [450, 253] width 367 height 28
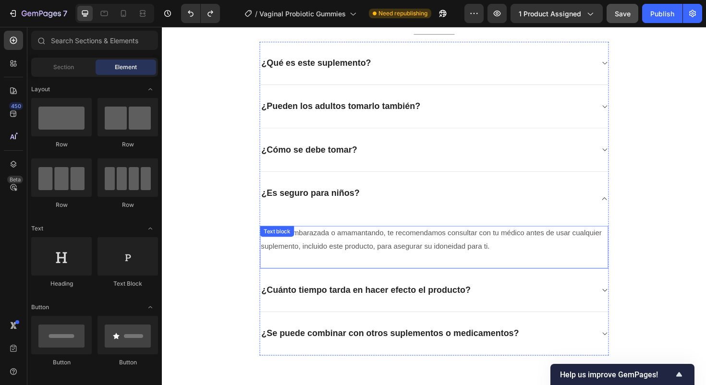
click at [354, 257] on p "Si estás embarazada o amamantando, te recomendamos consultar con tu médico ante…" at bounding box center [450, 253] width 367 height 28
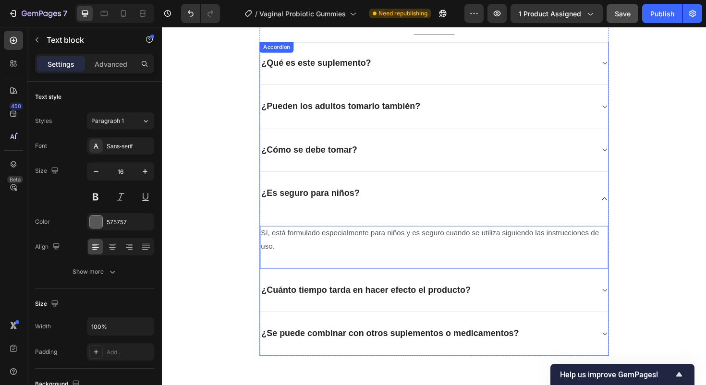
drag, startPoint x: 461, startPoint y: 304, endPoint x: 594, endPoint y: 301, distance: 133.1
click at [461, 304] on p "¿Cuánto tiempo tarda en hacer efecto el producto?" at bounding box center [377, 306] width 221 height 12
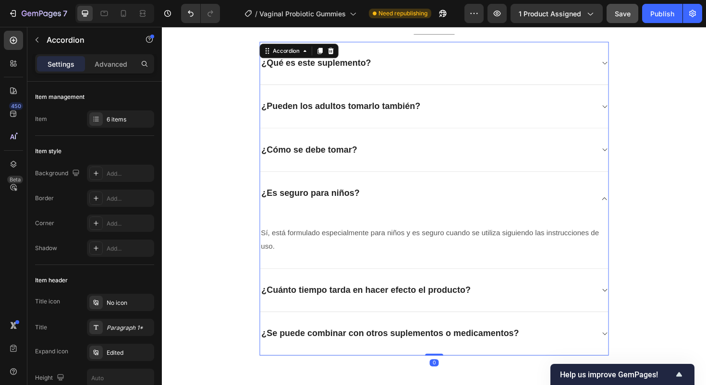
click at [627, 303] on icon at bounding box center [630, 306] width 7 height 8
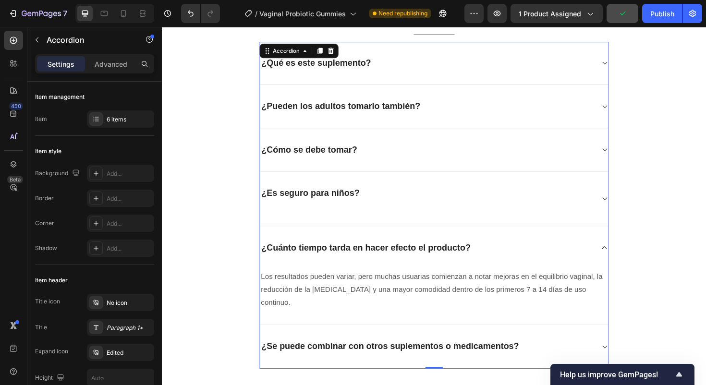
scroll to position [2253, 0]
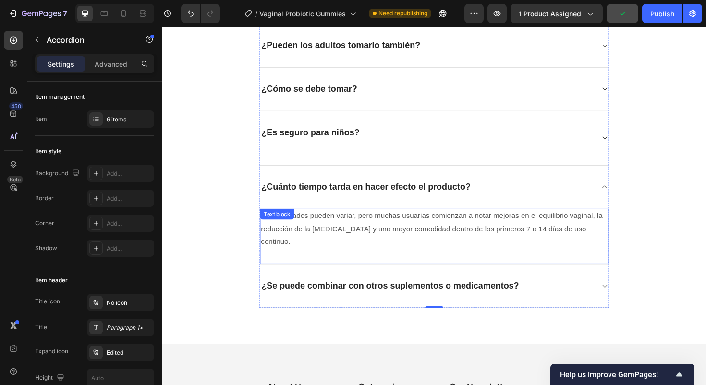
click at [306, 229] on div "Los resultados pueden variar, pero muchas usuarias comienzan a notar mejoras en…" at bounding box center [450, 248] width 369 height 59
click at [302, 229] on div "Text block" at bounding box center [284, 225] width 36 height 12
click at [307, 229] on div "Text block" at bounding box center [288, 228] width 45 height 15
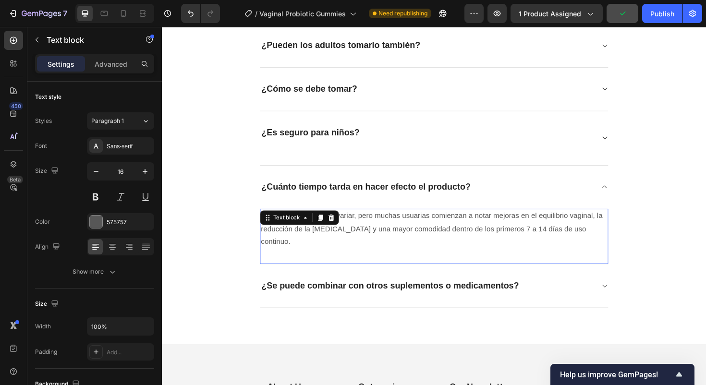
click at [348, 233] on p "Los resultados pueden variar, pero muchas usuarias comienzan a notar mejoras en…" at bounding box center [450, 240] width 367 height 41
click at [379, 238] on p "Los resultados pueden variar, pero muchas usuarias comienzan a notar mejoras en…" at bounding box center [450, 240] width 367 height 41
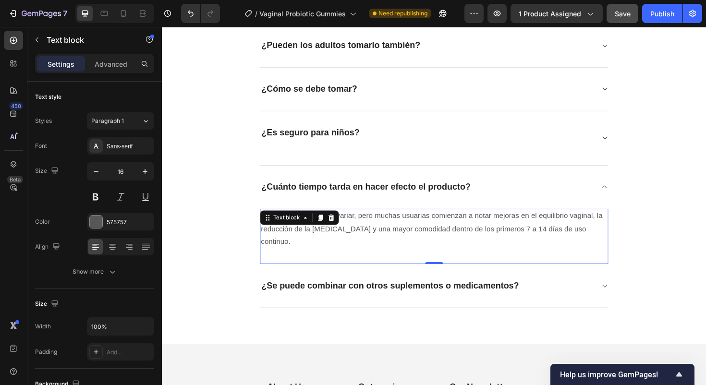
click at [379, 238] on p "Los resultados pueden variar, pero muchas usuarias comienzan a notar mejoras en…" at bounding box center [450, 240] width 367 height 41
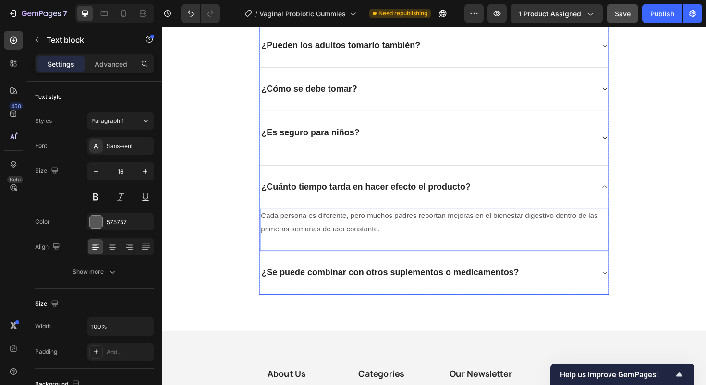
click at [391, 281] on div "¿Se puede combinar con otros suplementos o medicamentos?" at bounding box center [404, 287] width 276 height 15
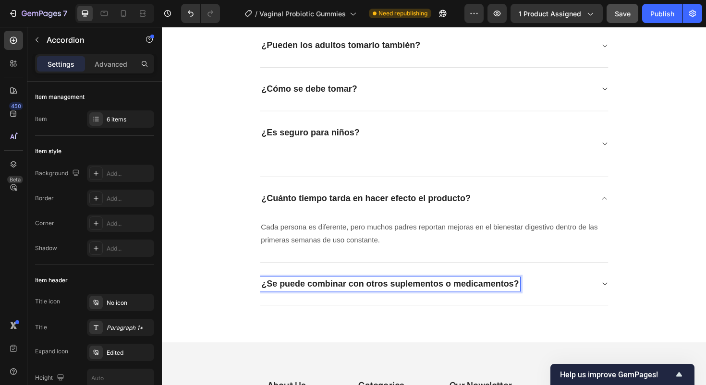
click at [627, 296] on icon at bounding box center [630, 299] width 7 height 8
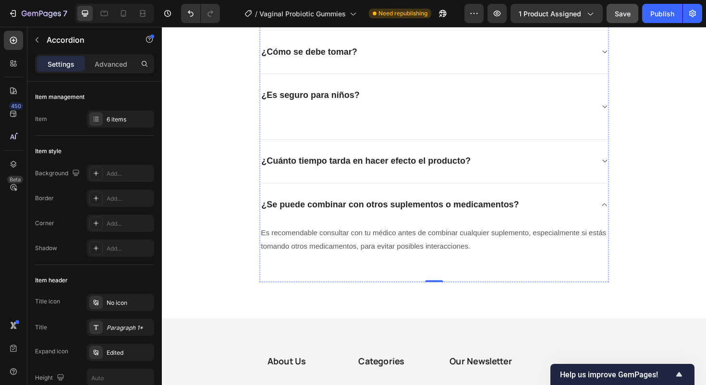
scroll to position [2309, 0]
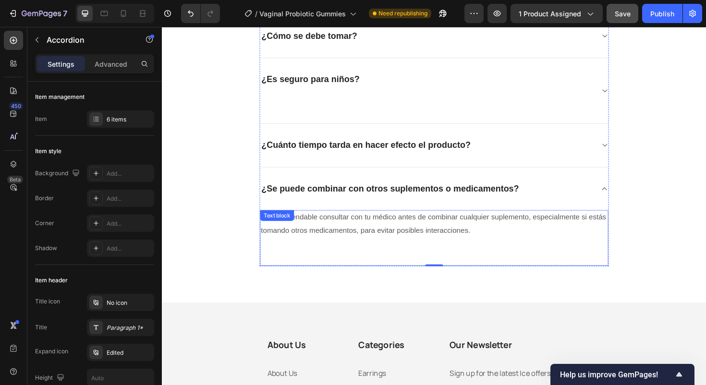
click at [340, 228] on p "Es recomendable consultar con tu médico antes de combinar cualquier suplemento,…" at bounding box center [450, 236] width 367 height 28
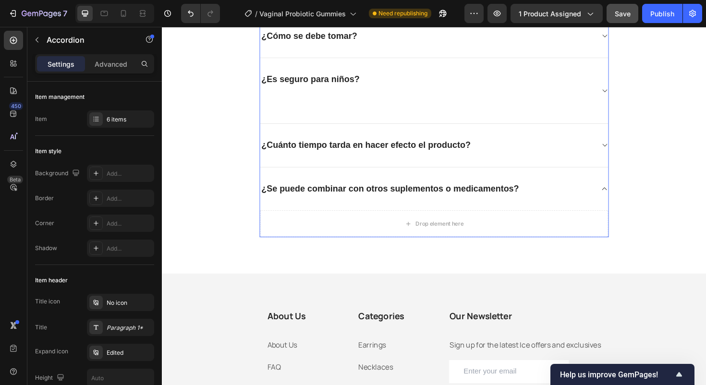
click at [427, 241] on div "Drop element here" at bounding box center [450, 235] width 78 height 15
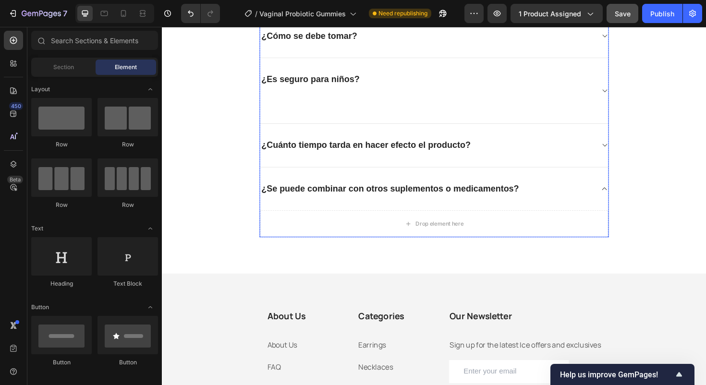
click at [554, 196] on div "¿Se puede combinar con otros suplementos o medicamentos?" at bounding box center [442, 198] width 353 height 15
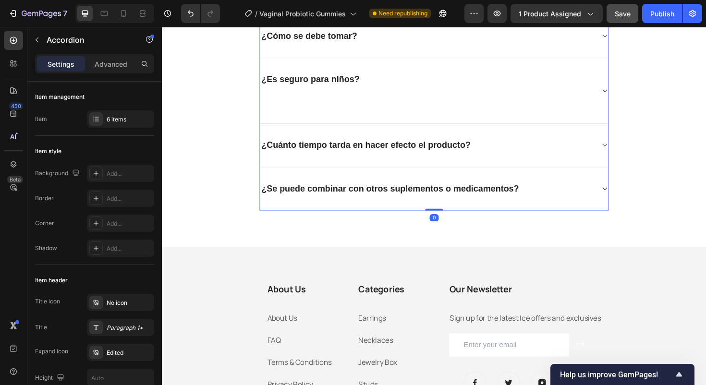
click at [471, 217] on div "¿Se puede combinar con otros suplementos o medicamentos?" at bounding box center [450, 199] width 369 height 46
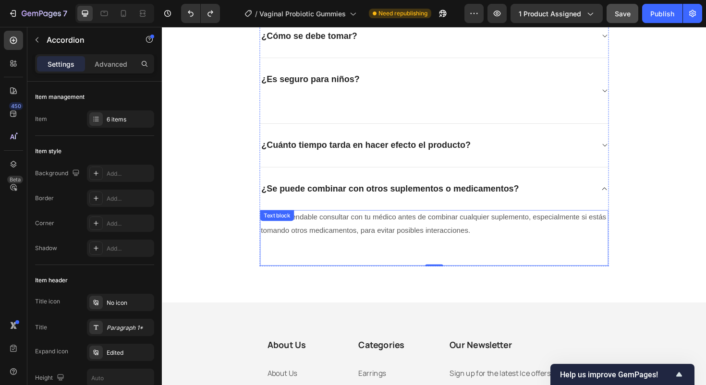
click at [392, 241] on p "Es recomendable consultar con tu médico antes de combinar cualquier suplemento,…" at bounding box center [450, 236] width 367 height 28
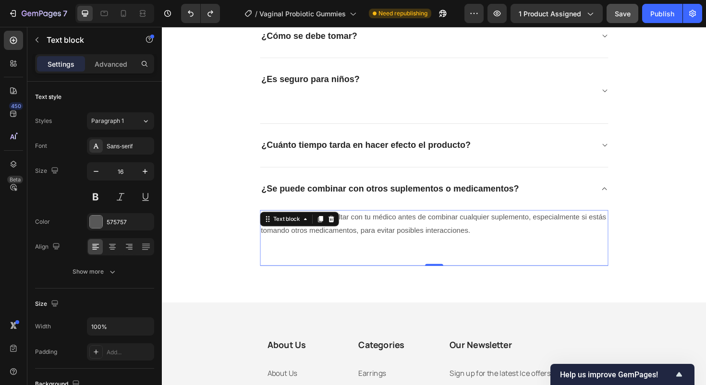
click at [392, 241] on p "Es recomendable consultar con tu médico antes de combinar cualquier suplemento,…" at bounding box center [450, 236] width 367 height 28
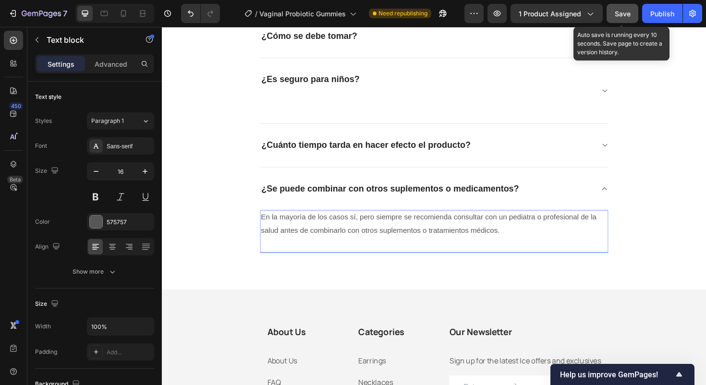
click at [623, 11] on span "Save" at bounding box center [623, 14] width 16 height 8
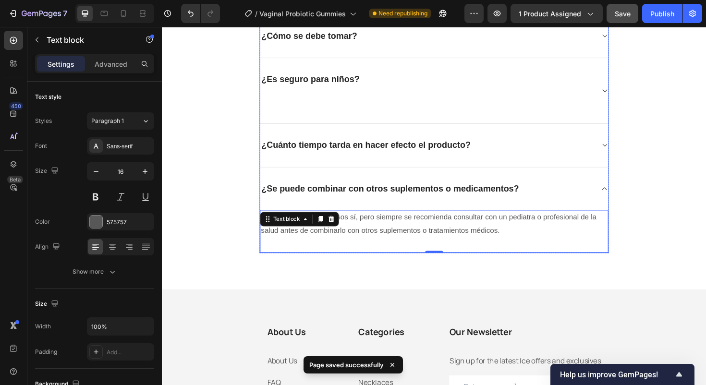
click at [627, 91] on icon at bounding box center [630, 95] width 7 height 8
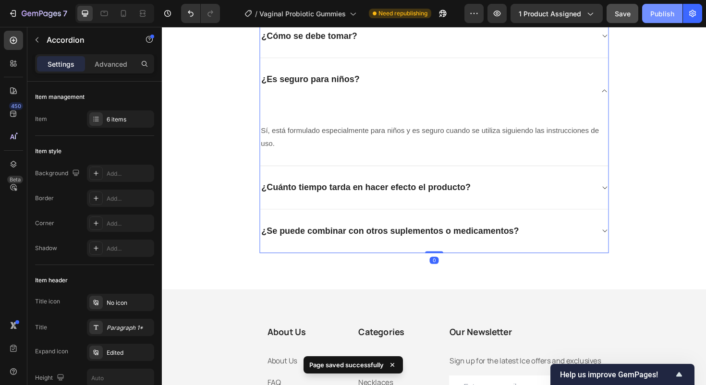
click at [654, 13] on div "Publish" at bounding box center [662, 14] width 24 height 10
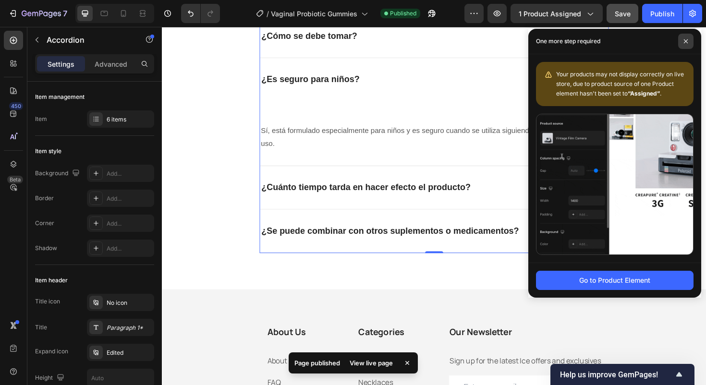
click at [685, 39] on icon at bounding box center [685, 41] width 5 height 5
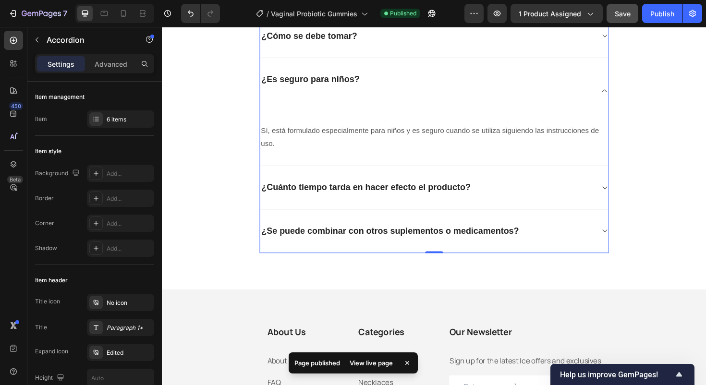
click at [631, 17] on button "Save" at bounding box center [622, 13] width 32 height 19
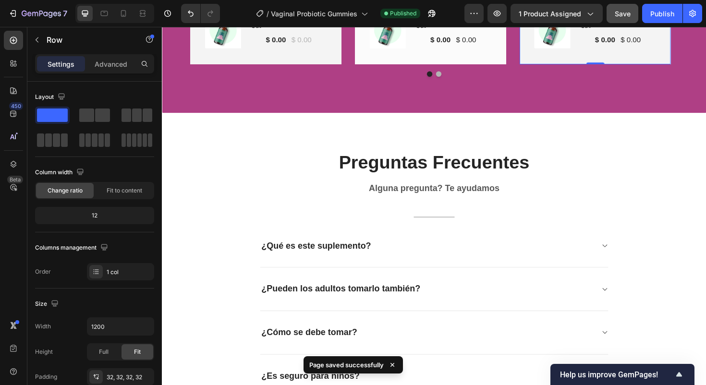
scroll to position [1722, 0]
